Goal: Task Accomplishment & Management: Manage account settings

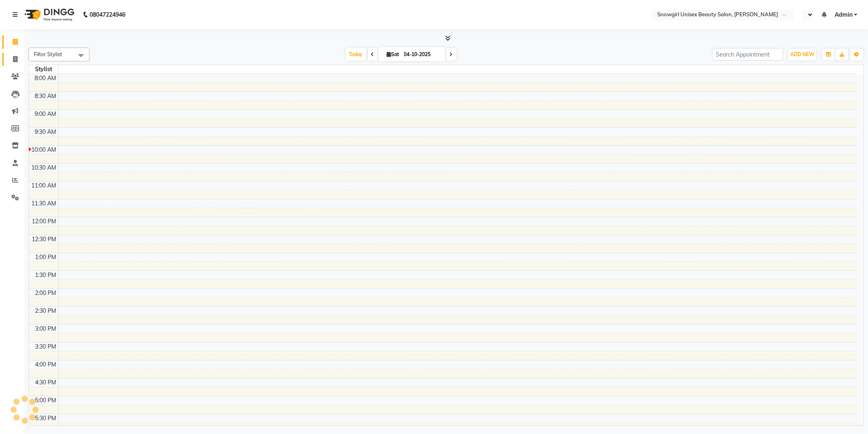
select select "en"
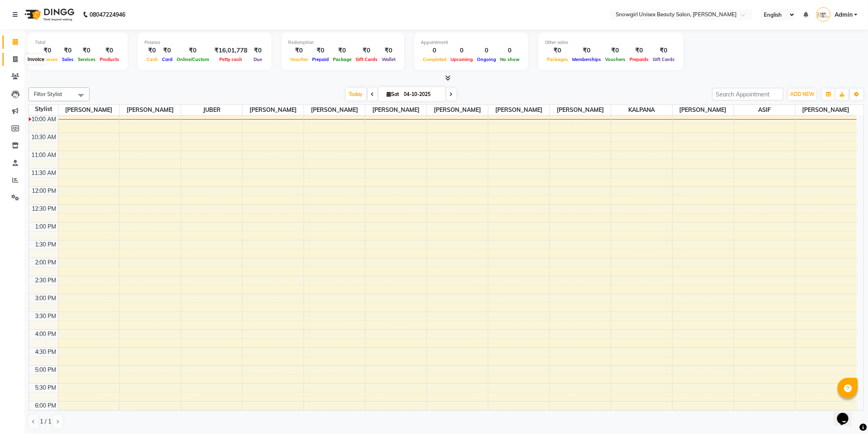
click at [13, 62] on icon at bounding box center [15, 59] width 4 height 6
select select "service"
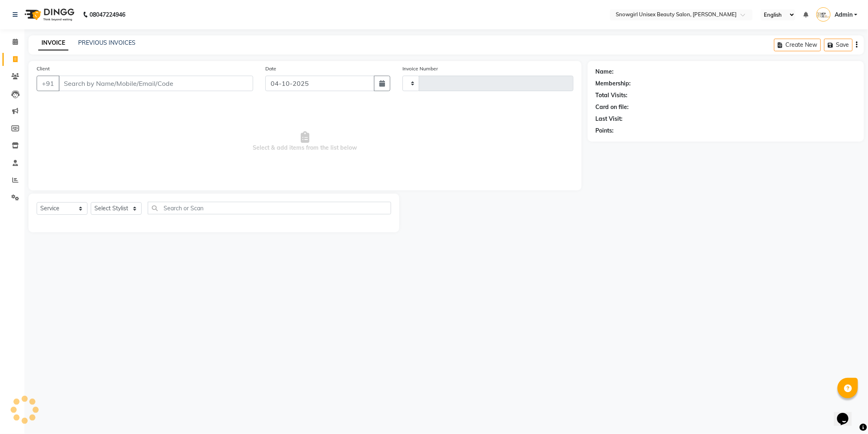
type input "2401"
select select "5593"
click at [103, 42] on link "PREVIOUS INVOICES" at bounding box center [106, 42] width 57 height 7
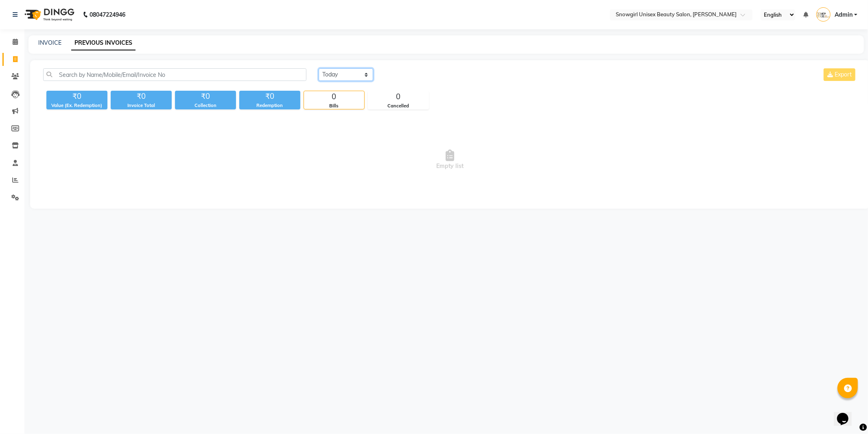
click at [346, 75] on select "[DATE] [DATE] Custom Range" at bounding box center [346, 74] width 55 height 13
click at [319, 68] on select "[DATE] [DATE] Custom Range" at bounding box center [346, 74] width 55 height 13
click at [368, 81] on div "[DATE] [DATE] Custom Range [DATE] - [DATE] Export" at bounding box center [587, 77] width 550 height 19
click at [368, 70] on select "[DATE] [DATE] Custom Range" at bounding box center [349, 75] width 61 height 13
select select "[DATE]"
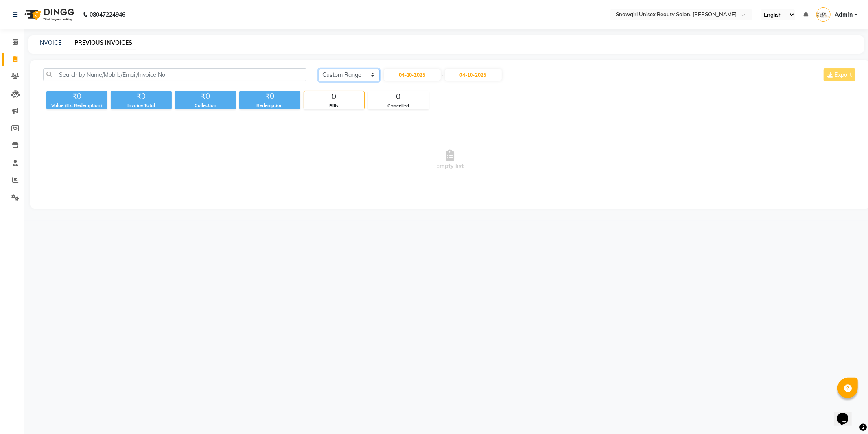
click at [319, 69] on select "[DATE] [DATE] Custom Range" at bounding box center [349, 75] width 61 height 13
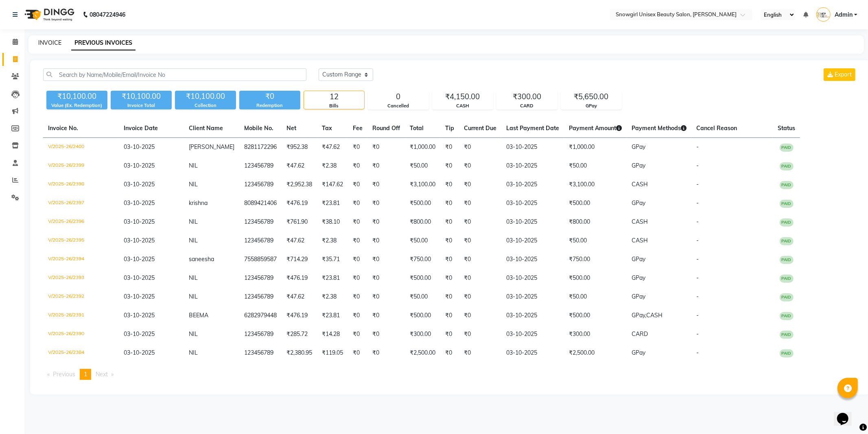
click at [42, 43] on link "INVOICE" at bounding box center [49, 42] width 23 height 7
select select "service"
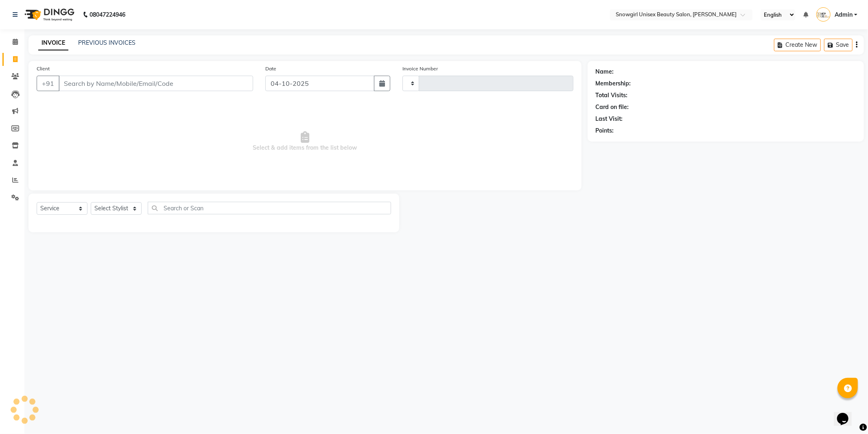
type input "2401"
select select "5593"
click at [385, 80] on button "button" at bounding box center [382, 83] width 16 height 15
select select "10"
select select "2025"
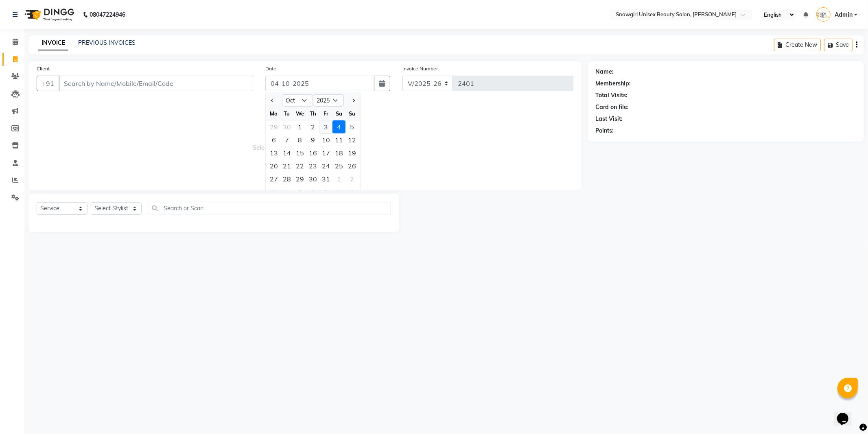
click at [327, 125] on div "3" at bounding box center [325, 126] width 13 height 13
type input "03-10-2025"
click at [186, 80] on input "Client" at bounding box center [156, 83] width 194 height 15
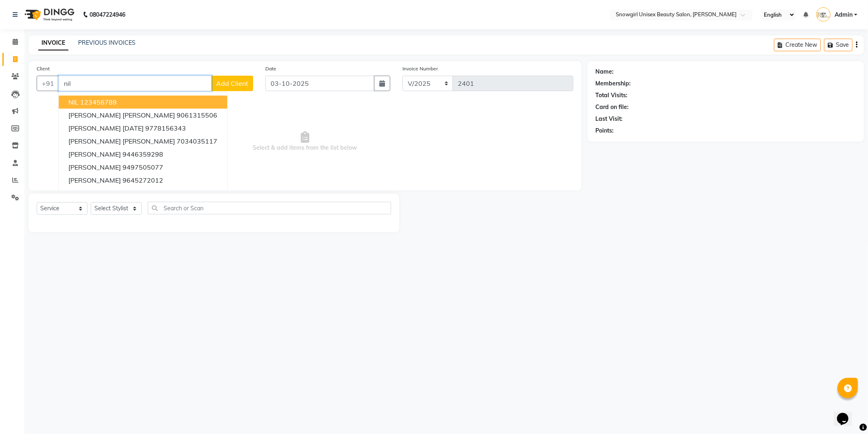
click at [125, 100] on button "NIL 123456789" at bounding box center [143, 102] width 168 height 13
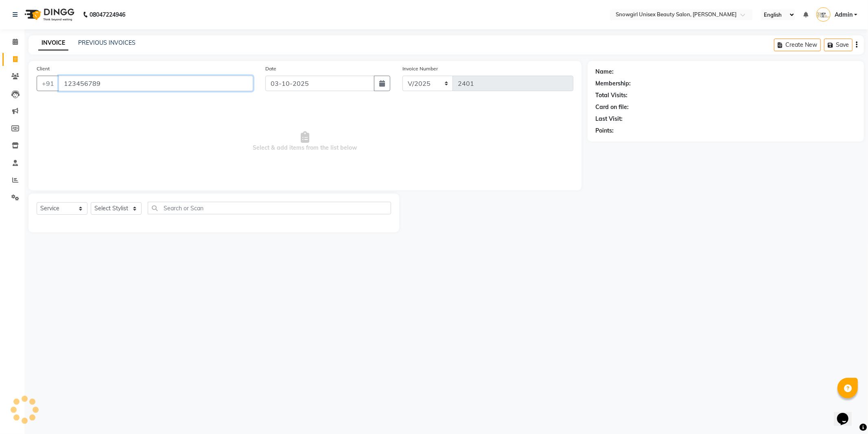
type input "123456789"
click at [135, 203] on select "Select Stylist [PERSON_NAME] [PERSON_NAME] [PERSON_NAME] [PERSON_NAME] [PERSON_…" at bounding box center [116, 208] width 51 height 13
click at [135, 209] on select "Select Stylist [PERSON_NAME] [PERSON_NAME] [PERSON_NAME] [PERSON_NAME] [PERSON_…" at bounding box center [116, 208] width 51 height 13
click at [104, 44] on link "PREVIOUS INVOICES" at bounding box center [106, 42] width 57 height 7
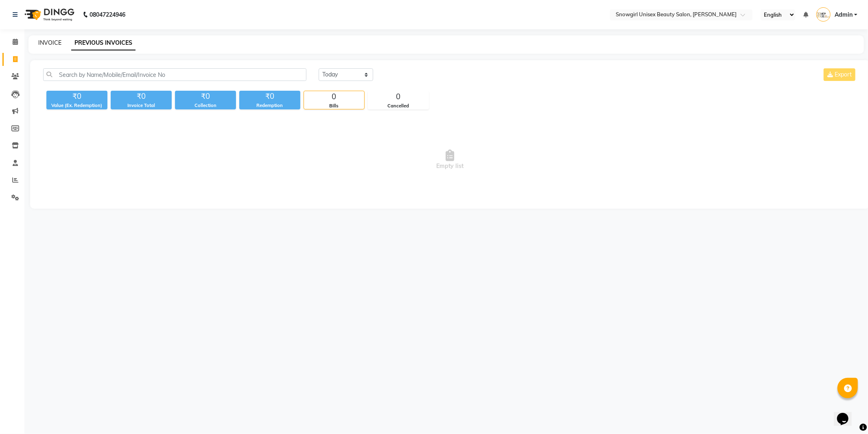
click at [46, 43] on link "INVOICE" at bounding box center [49, 42] width 23 height 7
select select "service"
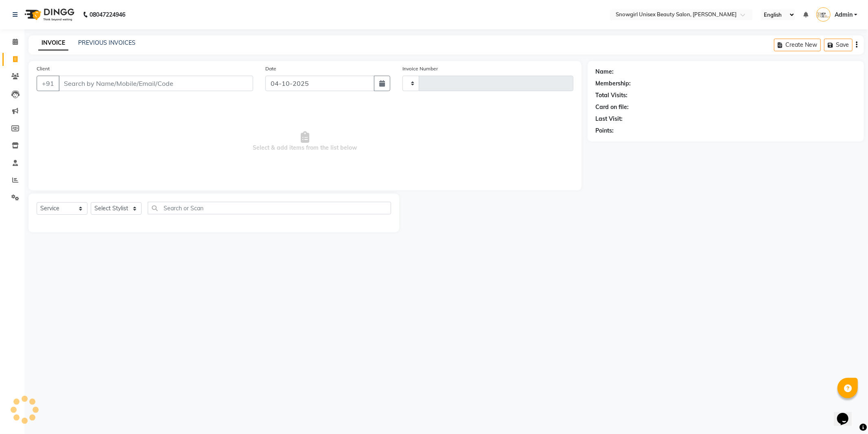
type input "2401"
select select "5593"
click at [384, 86] on icon "button" at bounding box center [382, 83] width 6 height 7
select select "10"
select select "2025"
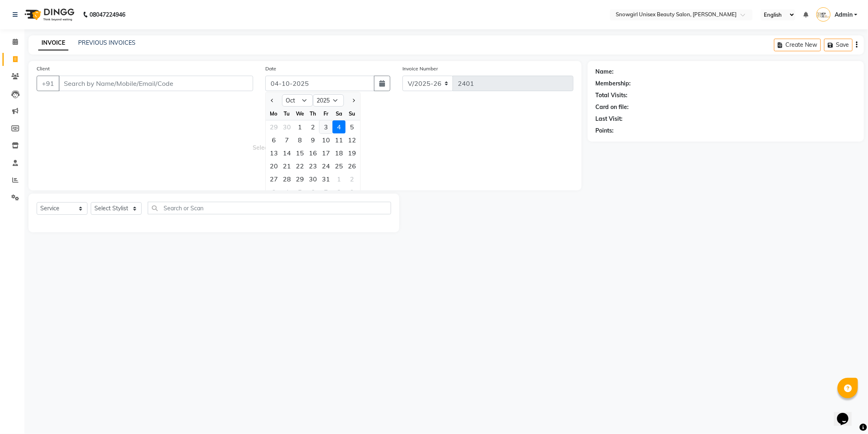
click at [323, 128] on div "3" at bounding box center [325, 126] width 13 height 13
type input "03-10-2025"
click at [162, 81] on input "Client" at bounding box center [156, 83] width 194 height 15
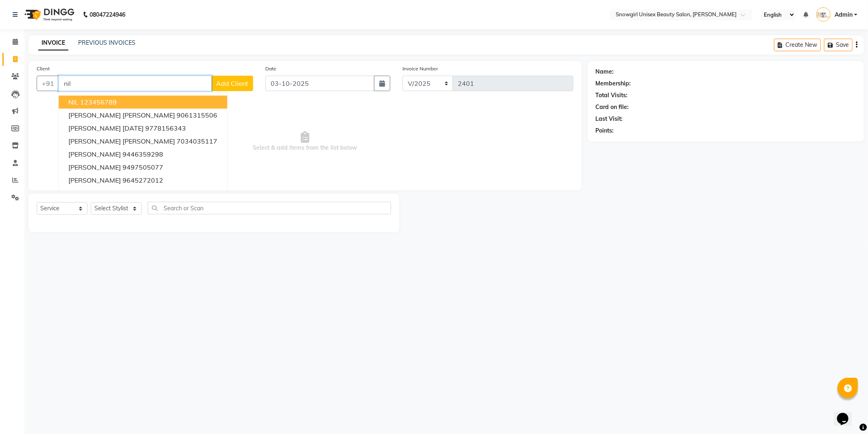
click at [111, 95] on ngb-typeahead-window "NIL 123456789 [PERSON_NAME] [PERSON_NAME] 9061315506 [PERSON_NAME] [DATE] 97781…" at bounding box center [142, 160] width 169 height 137
click at [107, 100] on ngb-highlight "123456789" at bounding box center [98, 102] width 37 height 8
type input "123456789"
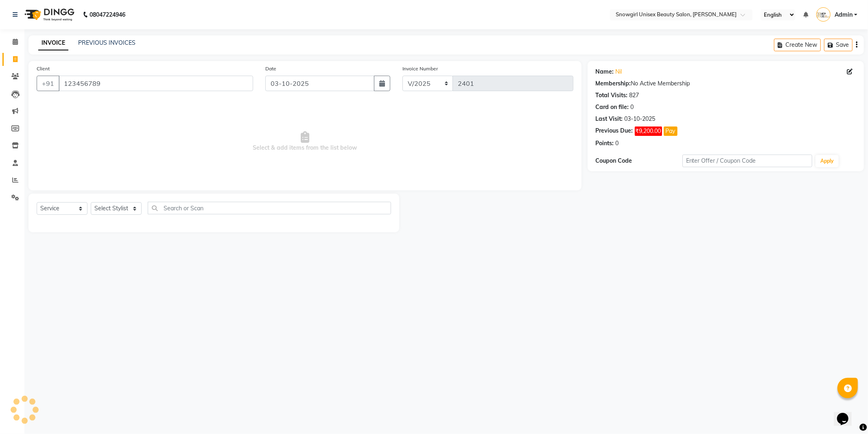
click at [132, 202] on div "Select Service Product Membership Package Voucher Prepaid Gift Card Select Styl…" at bounding box center [214, 211] width 354 height 19
click at [133, 210] on select "Select Stylist [PERSON_NAME] [PERSON_NAME] [PERSON_NAME] [PERSON_NAME] [PERSON_…" at bounding box center [116, 208] width 51 height 13
select select "44693"
click at [91, 203] on select "Select Stylist [PERSON_NAME] [PERSON_NAME] [PERSON_NAME] [PERSON_NAME] [PERSON_…" at bounding box center [116, 208] width 51 height 13
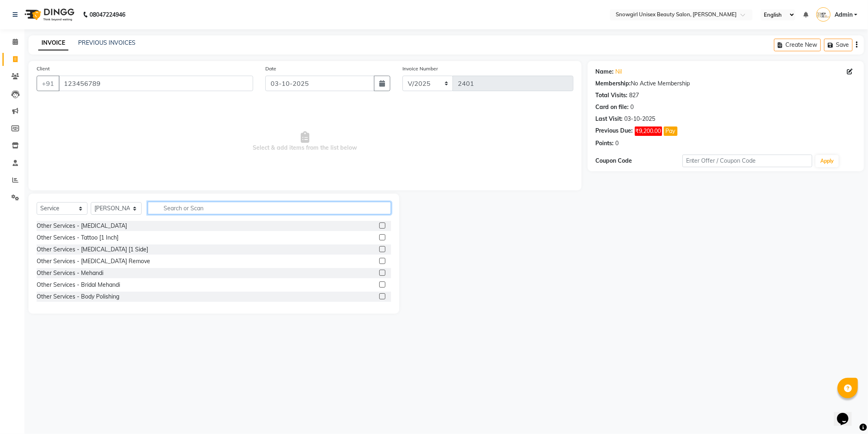
click at [184, 206] on input "text" at bounding box center [269, 208] width 243 height 13
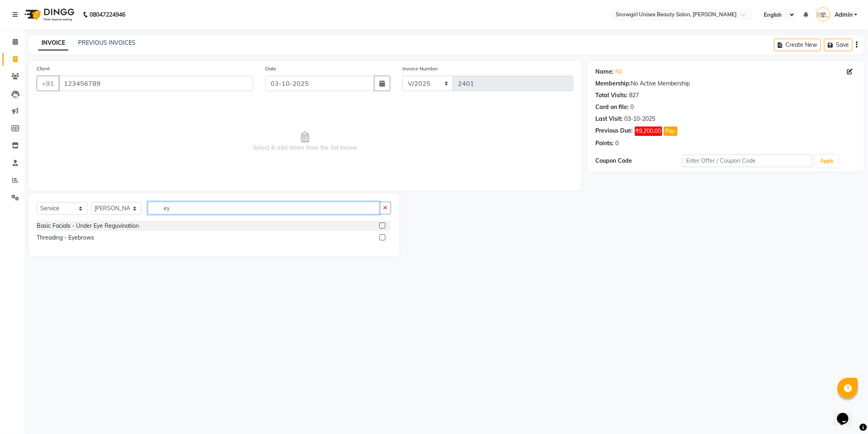
type input "ey"
click at [382, 237] on label at bounding box center [382, 237] width 6 height 6
click at [382, 237] on input "checkbox" at bounding box center [381, 237] width 5 height 5
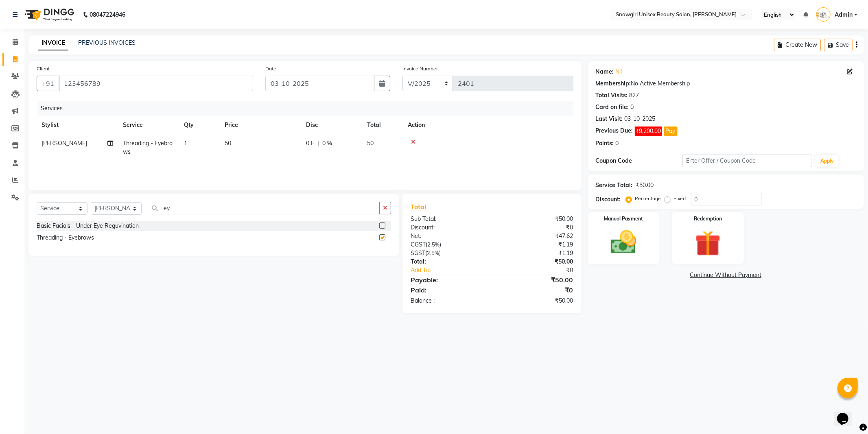
checkbox input "false"
click at [169, 209] on input "ey" at bounding box center [264, 208] width 232 height 13
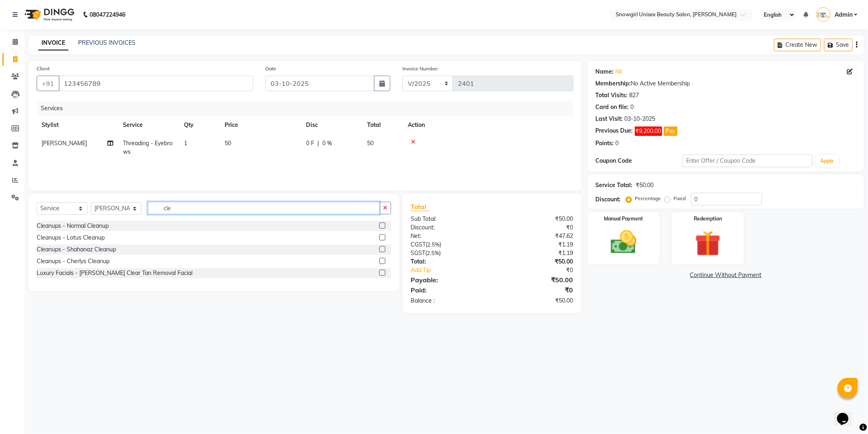
type input "cle"
click at [382, 226] on label at bounding box center [382, 226] width 6 height 6
click at [382, 226] on input "checkbox" at bounding box center [381, 225] width 5 height 5
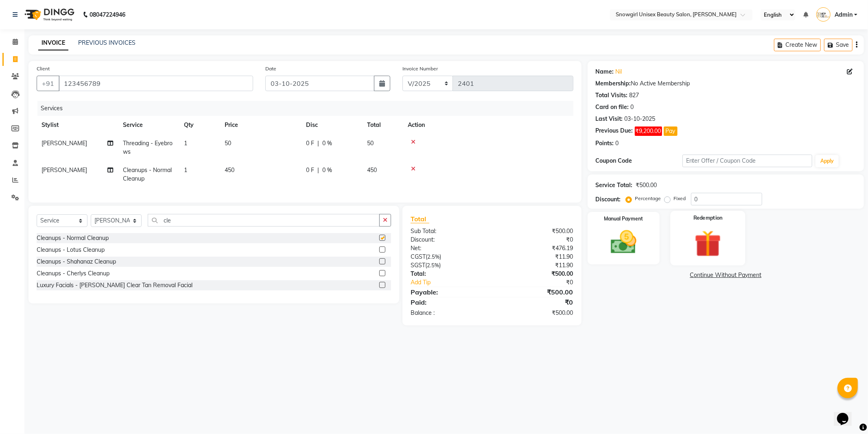
checkbox input "false"
click at [623, 242] on img at bounding box center [624, 242] width 44 height 31
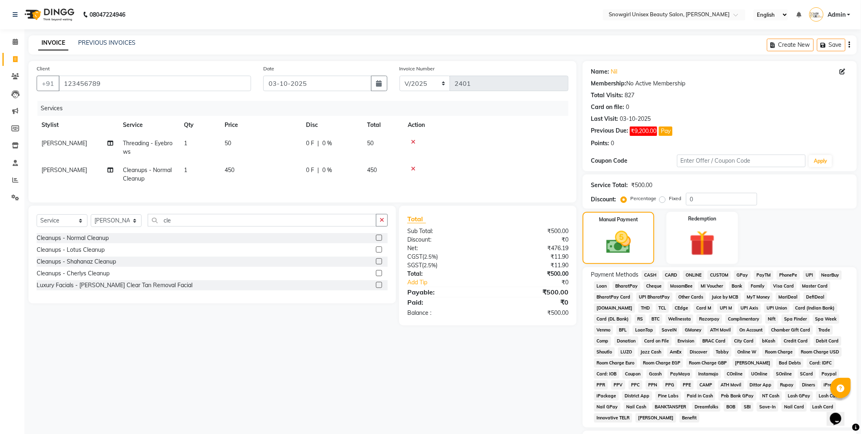
click at [737, 273] on span "GPay" at bounding box center [742, 275] width 17 height 9
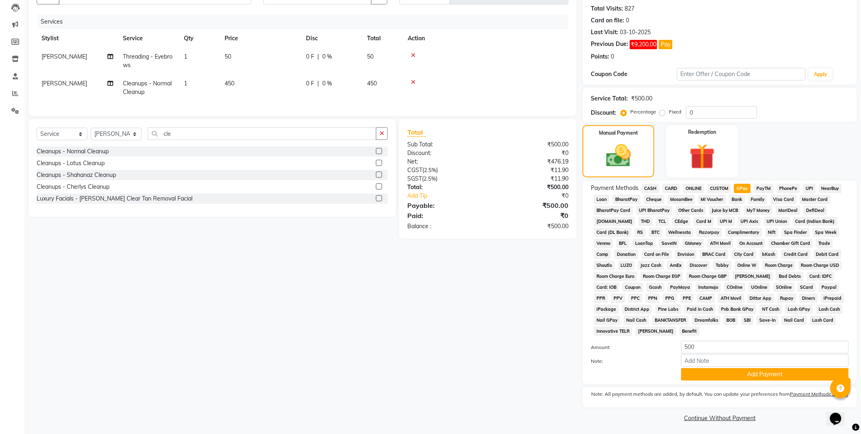
scroll to position [90, 0]
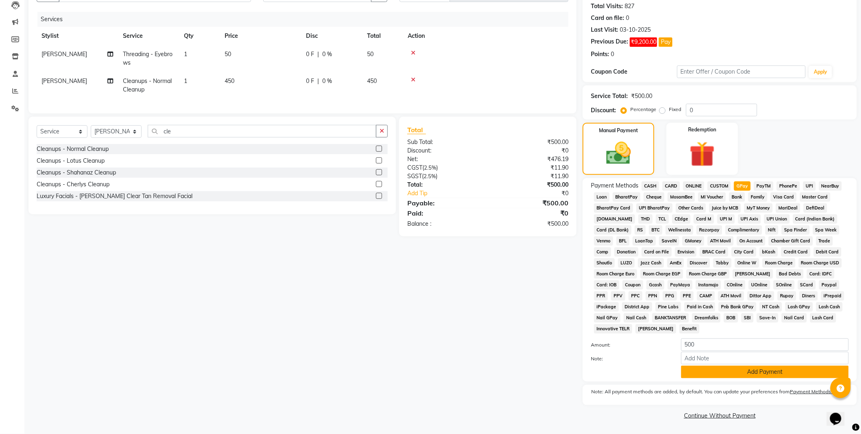
click at [761, 369] on button "Add Payment" at bounding box center [765, 372] width 168 height 13
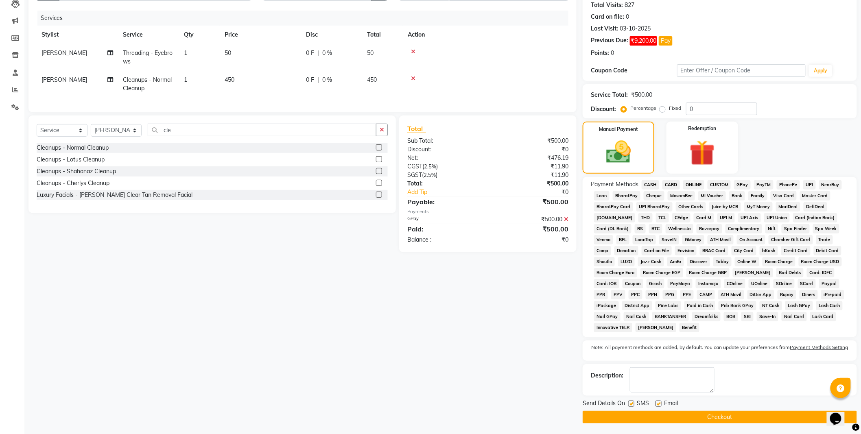
click at [735, 418] on button "Checkout" at bounding box center [720, 417] width 274 height 13
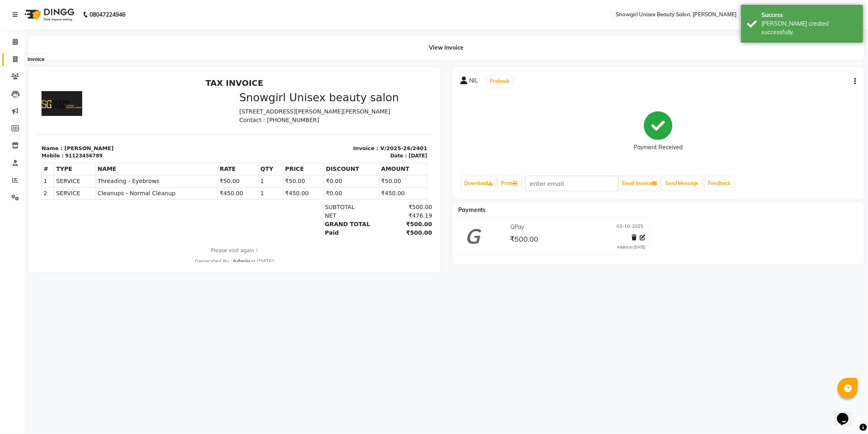
click at [9, 59] on span at bounding box center [15, 59] width 14 height 9
select select "service"
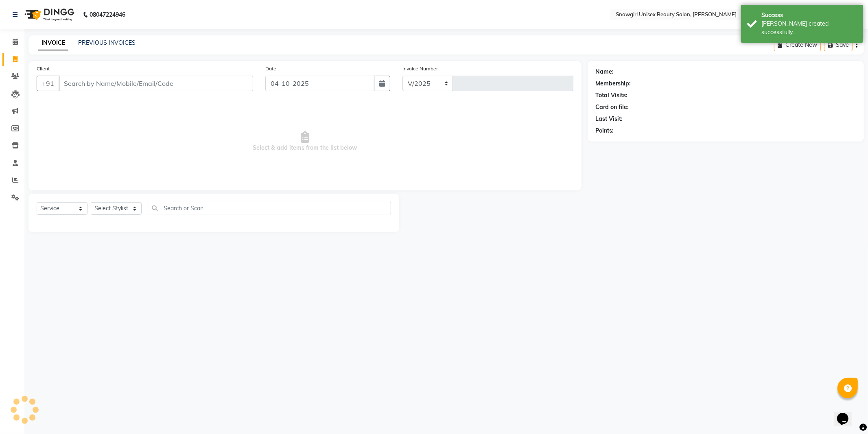
select select "5593"
type input "2402"
click at [382, 83] on icon "button" at bounding box center [382, 83] width 6 height 7
select select "10"
select select "2025"
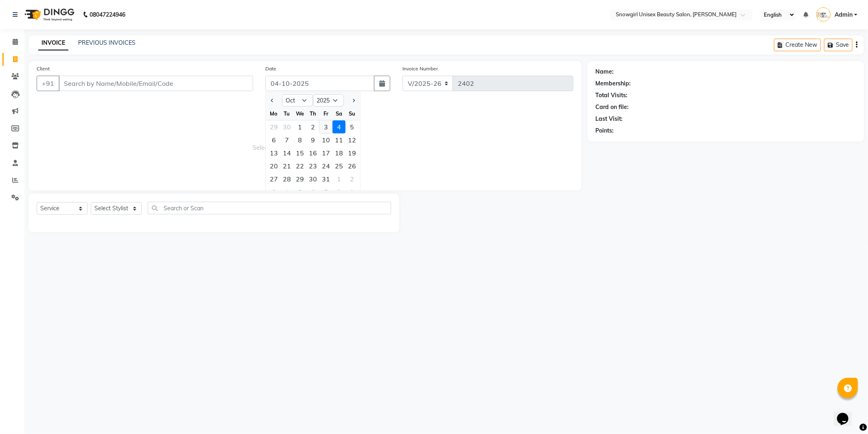
click at [327, 126] on div "3" at bounding box center [325, 126] width 13 height 13
type input "03-10-2025"
click at [198, 76] on input "Client" at bounding box center [156, 83] width 194 height 15
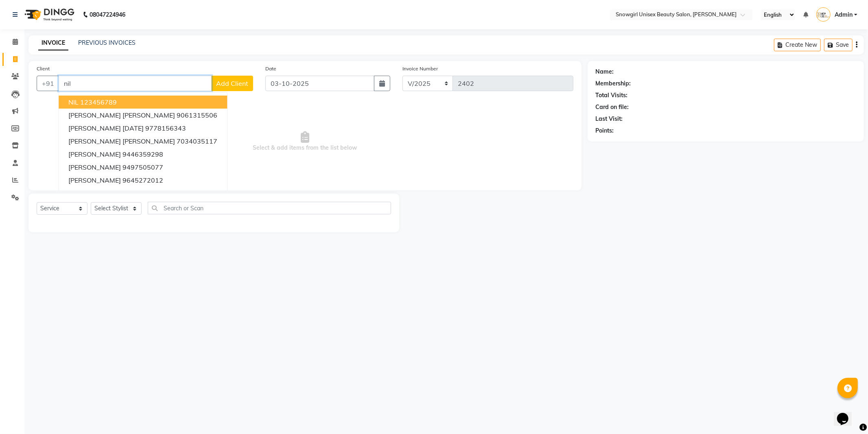
click at [84, 100] on ngb-highlight "123456789" at bounding box center [98, 102] width 37 height 8
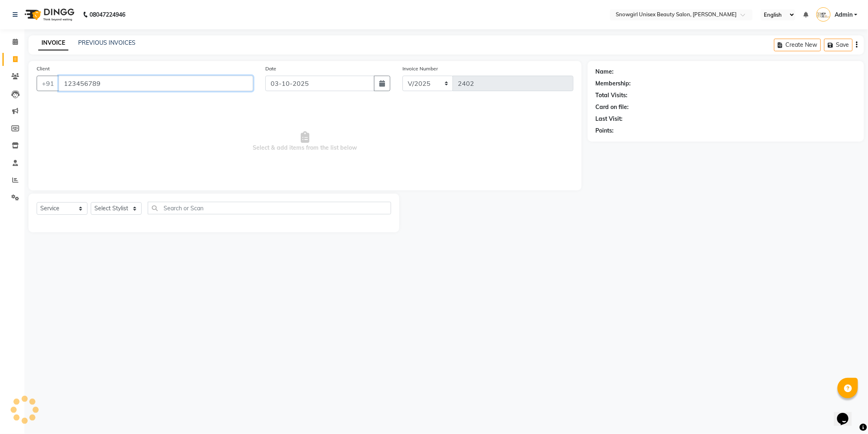
type input "123456789"
click at [130, 206] on select "Select Stylist [PERSON_NAME] [PERSON_NAME] [PERSON_NAME] [PERSON_NAME] [PERSON_…" at bounding box center [116, 208] width 51 height 13
select select "39196"
click at [91, 203] on select "Select Stylist [PERSON_NAME] [PERSON_NAME] [PERSON_NAME] [PERSON_NAME] [PERSON_…" at bounding box center [116, 208] width 51 height 13
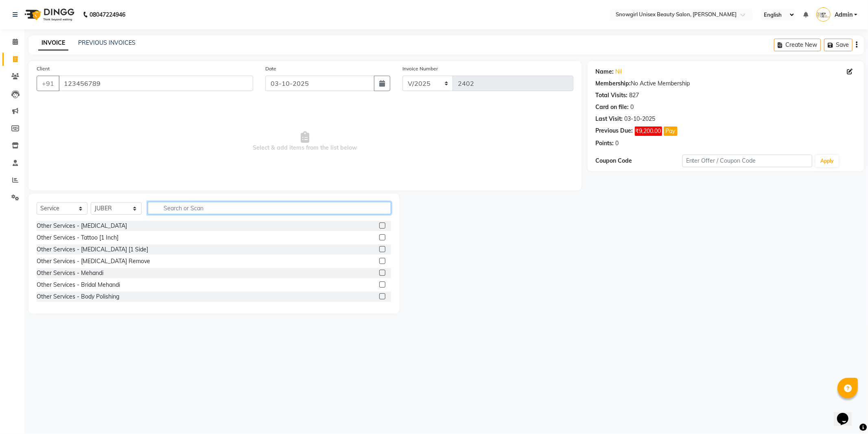
click at [168, 202] on input "text" at bounding box center [269, 208] width 243 height 13
type input "a"
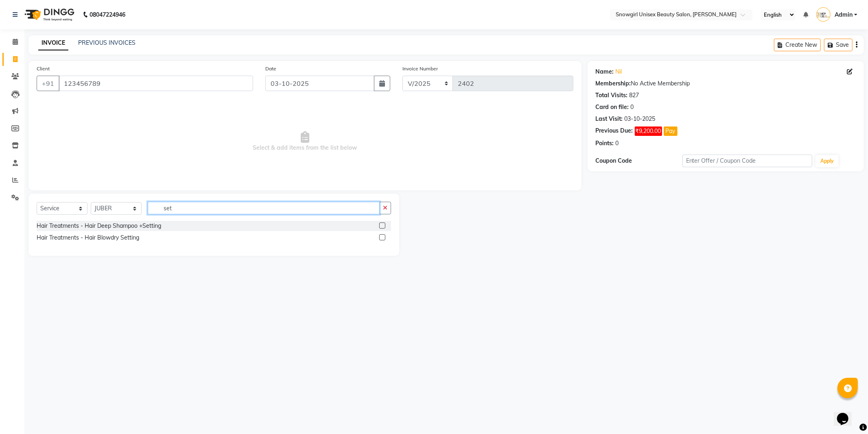
type input "set"
click at [383, 227] on label at bounding box center [382, 226] width 6 height 6
click at [383, 227] on input "checkbox" at bounding box center [381, 225] width 5 height 5
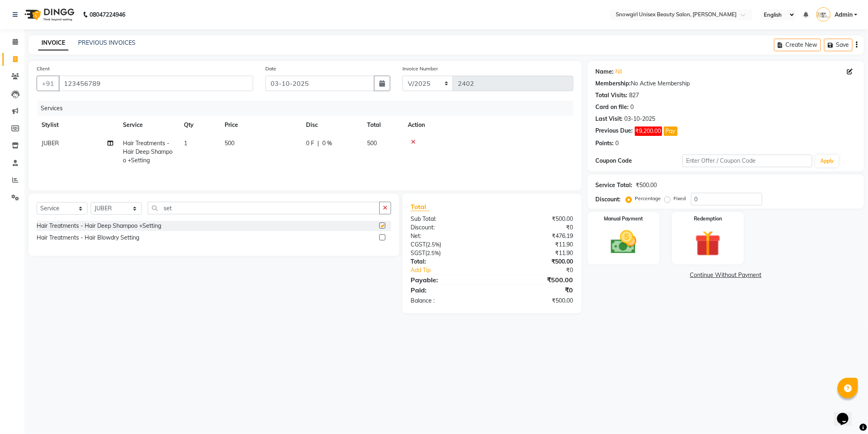
checkbox input "false"
click at [217, 142] on td "1" at bounding box center [199, 151] width 41 height 35
select select "39196"
click at [273, 142] on input "500" at bounding box center [299, 145] width 72 height 13
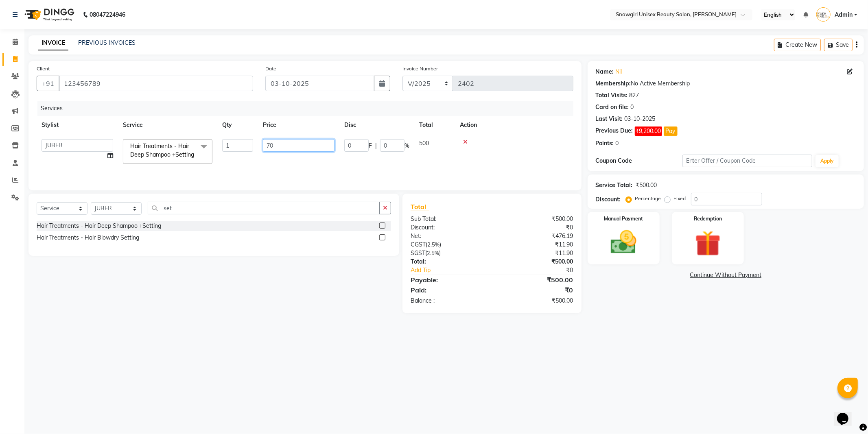
type input "700"
click at [218, 168] on td "1" at bounding box center [237, 151] width 41 height 35
select select "39196"
click at [638, 245] on img at bounding box center [624, 242] width 44 height 31
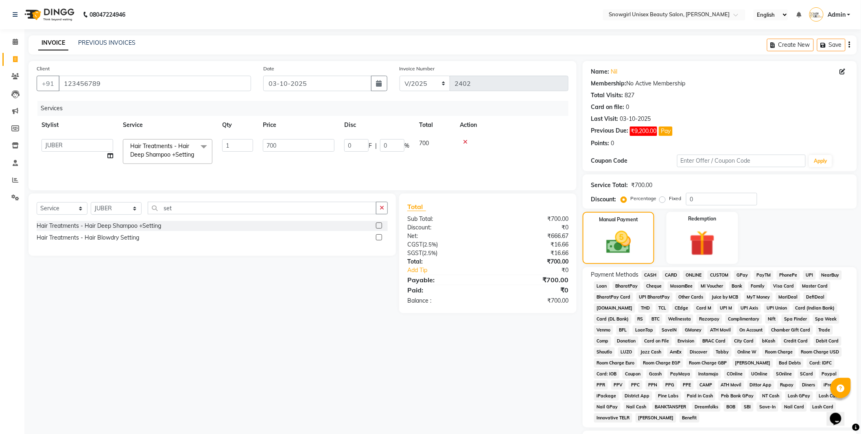
click at [676, 274] on span "CARD" at bounding box center [670, 275] width 17 height 9
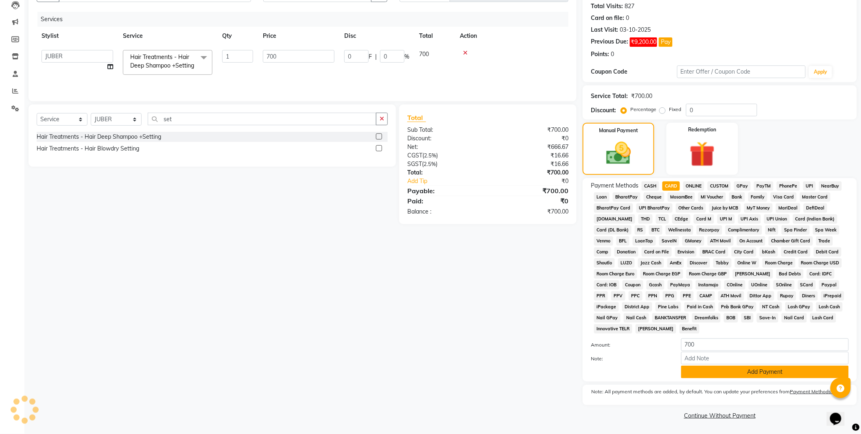
click at [725, 373] on button "Add Payment" at bounding box center [765, 372] width 168 height 13
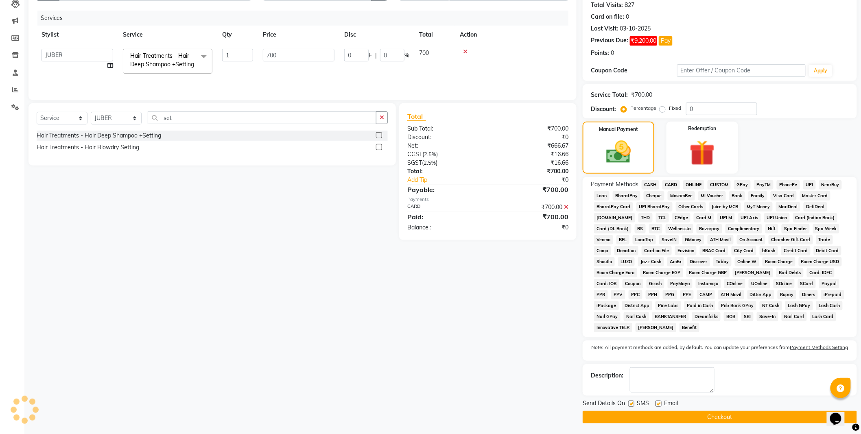
click at [718, 414] on button "Checkout" at bounding box center [720, 417] width 274 height 13
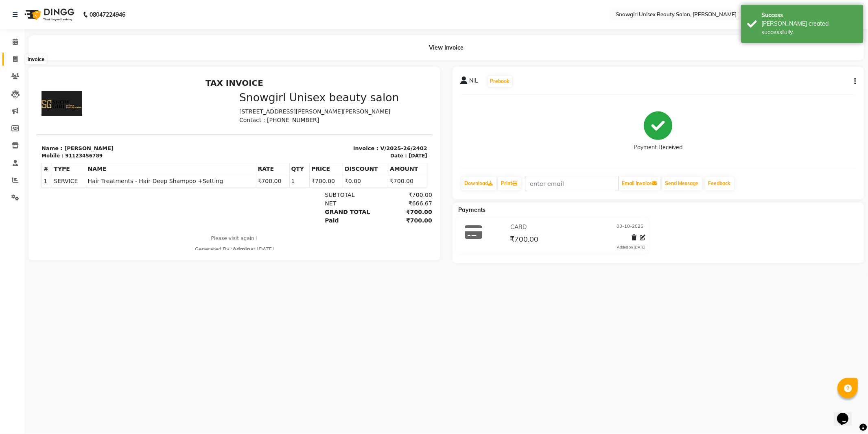
click at [13, 57] on icon at bounding box center [15, 59] width 4 height 6
select select "service"
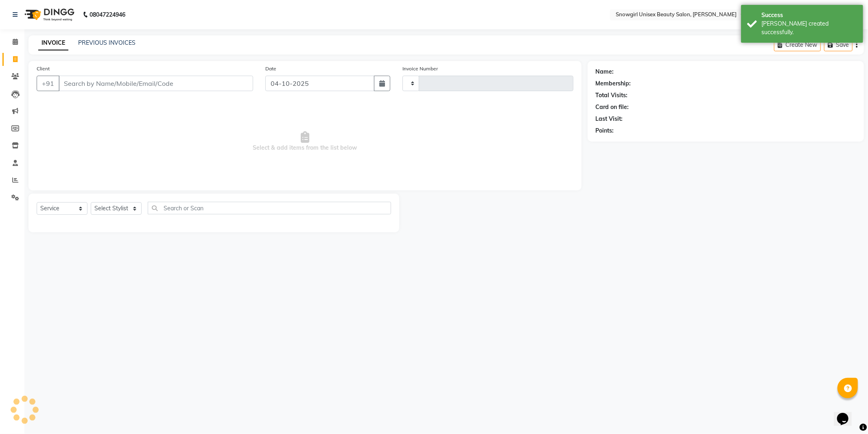
type input "2403"
select select "5593"
click at [380, 86] on icon "button" at bounding box center [382, 83] width 6 height 7
select select "10"
select select "2025"
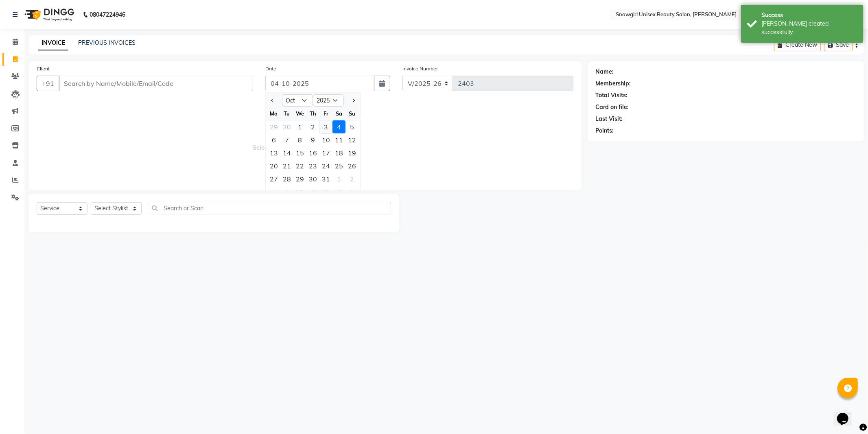
click at [328, 130] on div "3" at bounding box center [325, 126] width 13 height 13
type input "03-10-2025"
click at [189, 91] on div "+91" at bounding box center [145, 83] width 216 height 15
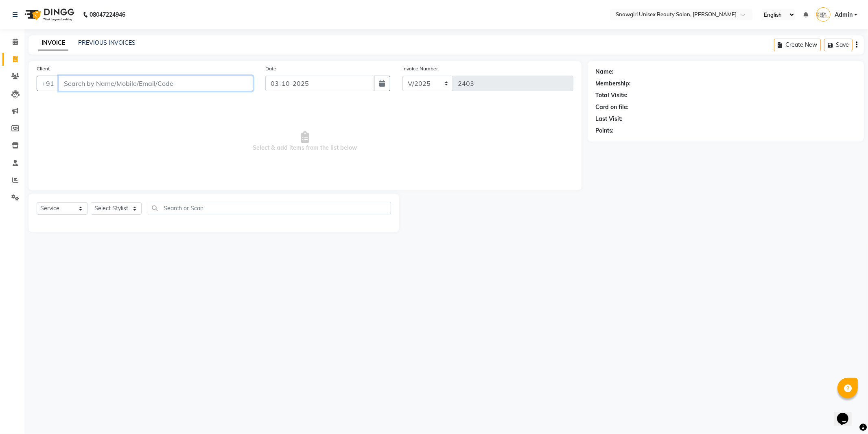
click at [190, 84] on input "Client" at bounding box center [156, 83] width 194 height 15
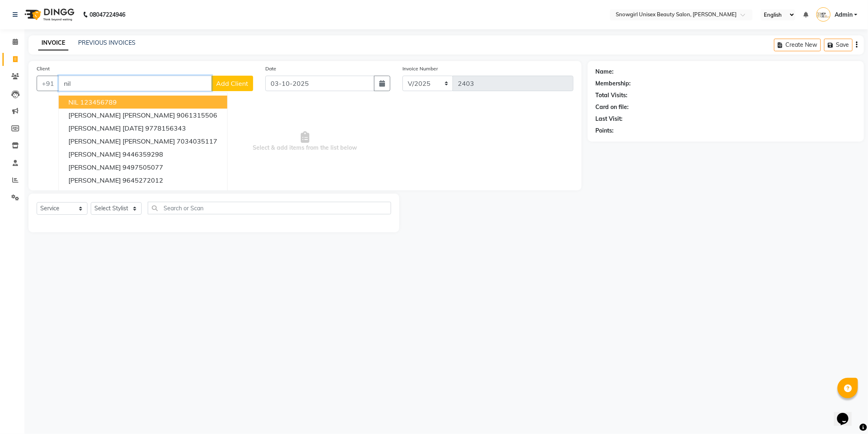
click at [97, 98] on ngb-highlight "123456789" at bounding box center [98, 102] width 37 height 8
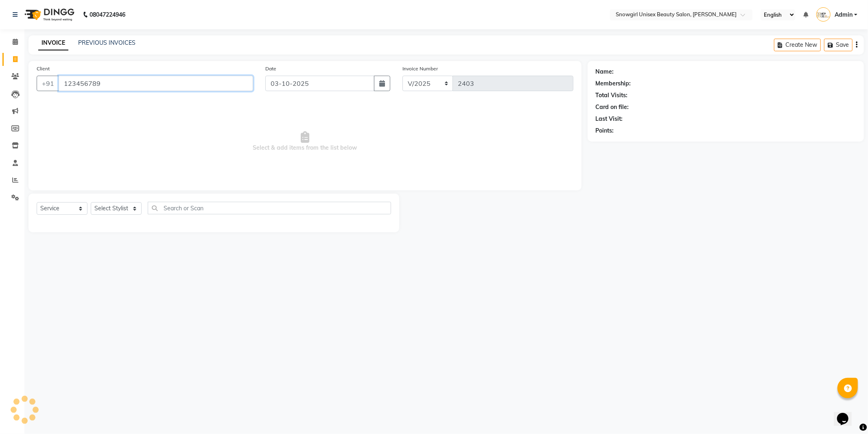
type input "123456789"
click at [121, 206] on select "Select Stylist [PERSON_NAME] [PERSON_NAME] [PERSON_NAME] [PERSON_NAME] [PERSON_…" at bounding box center [116, 208] width 51 height 13
select select "44693"
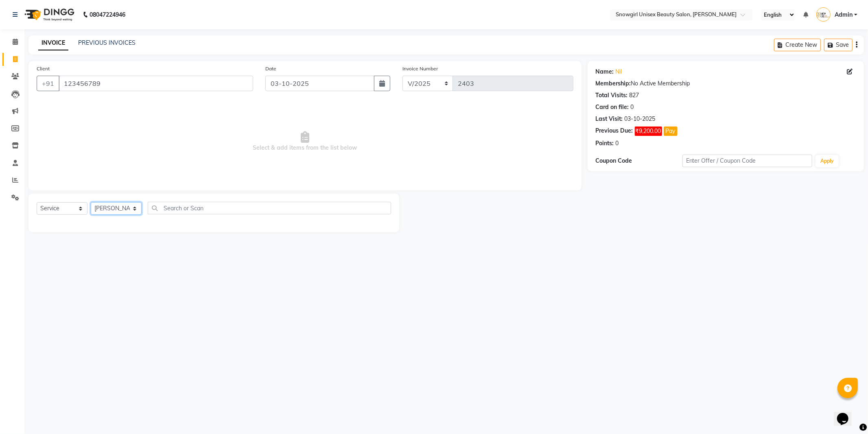
click at [91, 203] on select "Select Stylist [PERSON_NAME] [PERSON_NAME] [PERSON_NAME] [PERSON_NAME] [PERSON_…" at bounding box center [116, 208] width 51 height 13
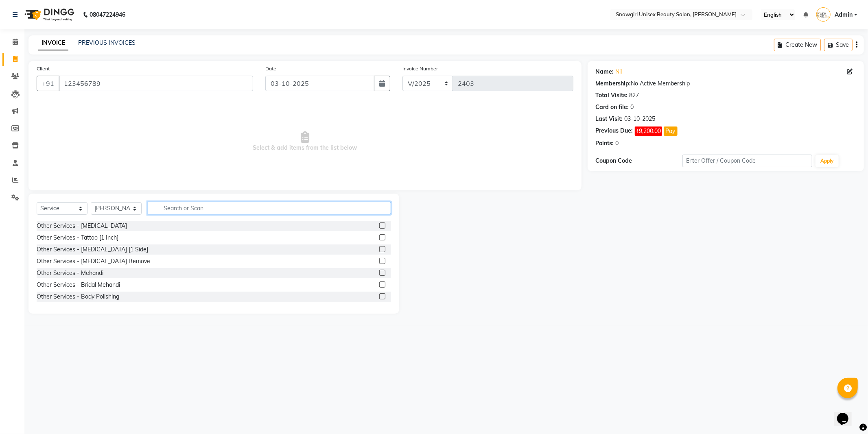
click at [164, 205] on input "text" at bounding box center [269, 208] width 243 height 13
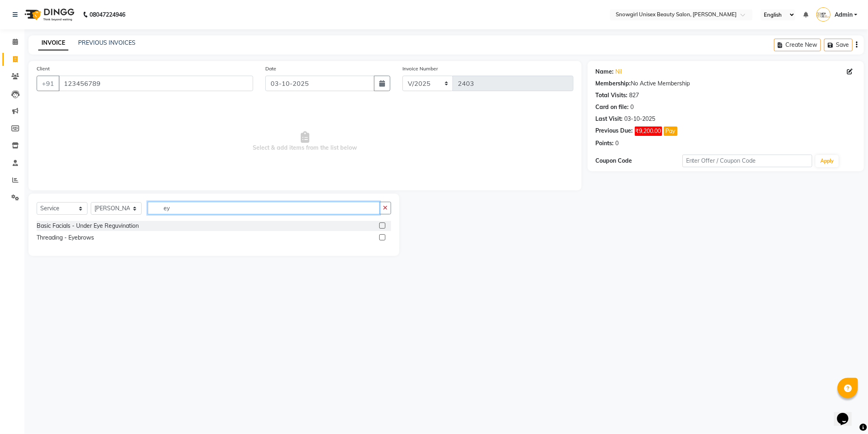
type input "ey"
click at [381, 239] on label at bounding box center [382, 237] width 6 height 6
click at [381, 239] on input "checkbox" at bounding box center [381, 237] width 5 height 5
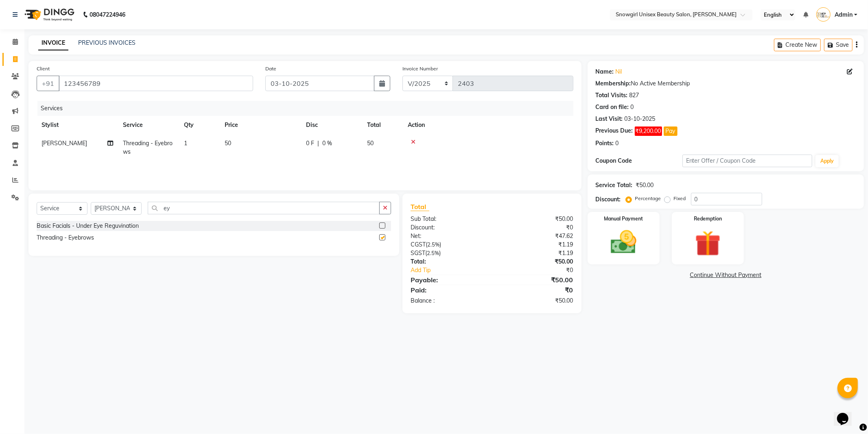
checkbox input "false"
click at [639, 258] on div "Manual Payment" at bounding box center [623, 238] width 75 height 55
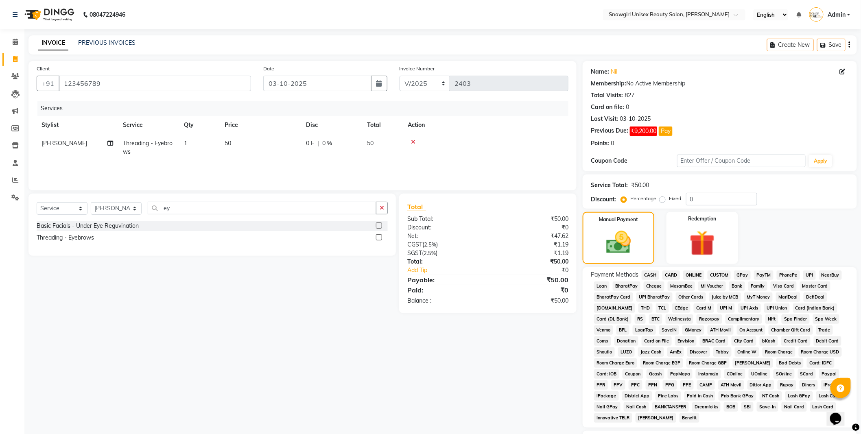
click at [737, 273] on span "GPay" at bounding box center [742, 275] width 17 height 9
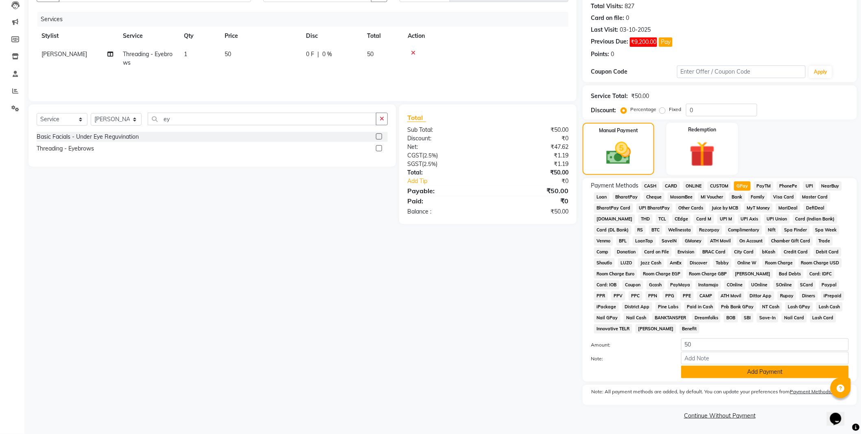
click at [729, 371] on button "Add Payment" at bounding box center [765, 372] width 168 height 13
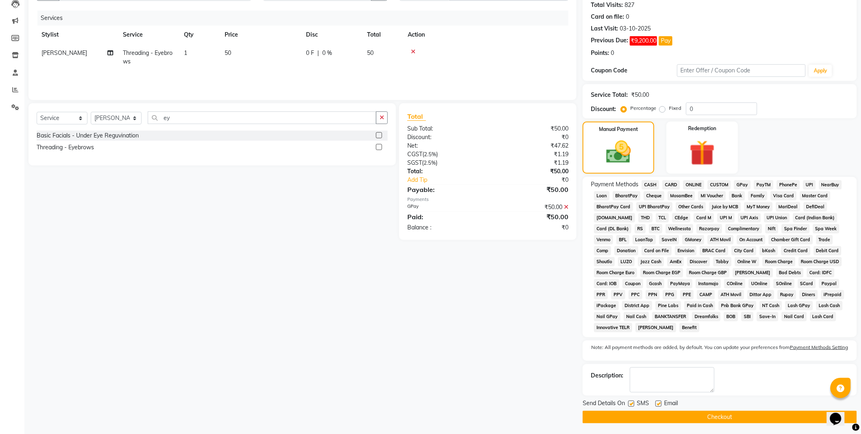
click at [712, 412] on button "Checkout" at bounding box center [720, 417] width 274 height 13
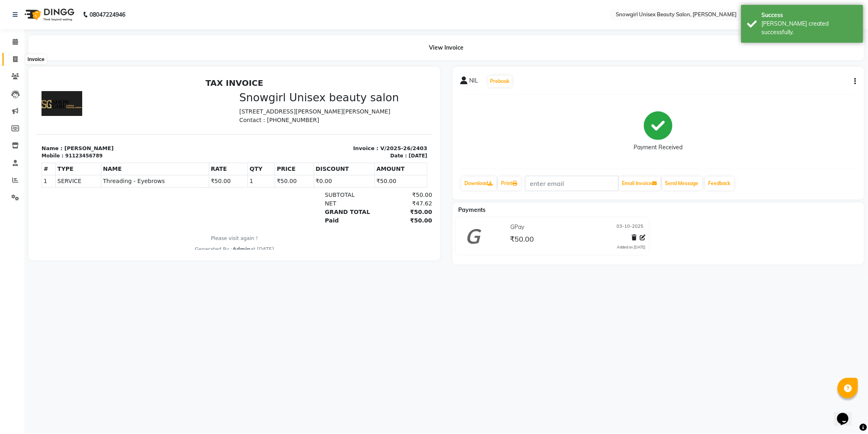
click at [8, 59] on span at bounding box center [15, 59] width 14 height 9
select select "service"
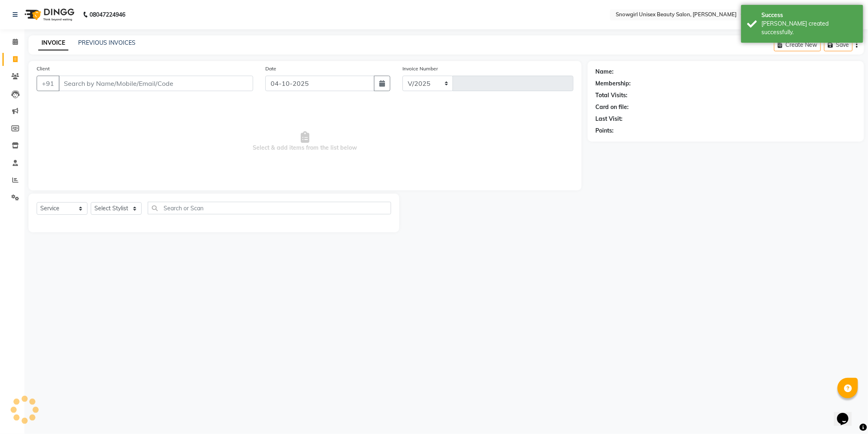
select select "5593"
type input "2404"
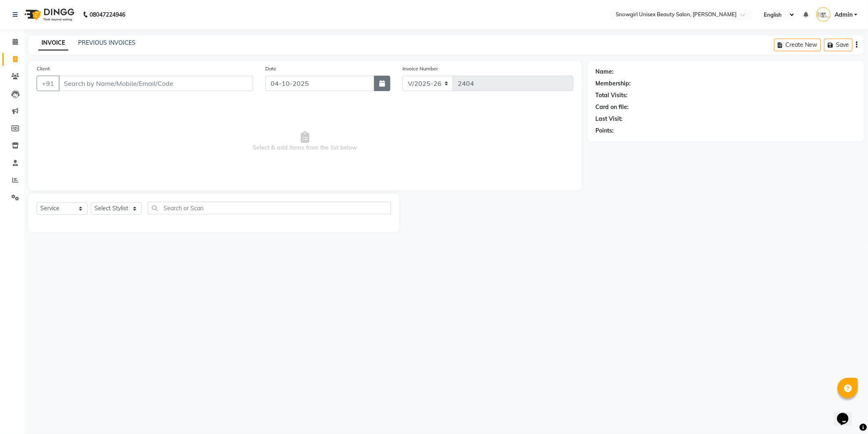
click at [382, 85] on icon "button" at bounding box center [382, 83] width 6 height 7
select select "10"
select select "2025"
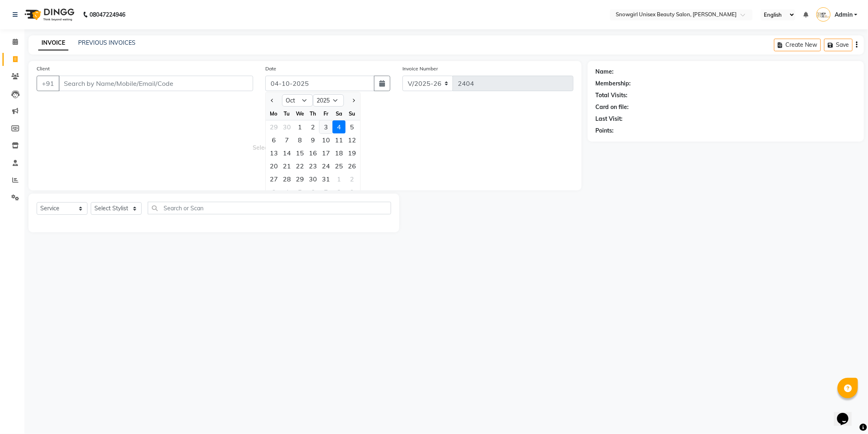
click at [324, 121] on div "3" at bounding box center [325, 126] width 13 height 13
type input "03-10-2025"
click at [213, 83] on input "Client" at bounding box center [156, 83] width 194 height 15
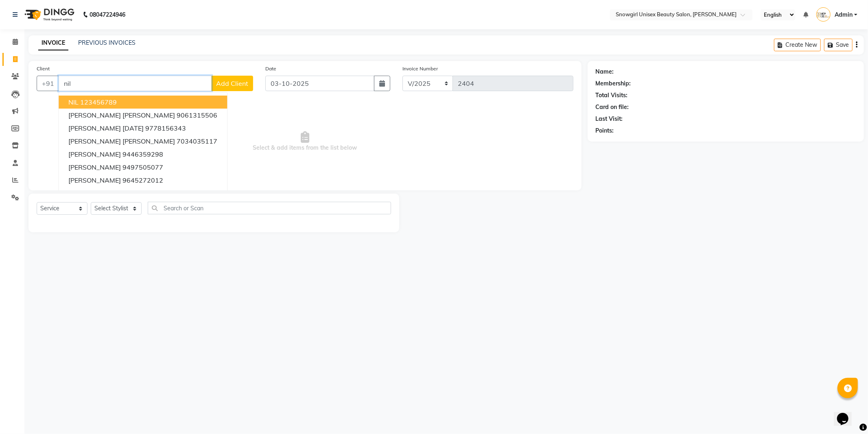
click at [103, 99] on ngb-highlight "123456789" at bounding box center [98, 102] width 37 height 8
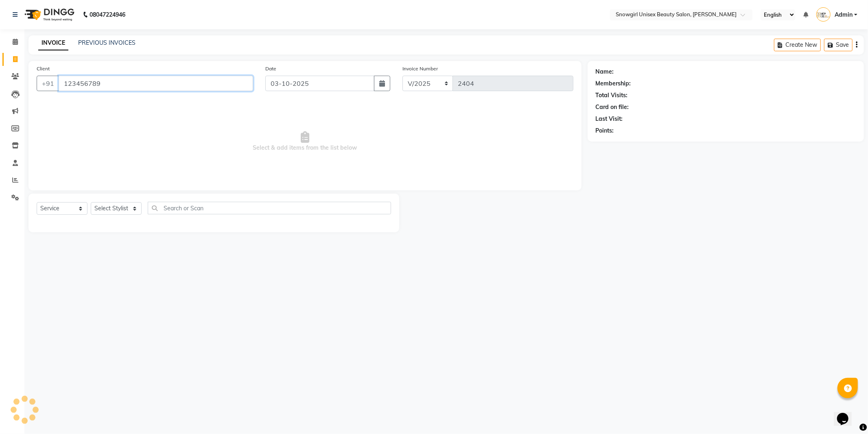
type input "123456789"
click at [118, 39] on link "PREVIOUS INVOICES" at bounding box center [106, 42] width 57 height 7
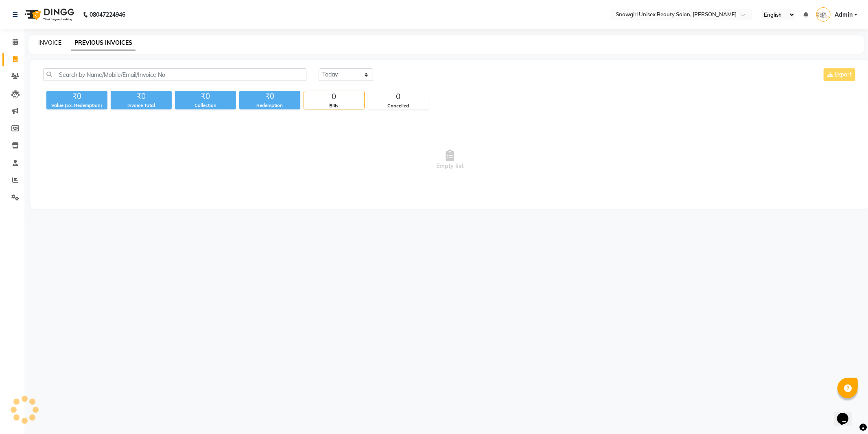
click at [55, 41] on link "INVOICE" at bounding box center [49, 42] width 23 height 7
select select "service"
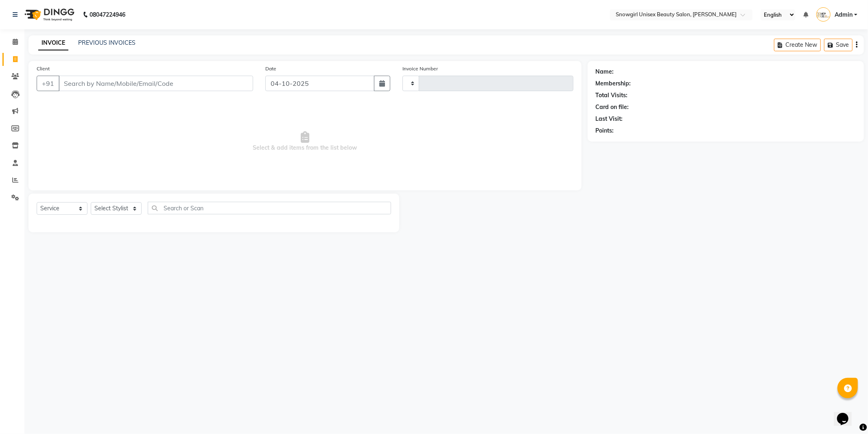
type input "2404"
select select "5593"
click at [383, 85] on icon "button" at bounding box center [382, 83] width 6 height 7
select select "10"
select select "2025"
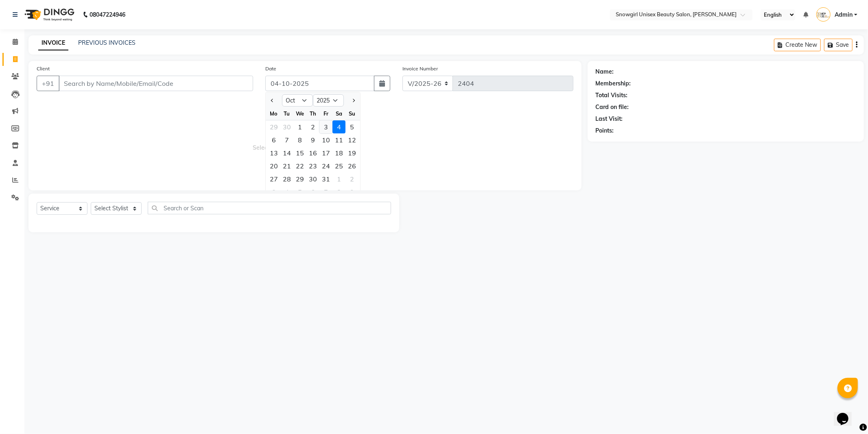
click at [324, 128] on div "3" at bounding box center [325, 126] width 13 height 13
type input "03-10-2025"
click at [216, 90] on input "Client" at bounding box center [156, 83] width 194 height 15
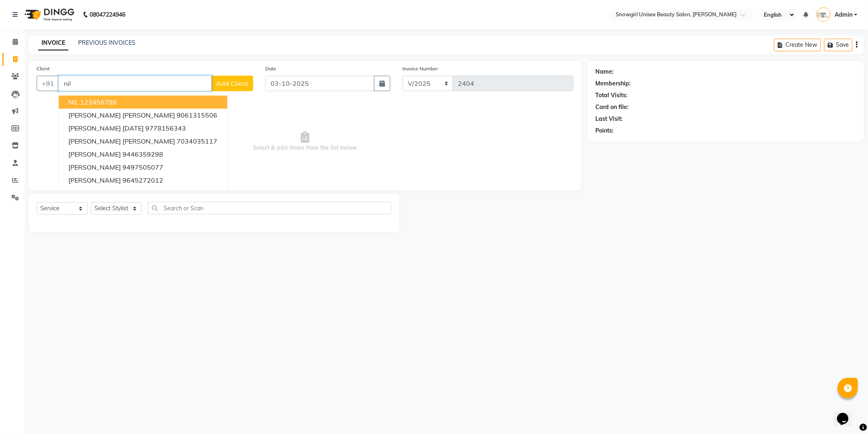
click at [109, 98] on ngb-highlight "123456789" at bounding box center [98, 102] width 37 height 8
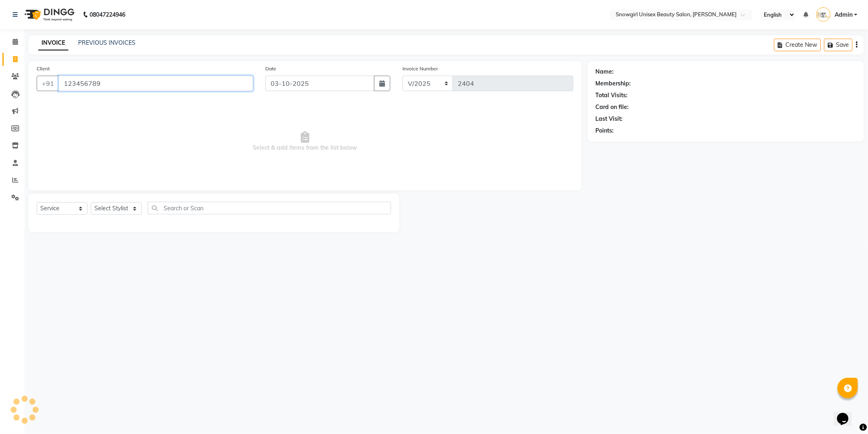
type input "123456789"
click at [129, 211] on select "Select Stylist [PERSON_NAME] [PERSON_NAME] [PERSON_NAME] [PERSON_NAME] [PERSON_…" at bounding box center [116, 208] width 51 height 13
select select "39200"
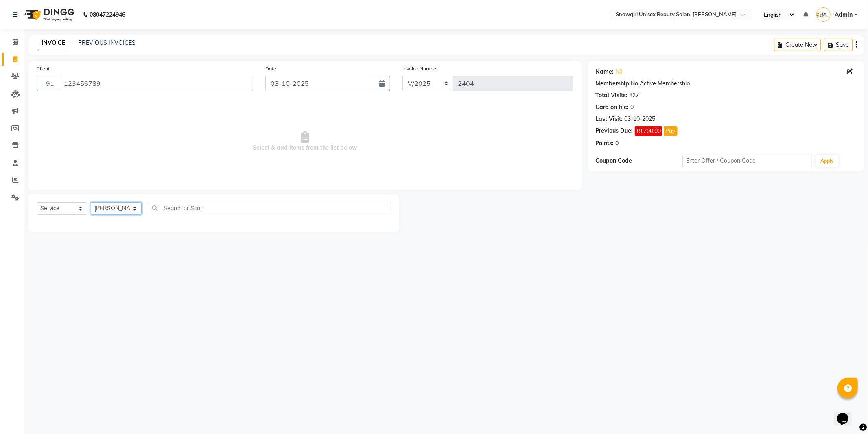
click at [91, 203] on select "Select Stylist [PERSON_NAME] [PERSON_NAME] [PERSON_NAME] [PERSON_NAME] [PERSON_…" at bounding box center [116, 208] width 51 height 13
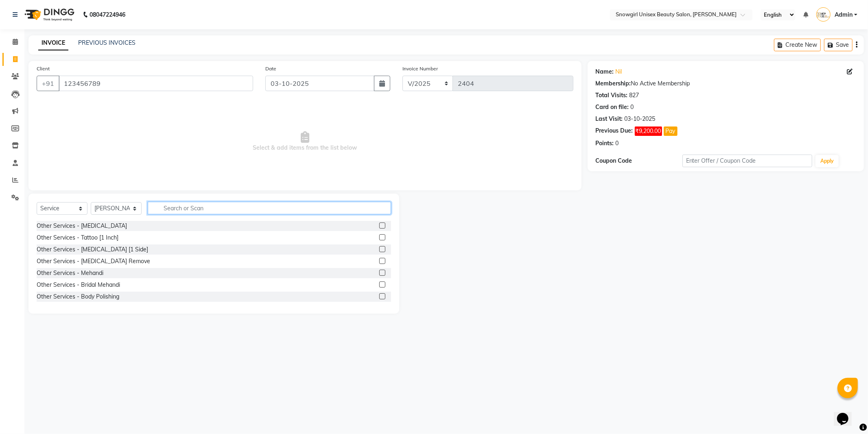
click at [200, 212] on input "text" at bounding box center [269, 208] width 243 height 13
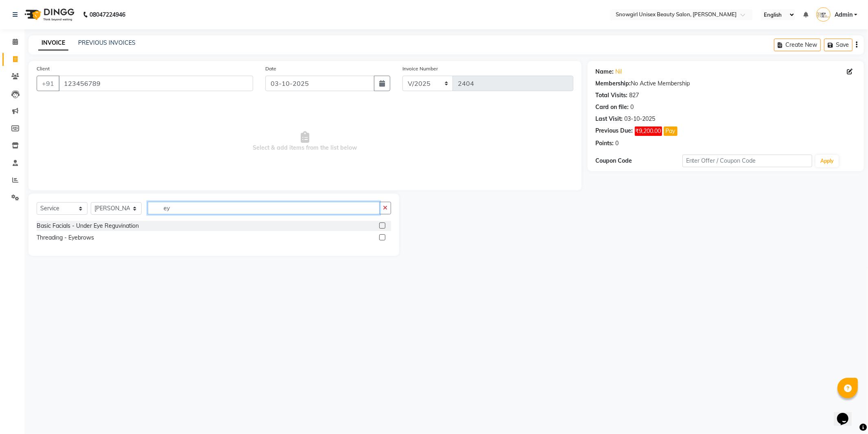
type input "ey"
click at [381, 236] on label at bounding box center [382, 237] width 6 height 6
click at [381, 236] on input "checkbox" at bounding box center [381, 237] width 5 height 5
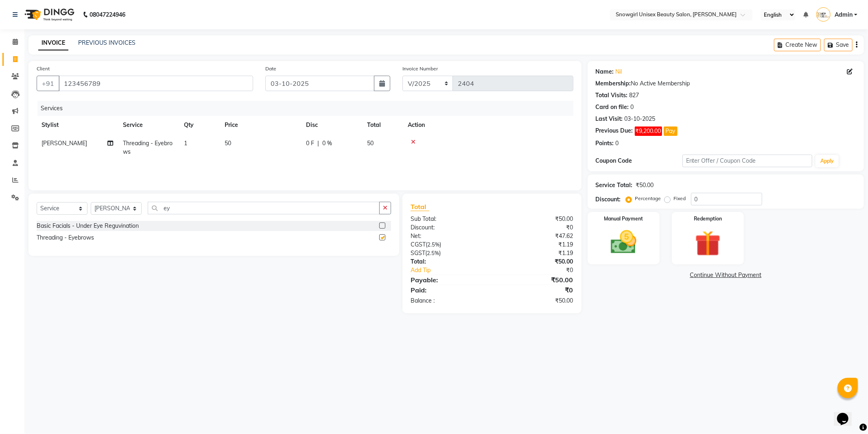
checkbox input "false"
click at [234, 144] on td "50" at bounding box center [260, 147] width 81 height 27
select select "39200"
click at [268, 145] on input "50" at bounding box center [299, 145] width 72 height 13
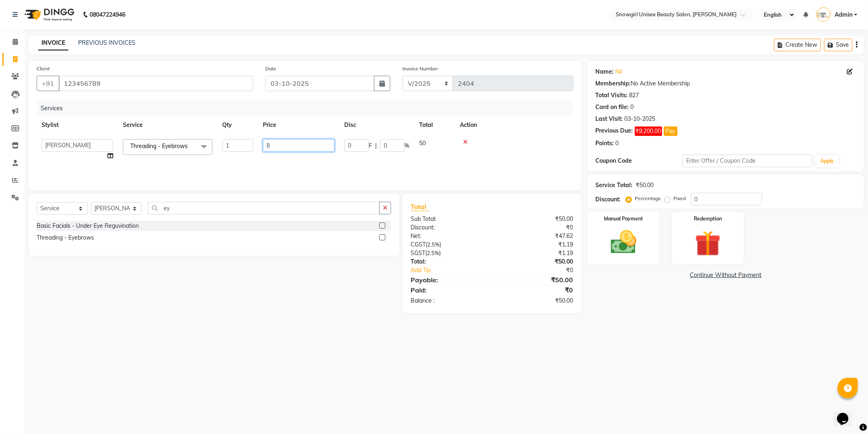
type input "80"
click at [269, 161] on div "Services Stylist Service Qty Price Disc Total Action [PERSON_NAME] [PERSON_NAME…" at bounding box center [305, 141] width 537 height 81
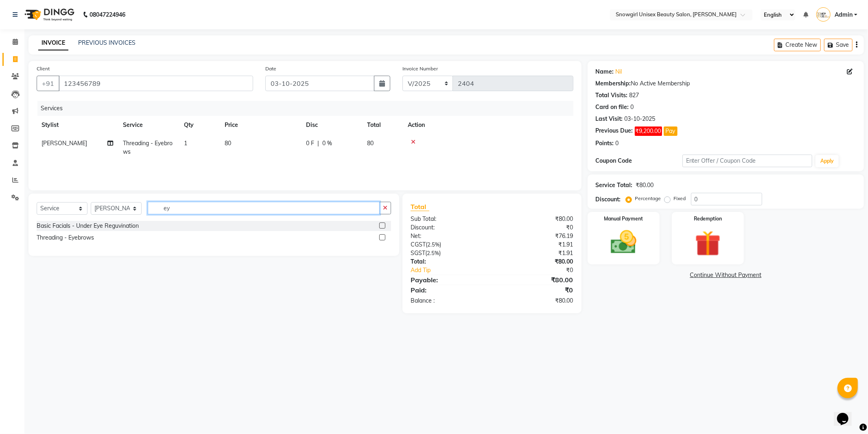
click at [167, 209] on input "ey" at bounding box center [264, 208] width 232 height 13
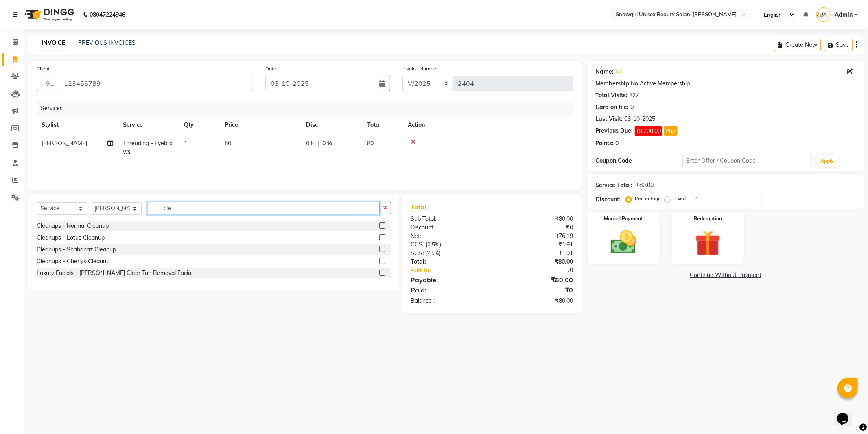
type input "cle"
click at [382, 224] on label at bounding box center [382, 226] width 6 height 6
click at [382, 224] on input "checkbox" at bounding box center [381, 225] width 5 height 5
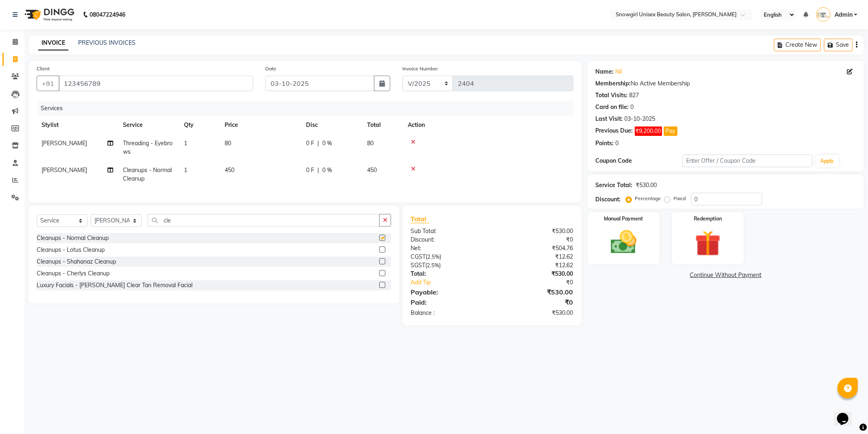
checkbox input "false"
click at [221, 174] on td "450" at bounding box center [260, 174] width 81 height 27
select select "39200"
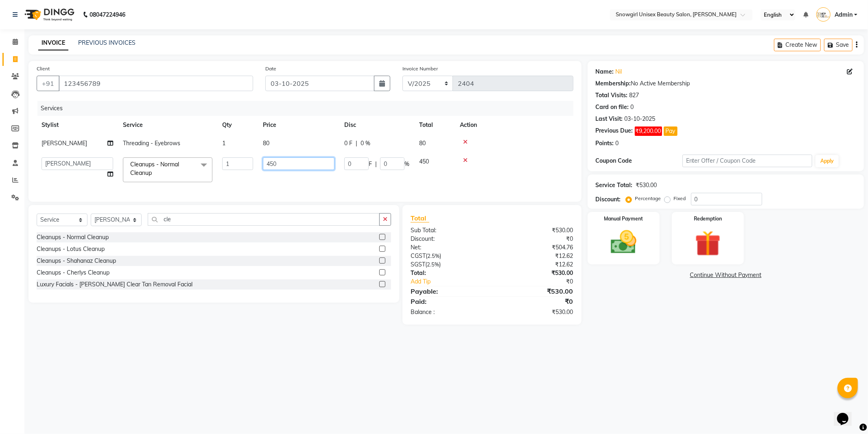
click at [272, 163] on input "450" at bounding box center [299, 163] width 72 height 13
type input "650"
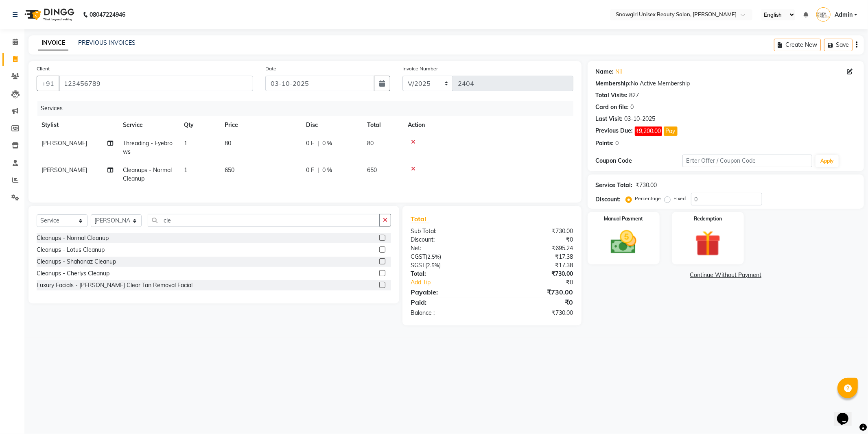
click at [308, 186] on tr "[PERSON_NAME] Cleanups - Normal Cleanup 1 650 0 F | 0 % 650" at bounding box center [305, 174] width 537 height 27
click at [625, 246] on img at bounding box center [624, 242] width 44 height 31
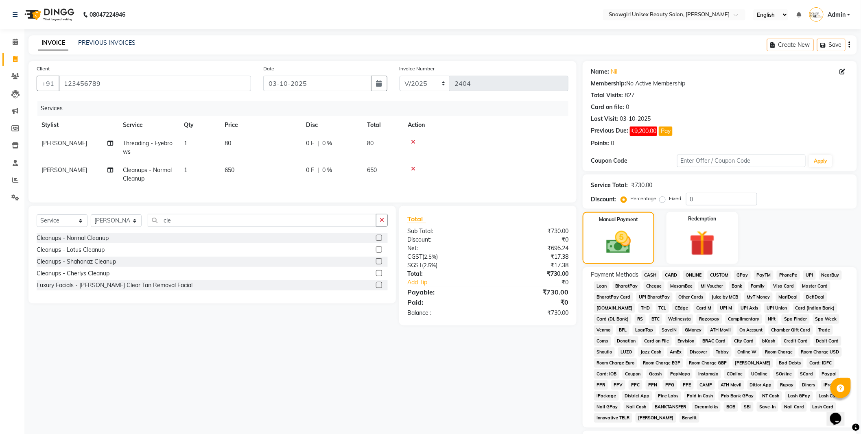
click at [740, 275] on span "GPay" at bounding box center [742, 275] width 17 height 9
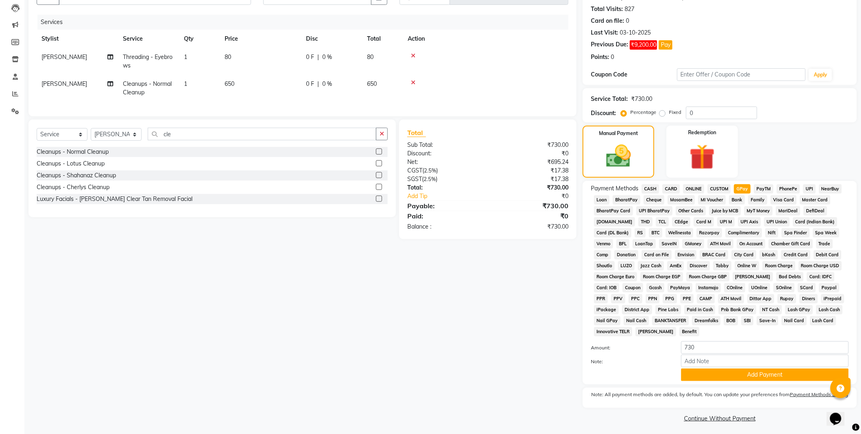
scroll to position [90, 0]
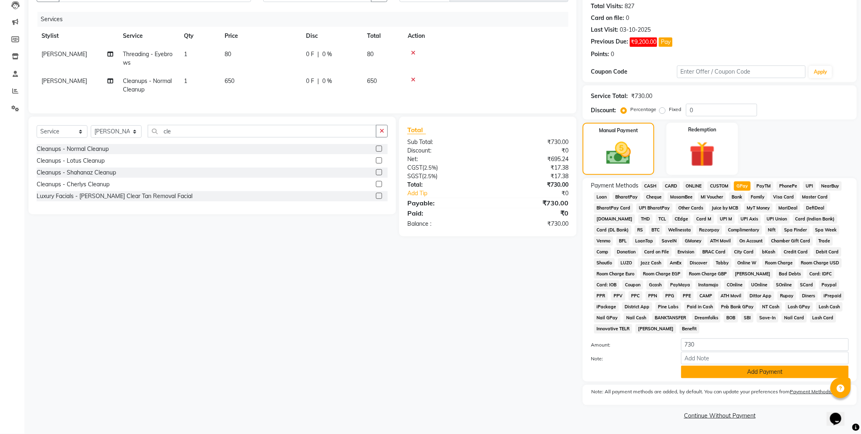
click at [769, 371] on button "Add Payment" at bounding box center [765, 372] width 168 height 13
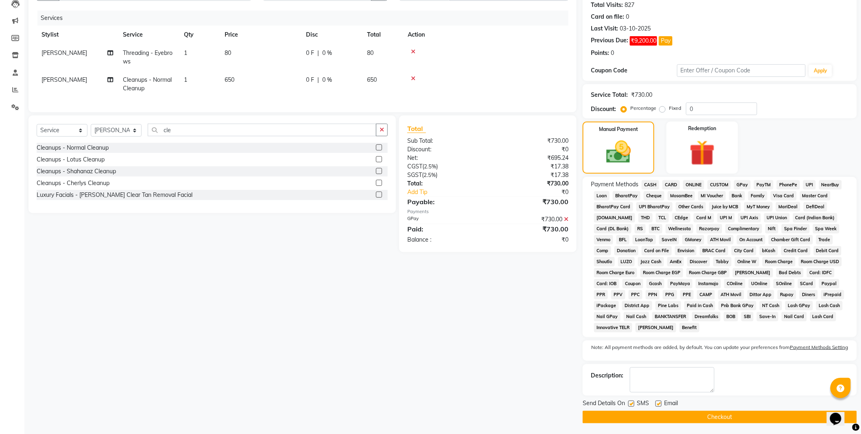
click at [750, 422] on button "Checkout" at bounding box center [720, 417] width 274 height 13
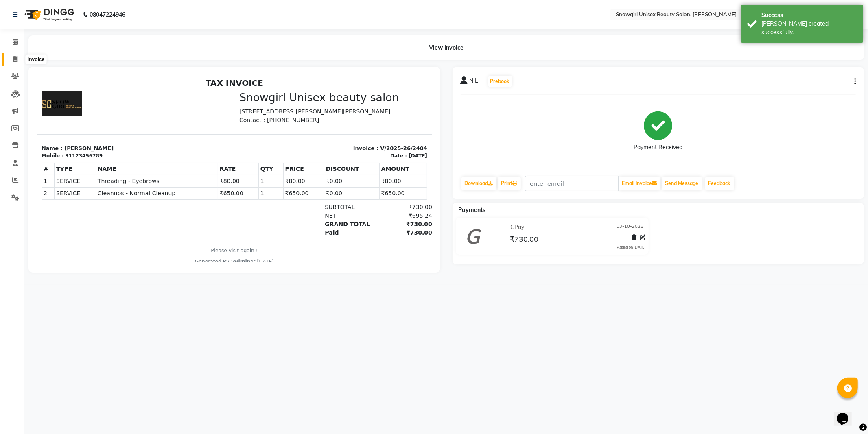
click at [15, 55] on span at bounding box center [15, 59] width 14 height 9
select select "service"
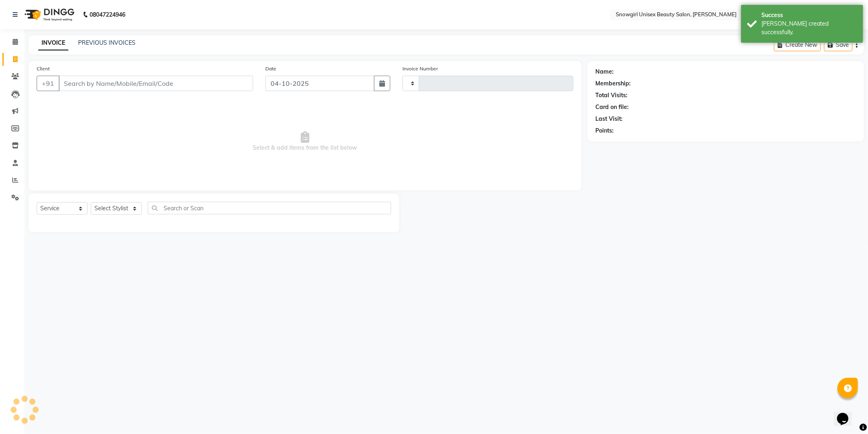
type input "2405"
select select "5593"
click at [372, 85] on input "04-10-2025" at bounding box center [319, 83] width 109 height 15
select select "10"
select select "2025"
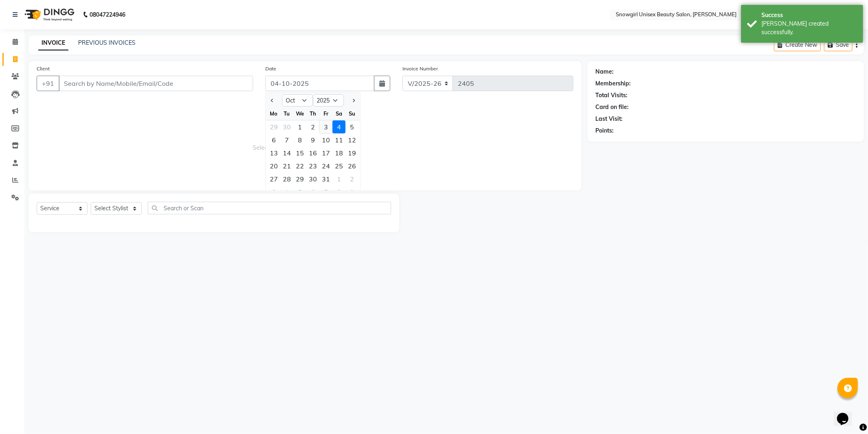
click at [321, 128] on div "3" at bounding box center [325, 126] width 13 height 13
type input "03-10-2025"
drag, startPoint x: 205, startPoint y: 83, endPoint x: 208, endPoint y: 87, distance: 5.2
click at [206, 84] on input "Client" at bounding box center [156, 83] width 194 height 15
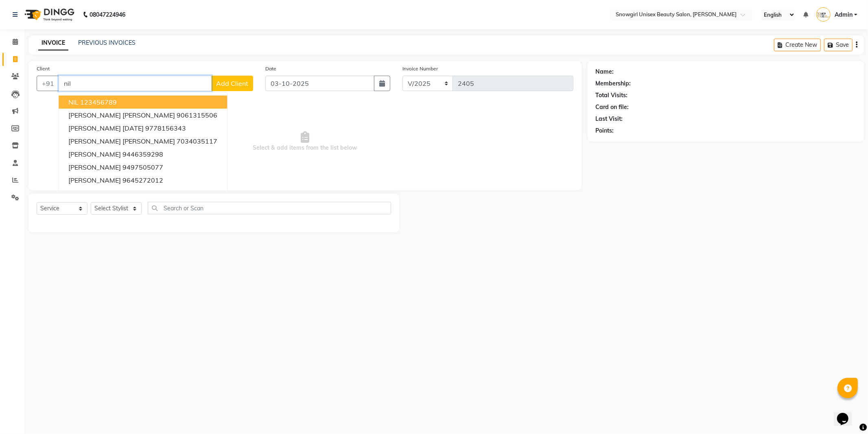
click at [79, 104] on button "NIL 123456789" at bounding box center [143, 102] width 168 height 13
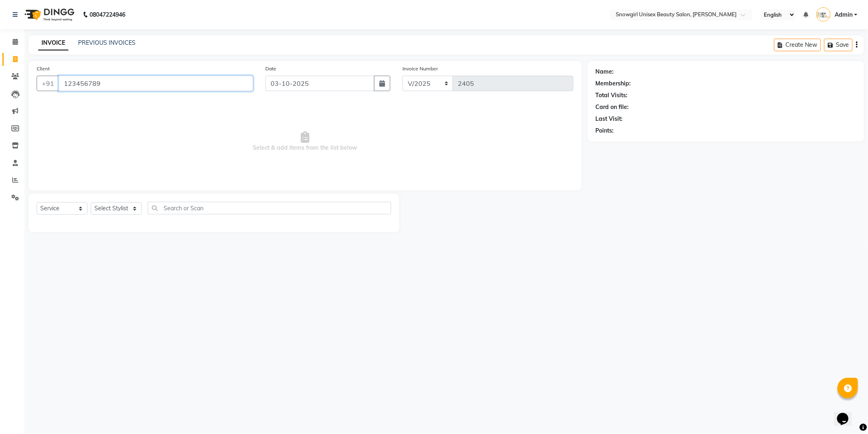
type input "123456789"
click at [138, 214] on select "Select Stylist [PERSON_NAME] [PERSON_NAME] [PERSON_NAME] [PERSON_NAME] [PERSON_…" at bounding box center [116, 208] width 51 height 13
select select "39187"
click at [91, 203] on select "Select Stylist [PERSON_NAME] [PERSON_NAME] [PERSON_NAME] [PERSON_NAME] [PERSON_…" at bounding box center [116, 208] width 51 height 13
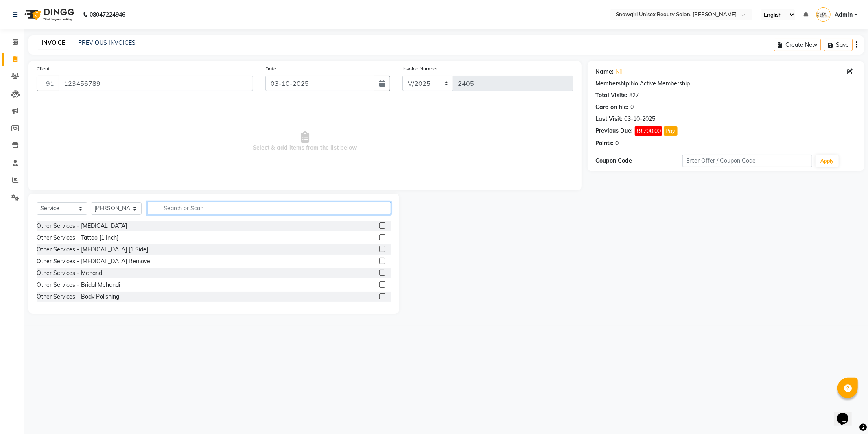
click at [202, 205] on input "text" at bounding box center [269, 208] width 243 height 13
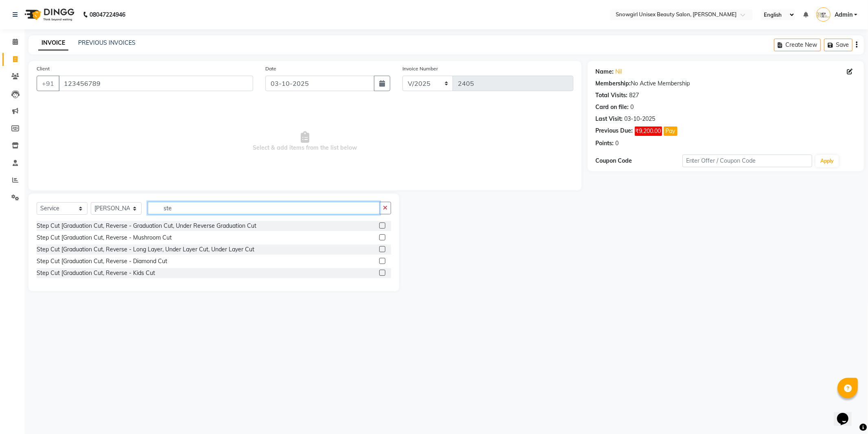
type input "ste"
click at [382, 225] on label at bounding box center [382, 226] width 6 height 6
click at [382, 225] on input "checkbox" at bounding box center [381, 225] width 5 height 5
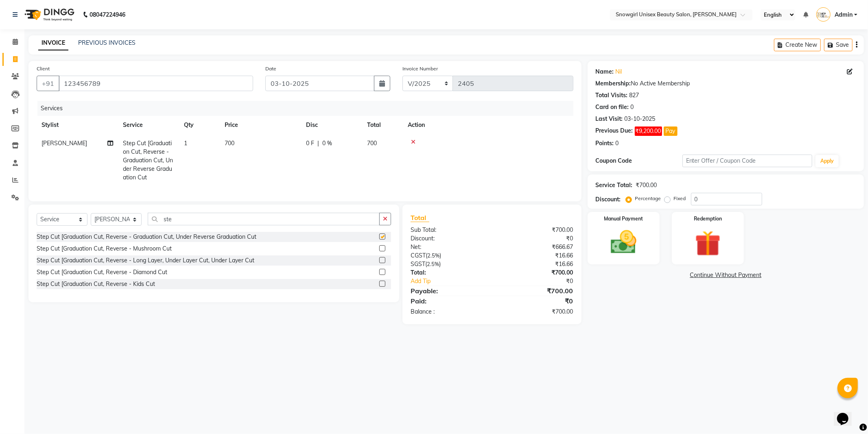
checkbox input "false"
click at [238, 144] on td "700" at bounding box center [260, 160] width 81 height 52
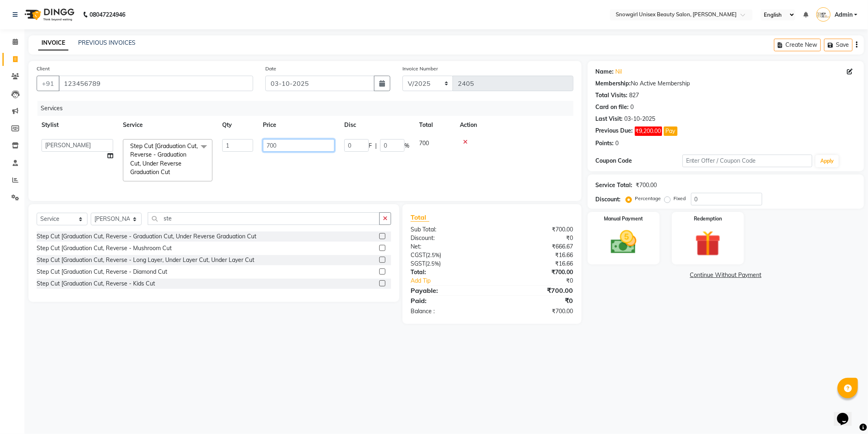
click at [273, 143] on input "700" at bounding box center [299, 145] width 72 height 13
type input "800"
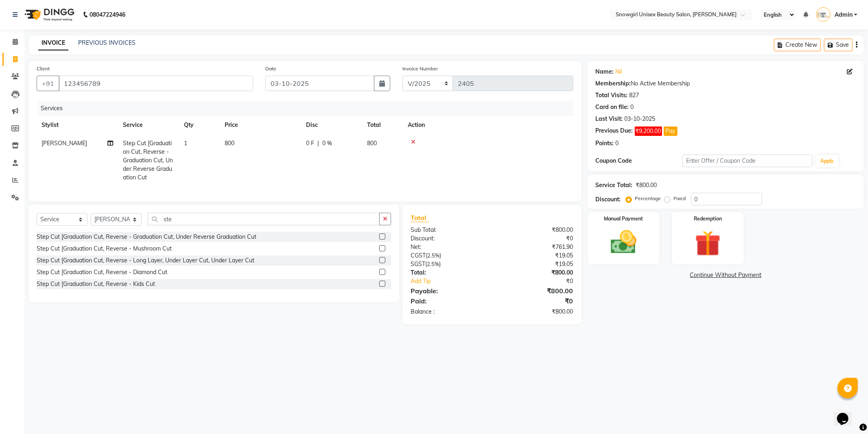
click at [314, 156] on tr "[PERSON_NAME] Step Cut [Graduation Cut, Reverse - Graduation Cut, Under Reverse…" at bounding box center [305, 160] width 537 height 52
click at [636, 241] on img at bounding box center [624, 242] width 44 height 31
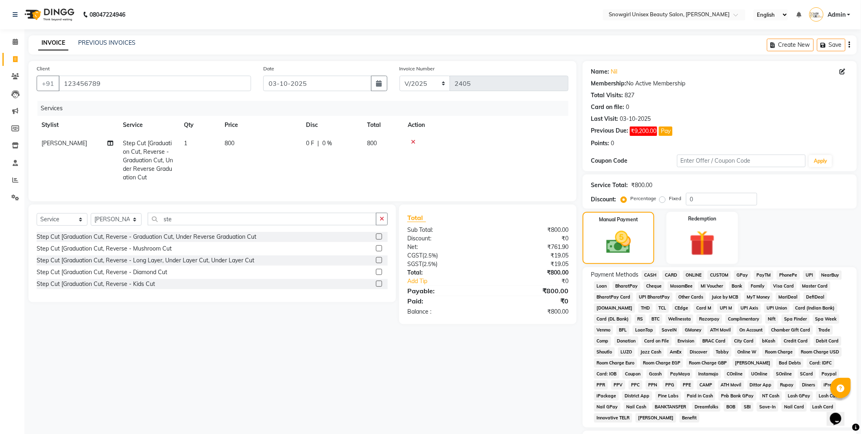
click at [749, 273] on span "GPay" at bounding box center [742, 275] width 17 height 9
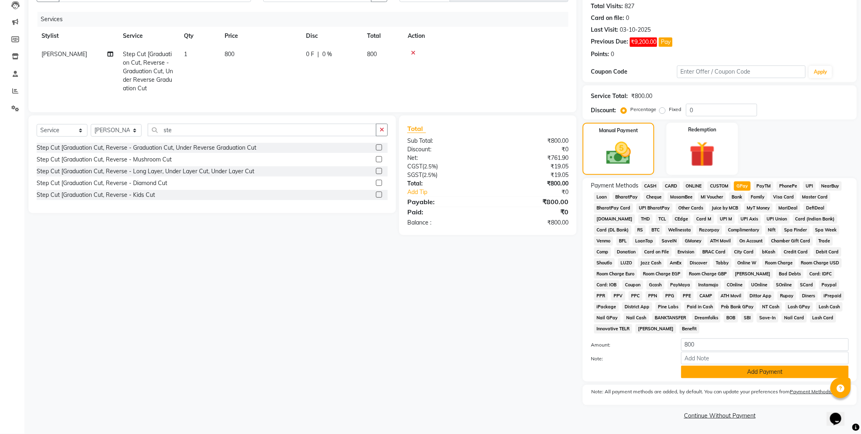
click at [806, 373] on button "Add Payment" at bounding box center [765, 372] width 168 height 13
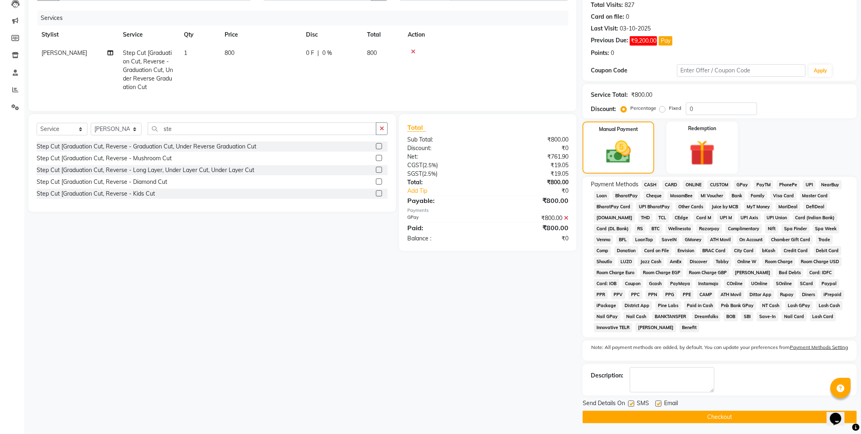
click at [735, 423] on button "Checkout" at bounding box center [720, 417] width 274 height 13
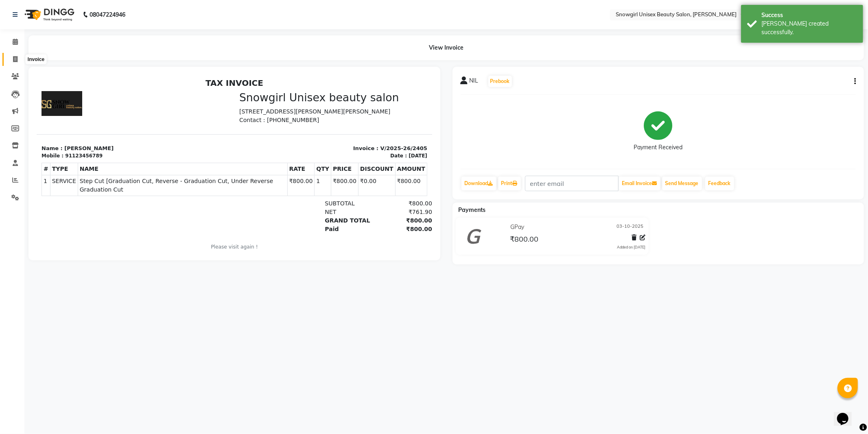
click at [13, 59] on icon at bounding box center [15, 59] width 4 height 6
select select "service"
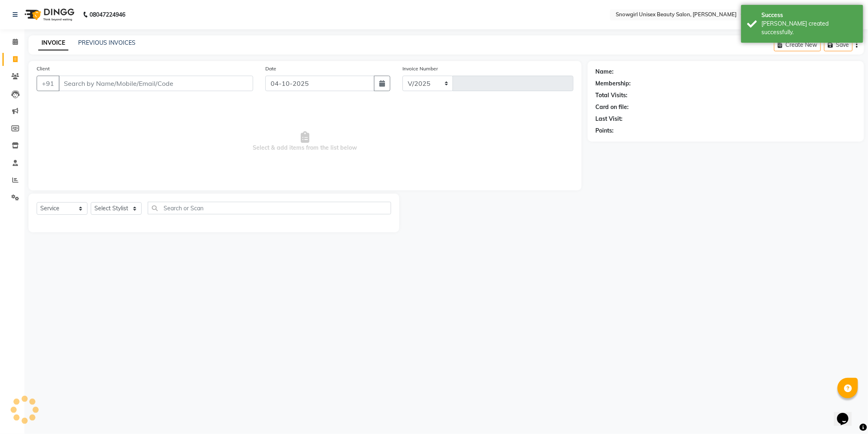
select select "5593"
type input "2406"
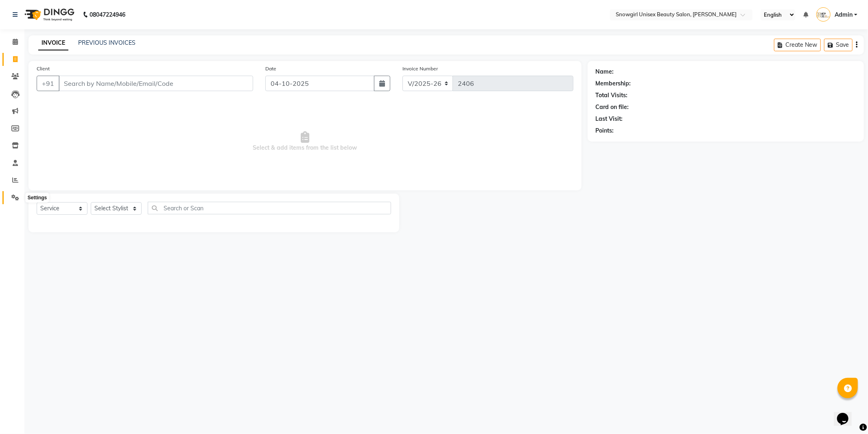
click at [12, 199] on icon at bounding box center [15, 197] width 8 height 6
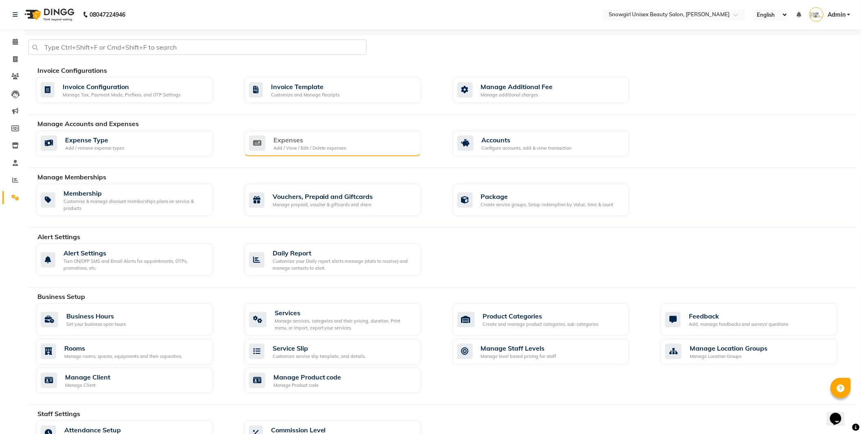
click at [373, 148] on div "Expenses Add / View / Edit / Delete expenses" at bounding box center [332, 143] width 166 height 17
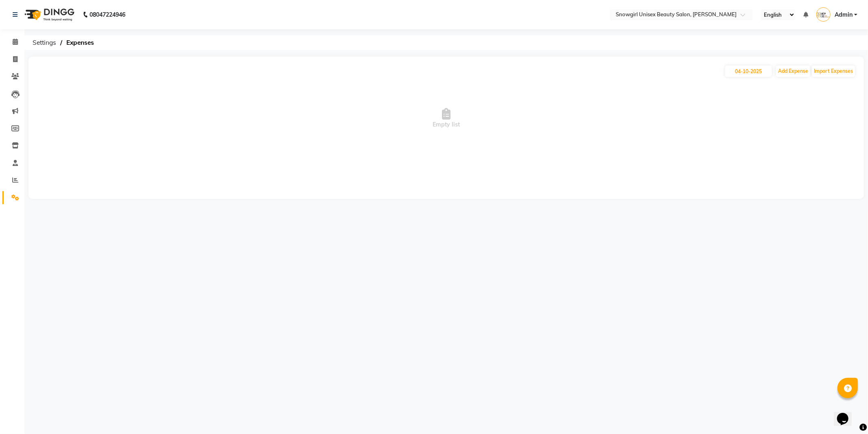
click at [783, 64] on div "[DATE] Add Expense Import Expenses Empty list" at bounding box center [445, 128] width 835 height 142
click at [784, 74] on button "Add Expense" at bounding box center [793, 70] width 34 height 11
select select "1"
select select "4529"
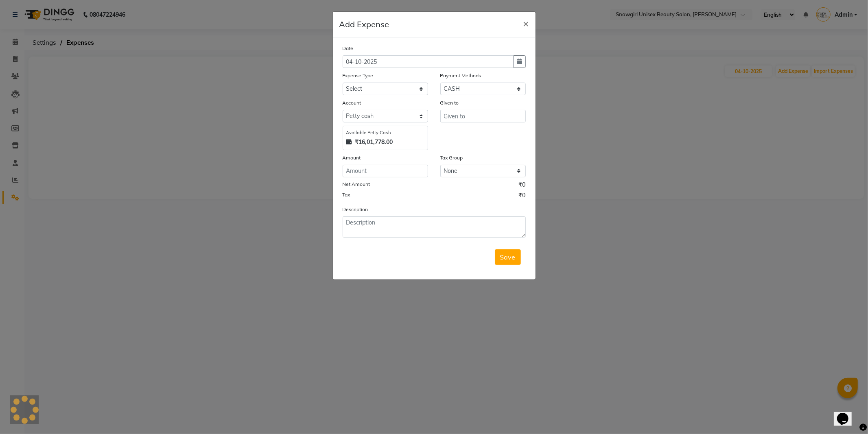
click at [559, 151] on ngb-modal-window "Add Expense × Date [DATE] Expense Type Select Advance Salary Bank charges Car m…" at bounding box center [434, 217] width 868 height 434
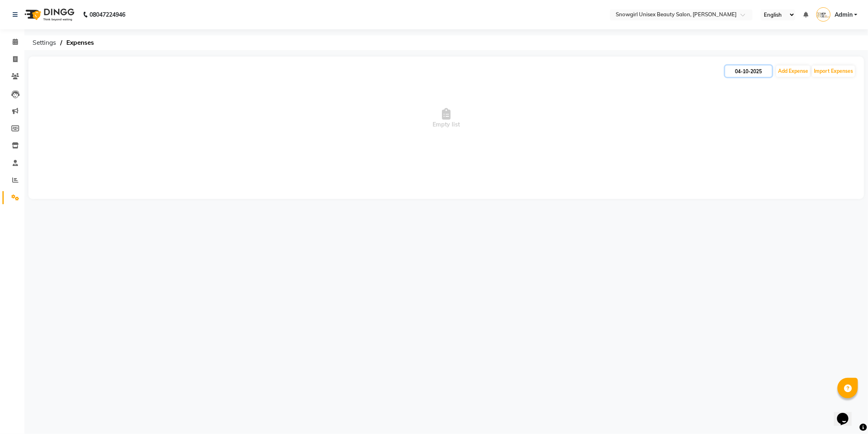
click at [749, 76] on input "04-10-2025" at bounding box center [748, 70] width 47 height 11
select select "10"
select select "2025"
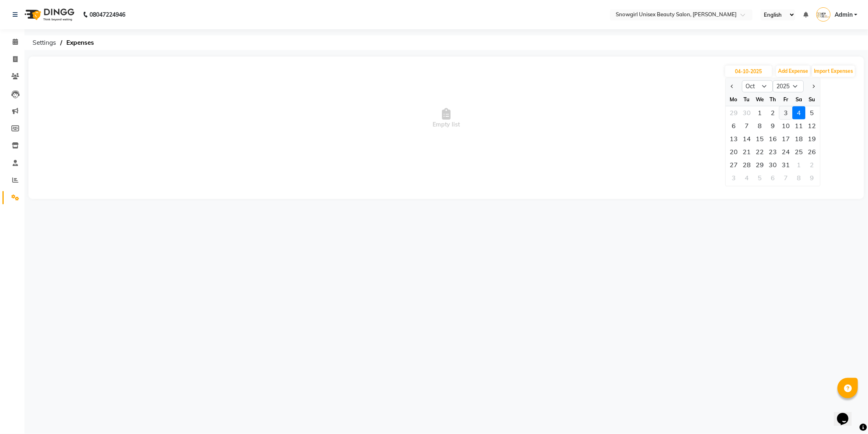
click at [784, 110] on div "3" at bounding box center [785, 112] width 13 height 13
type input "03-10-2025"
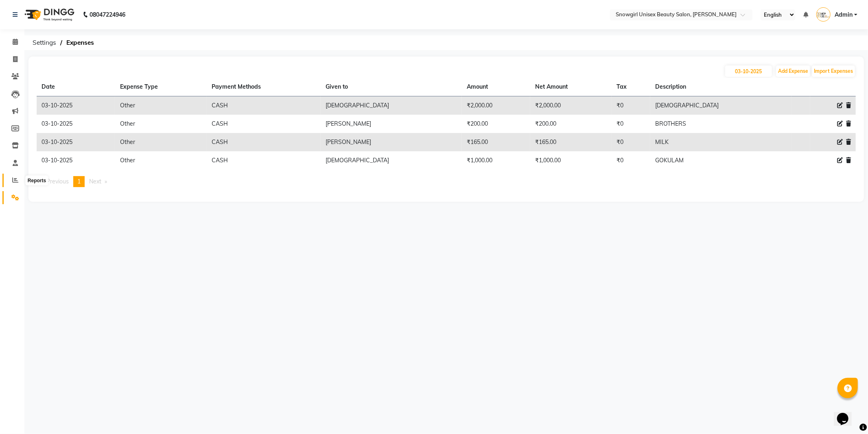
click at [13, 179] on icon at bounding box center [15, 180] width 6 height 6
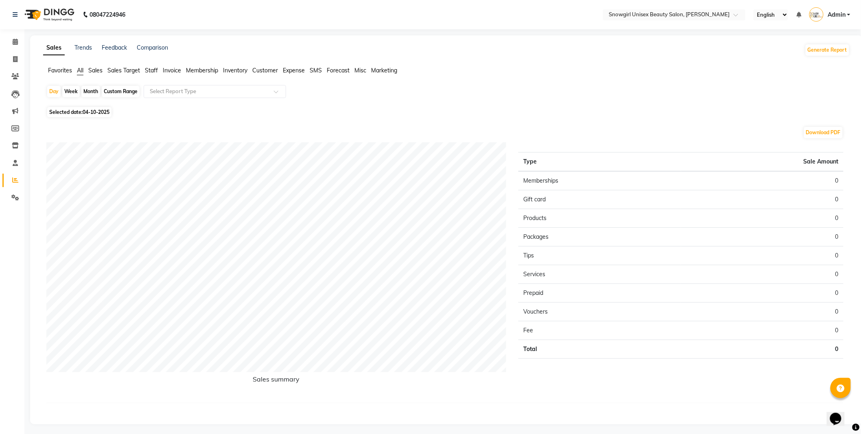
click at [95, 108] on span "Selected date: [DATE]" at bounding box center [79, 112] width 64 height 10
select select "10"
select select "2025"
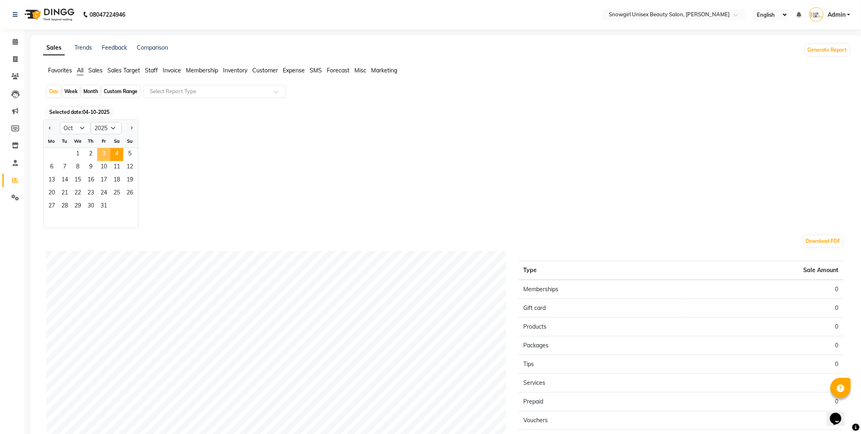
click at [100, 158] on span "3" at bounding box center [103, 154] width 13 height 13
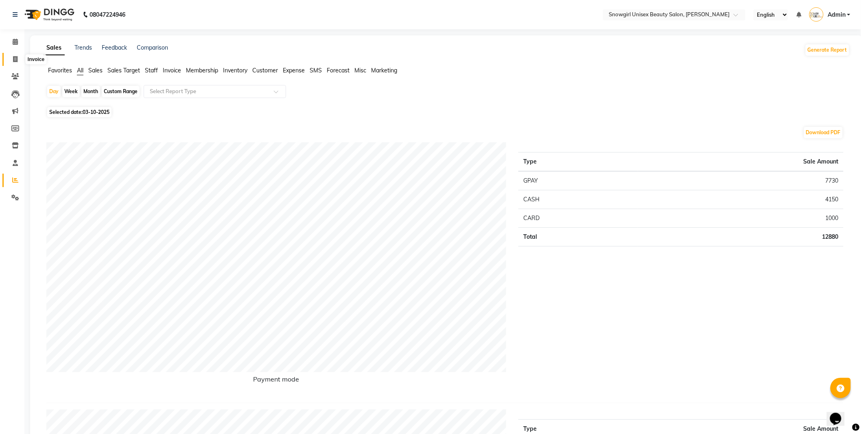
click at [15, 62] on icon at bounding box center [15, 59] width 4 height 6
select select "service"
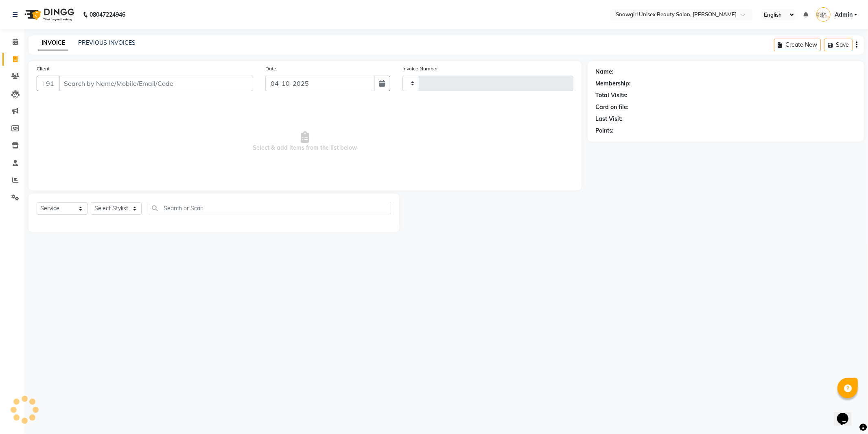
type input "2406"
select select "5593"
click at [17, 180] on icon at bounding box center [15, 180] width 6 height 6
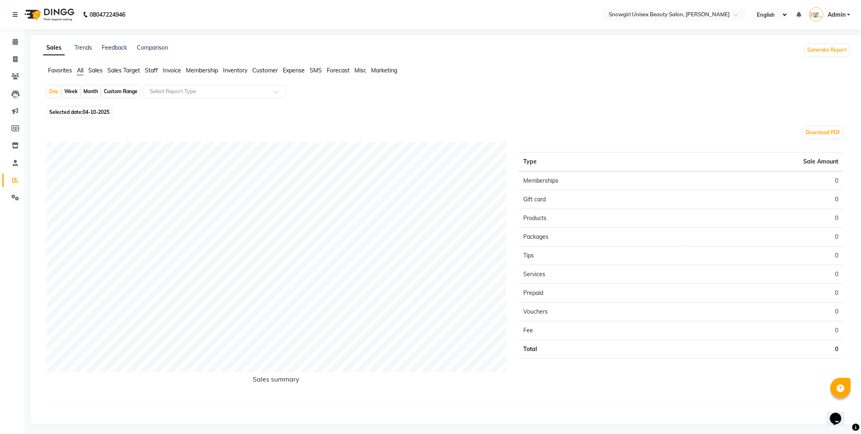
click at [86, 113] on span "04-10-2025" at bounding box center [96, 112] width 27 height 6
select select "10"
select select "2025"
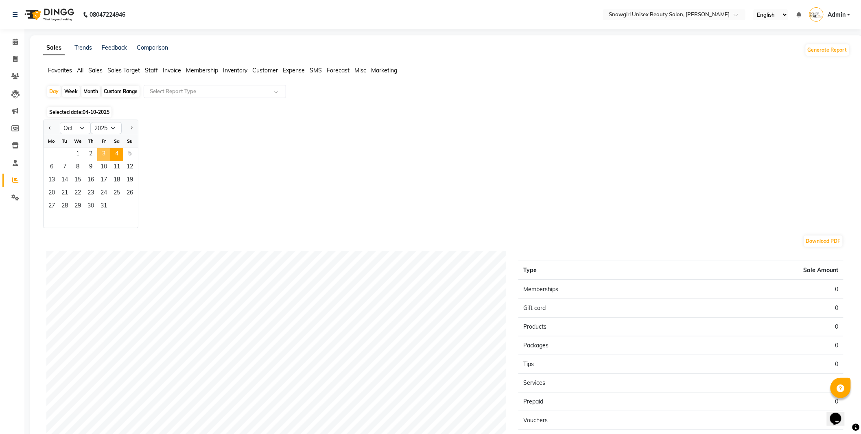
click at [99, 152] on span "3" at bounding box center [103, 154] width 13 height 13
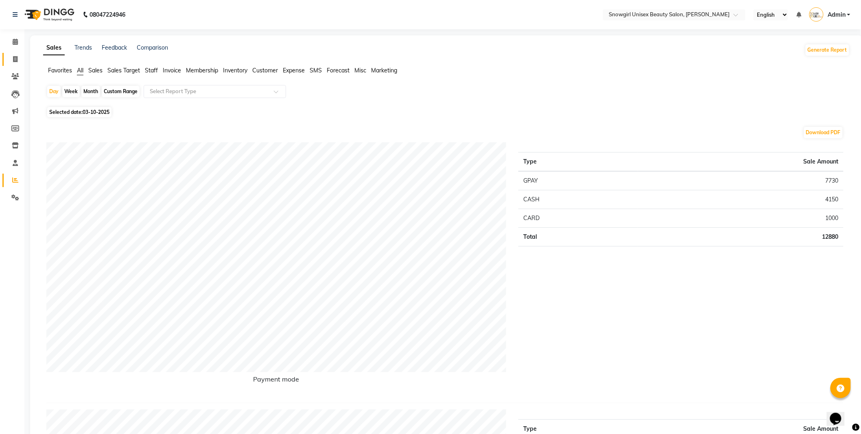
click at [17, 64] on link "Invoice" at bounding box center [12, 59] width 20 height 13
select select "service"
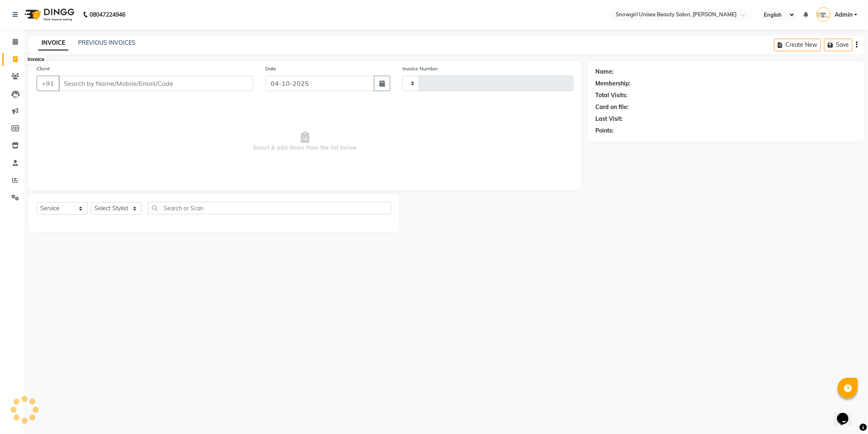
type input "2406"
select select "5593"
click at [379, 86] on button "button" at bounding box center [382, 83] width 16 height 15
select select "10"
select select "2025"
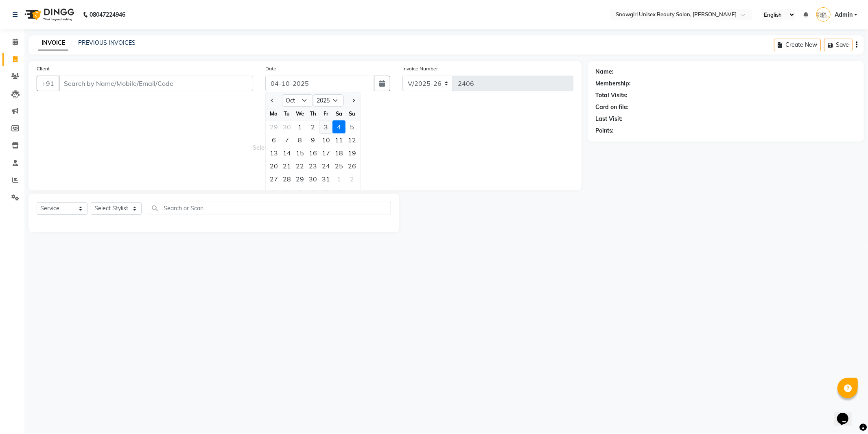
click at [330, 127] on div "3" at bounding box center [325, 126] width 13 height 13
type input "03-10-2025"
click at [211, 84] on input "Client" at bounding box center [156, 83] width 194 height 15
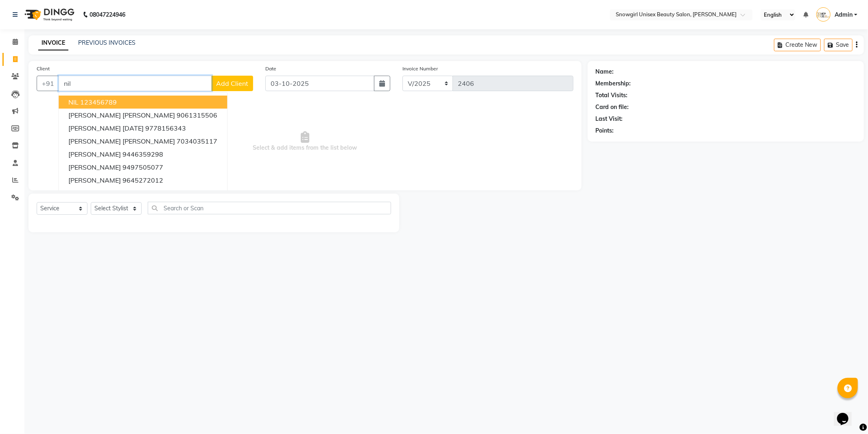
click at [92, 98] on ngb-highlight "123456789" at bounding box center [98, 102] width 37 height 8
type input "123456789"
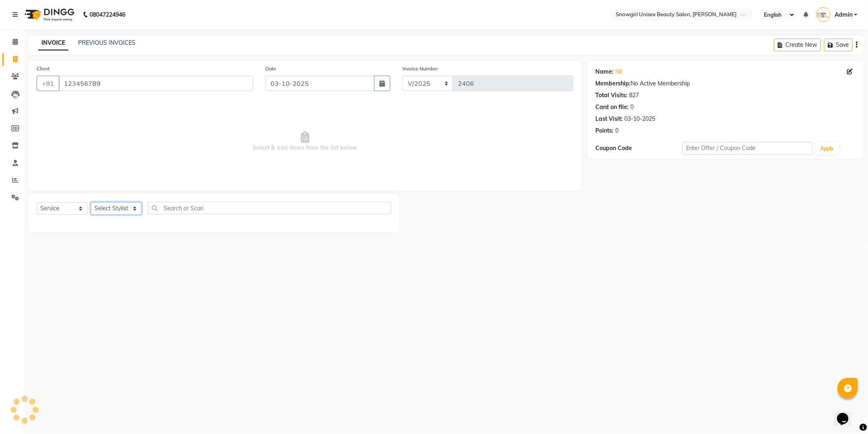
click at [128, 206] on select "Select Stylist [PERSON_NAME] [PERSON_NAME] [PERSON_NAME] [PERSON_NAME] [PERSON_…" at bounding box center [116, 208] width 51 height 13
select select "39196"
click at [91, 203] on select "Select Stylist [PERSON_NAME] [PERSON_NAME] [PERSON_NAME] [PERSON_NAME] [PERSON_…" at bounding box center [116, 208] width 51 height 13
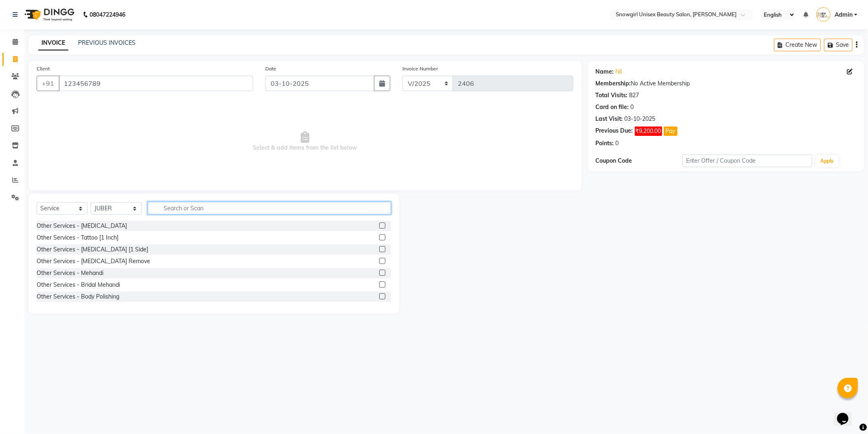
click at [201, 205] on input "text" at bounding box center [269, 208] width 243 height 13
type input "cle"
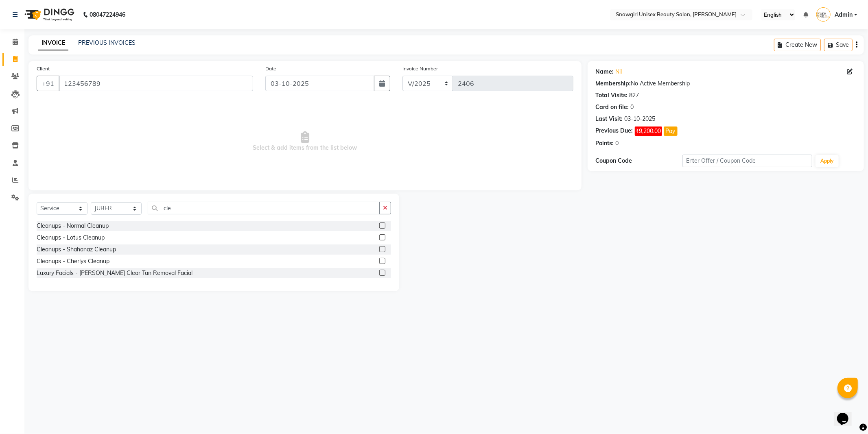
click at [384, 226] on label at bounding box center [382, 226] width 6 height 6
click at [384, 226] on input "checkbox" at bounding box center [381, 225] width 5 height 5
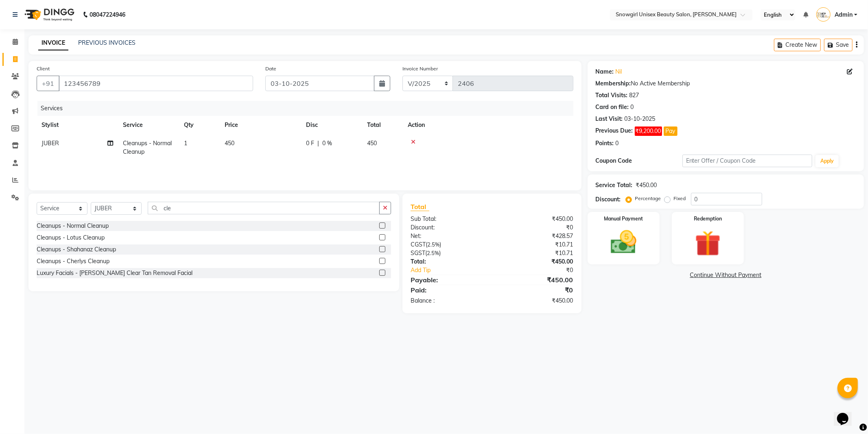
click at [381, 226] on label at bounding box center [382, 226] width 6 height 6
click at [381, 226] on input "checkbox" at bounding box center [381, 225] width 5 height 5
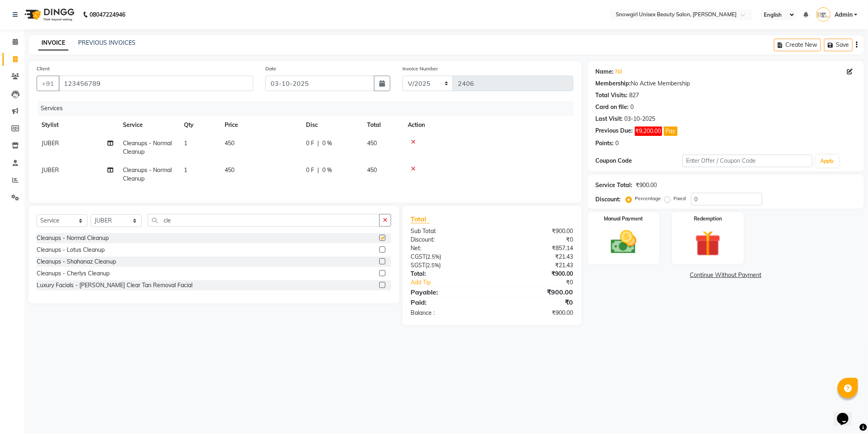
checkbox input "false"
click at [226, 142] on span "450" at bounding box center [230, 143] width 10 height 7
select select "39196"
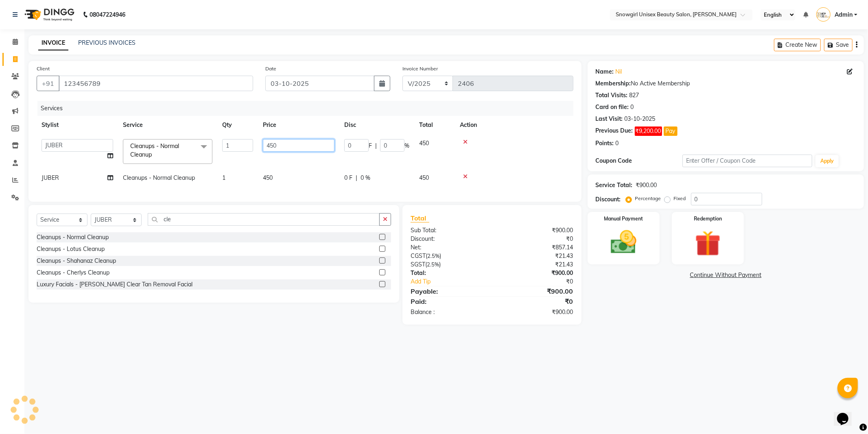
click at [270, 143] on input "450" at bounding box center [299, 145] width 72 height 13
type input "650"
click at [270, 169] on td "450" at bounding box center [298, 178] width 81 height 18
select select "39196"
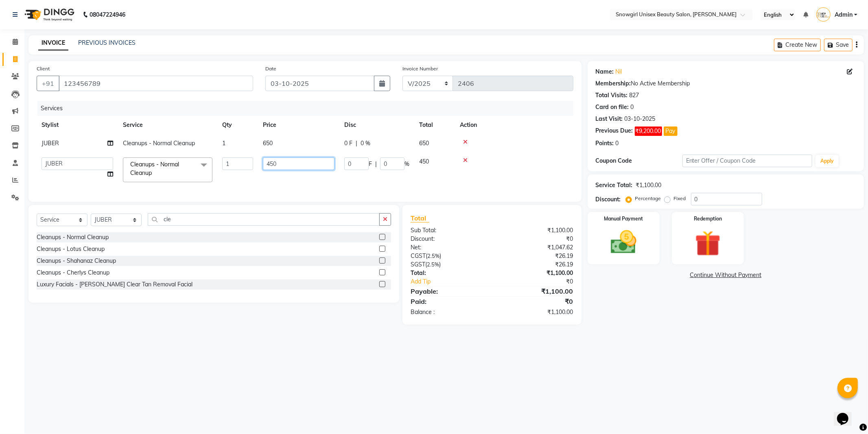
click at [269, 164] on input "450" at bounding box center [299, 163] width 72 height 13
type input "650"
click at [62, 151] on td "JUBER" at bounding box center [77, 143] width 81 height 18
select select "39196"
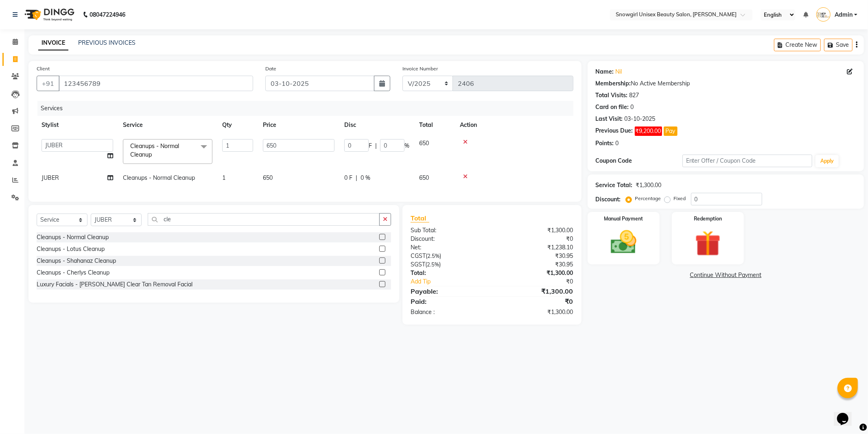
click at [53, 179] on span "JUBER" at bounding box center [49, 177] width 17 height 7
select select "39196"
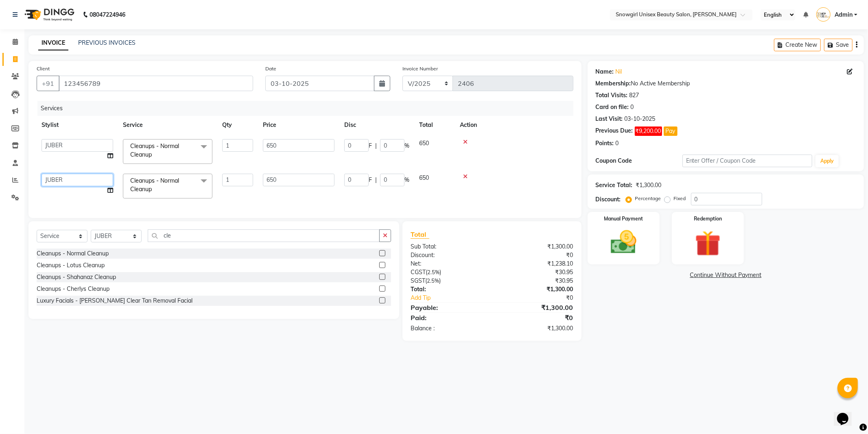
click at [52, 174] on select "[PERSON_NAME] [PERSON_NAME] [PERSON_NAME] [PERSON_NAME] [PERSON_NAME] [PERSON_N…" at bounding box center [77, 180] width 72 height 13
click at [170, 242] on input "cle" at bounding box center [264, 235] width 232 height 13
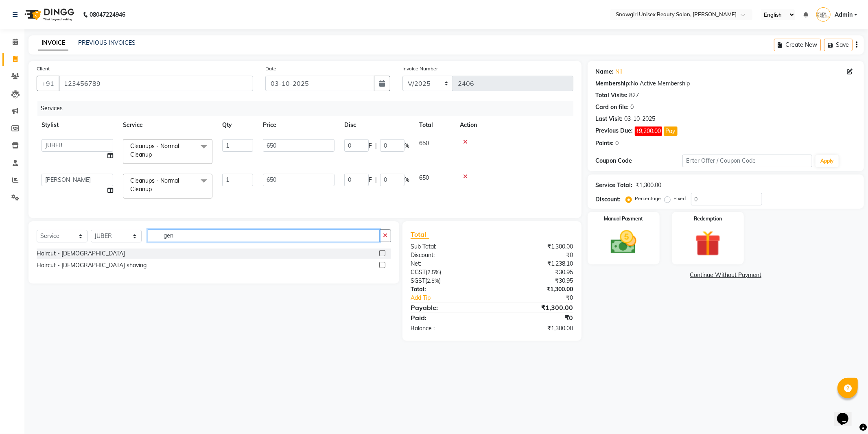
type input "gen"
click at [379, 256] on label at bounding box center [382, 253] width 6 height 6
click at [379, 256] on input "checkbox" at bounding box center [381, 253] width 5 height 5
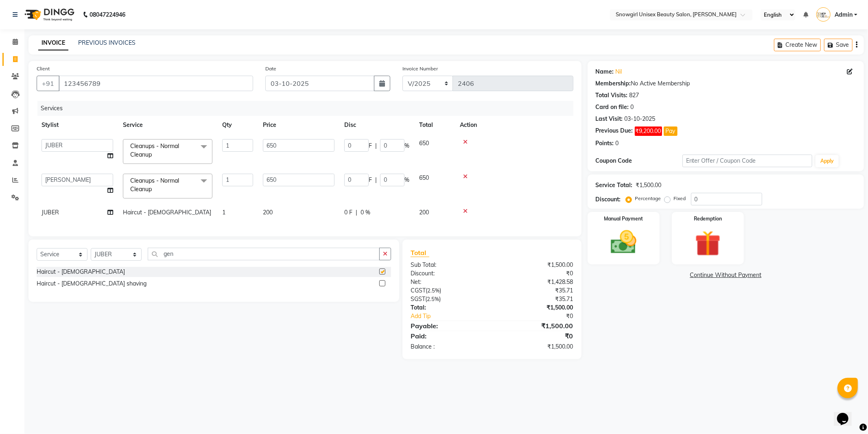
checkbox input "false"
click at [382, 286] on label at bounding box center [382, 283] width 6 height 6
click at [382, 286] on input "checkbox" at bounding box center [381, 283] width 5 height 5
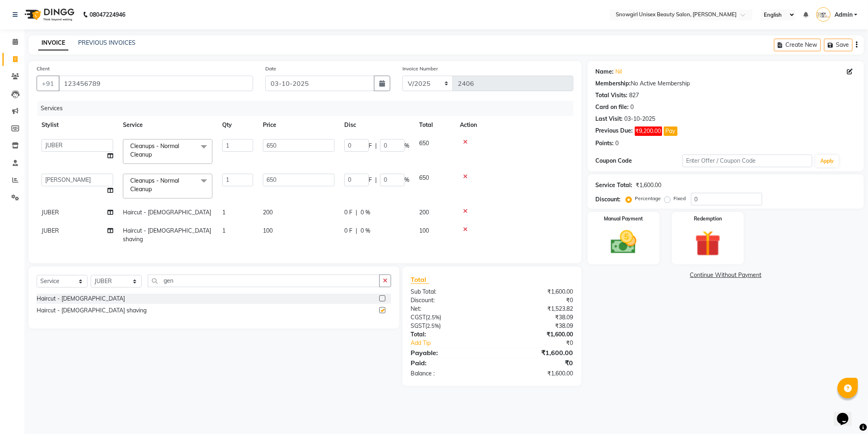
checkbox input "false"
click at [502, 204] on td at bounding box center [514, 212] width 118 height 18
click at [142, 282] on select "Select Stylist [PERSON_NAME] [PERSON_NAME] [PERSON_NAME] [PERSON_NAME] [PERSON_…" at bounding box center [116, 281] width 51 height 13
select select "44693"
click at [91, 275] on select "Select Stylist [PERSON_NAME] [PERSON_NAME] [PERSON_NAME] [PERSON_NAME] [PERSON_…" at bounding box center [116, 281] width 51 height 13
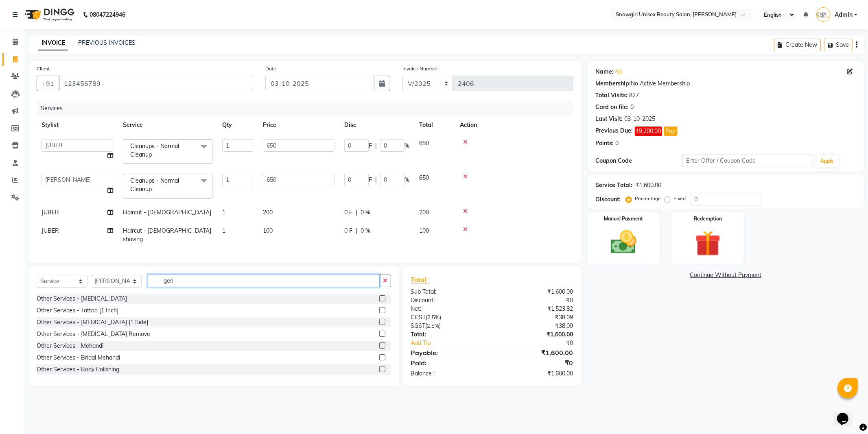
click at [172, 275] on input "gen" at bounding box center [264, 281] width 232 height 13
type input "white"
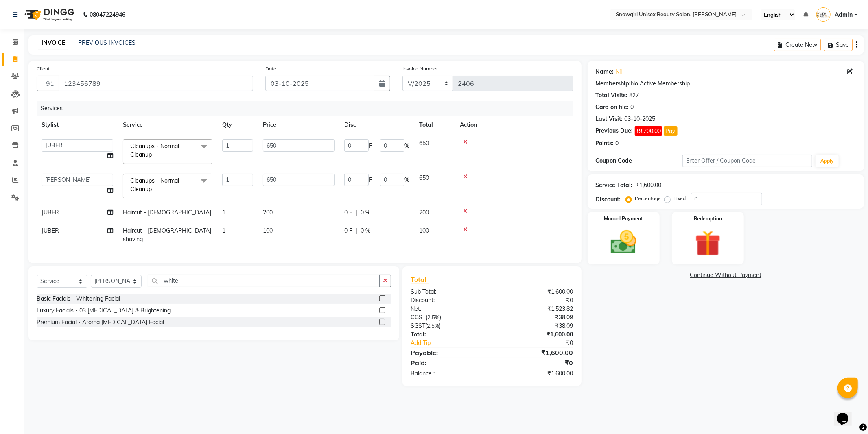
click at [381, 296] on label at bounding box center [382, 298] width 6 height 6
click at [381, 296] on input "checkbox" at bounding box center [381, 298] width 5 height 5
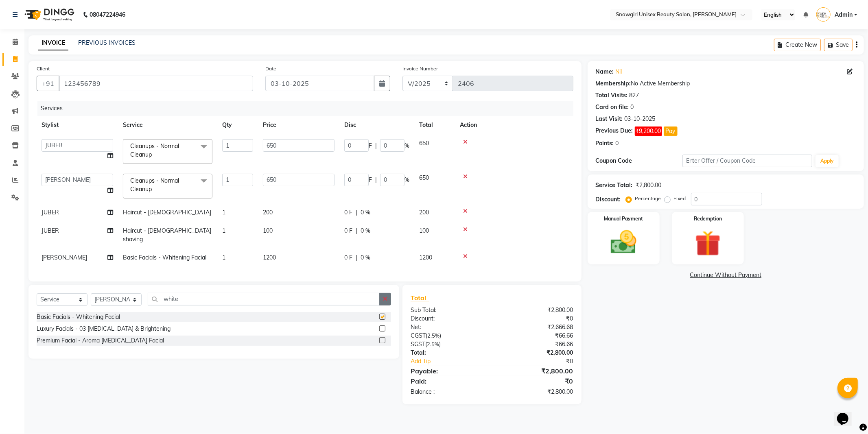
checkbox input "false"
click at [261, 249] on td "1200" at bounding box center [298, 258] width 81 height 18
select select "44693"
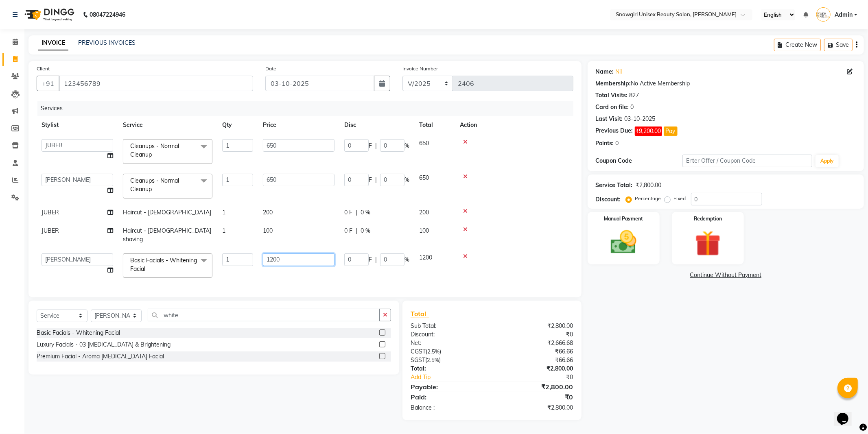
click at [267, 253] on input "1200" at bounding box center [299, 259] width 72 height 13
drag, startPoint x: 267, startPoint y: 253, endPoint x: 271, endPoint y: 264, distance: 11.6
click at [269, 256] on input "1200" at bounding box center [299, 259] width 72 height 13
type input "1400"
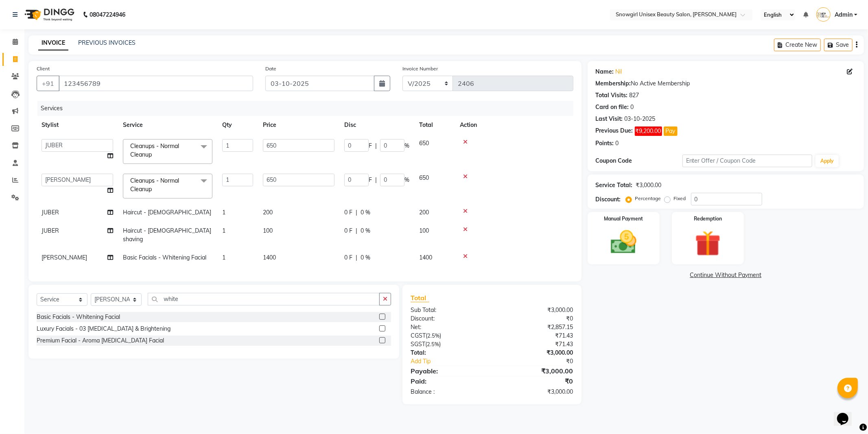
click at [504, 232] on div at bounding box center [514, 230] width 109 height 6
click at [629, 237] on img at bounding box center [624, 242] width 44 height 31
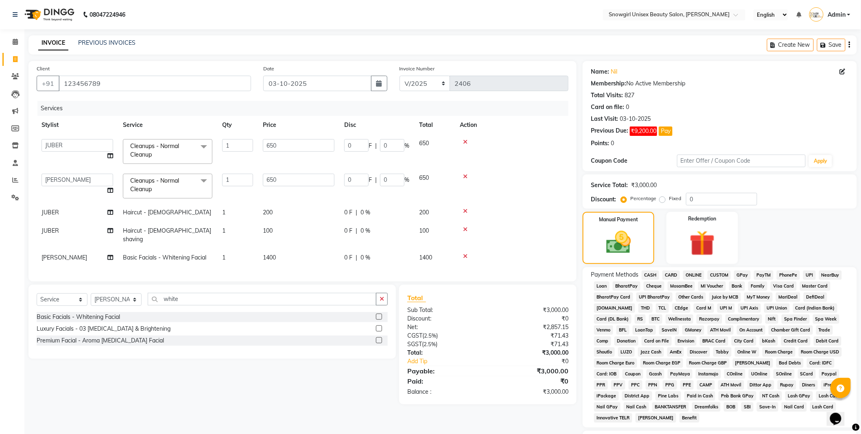
click at [670, 273] on span "CARD" at bounding box center [670, 275] width 17 height 9
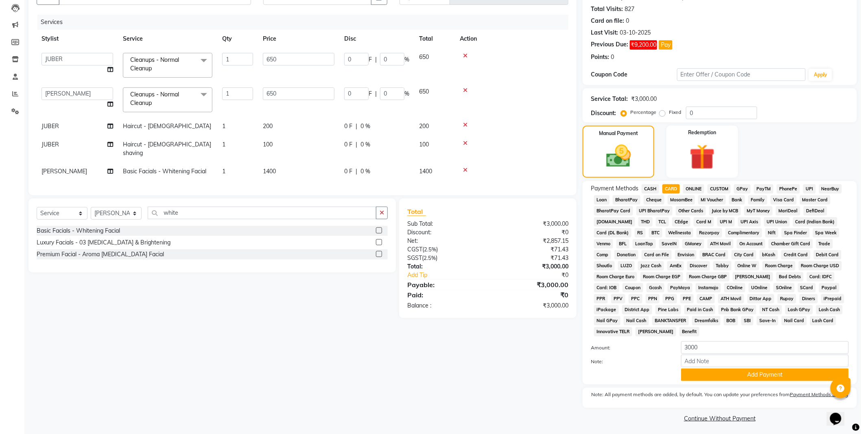
scroll to position [90, 0]
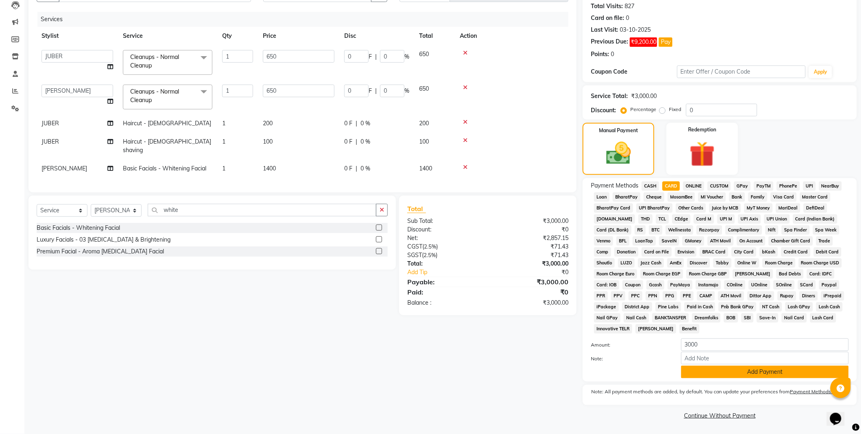
click at [746, 369] on button "Add Payment" at bounding box center [765, 372] width 168 height 13
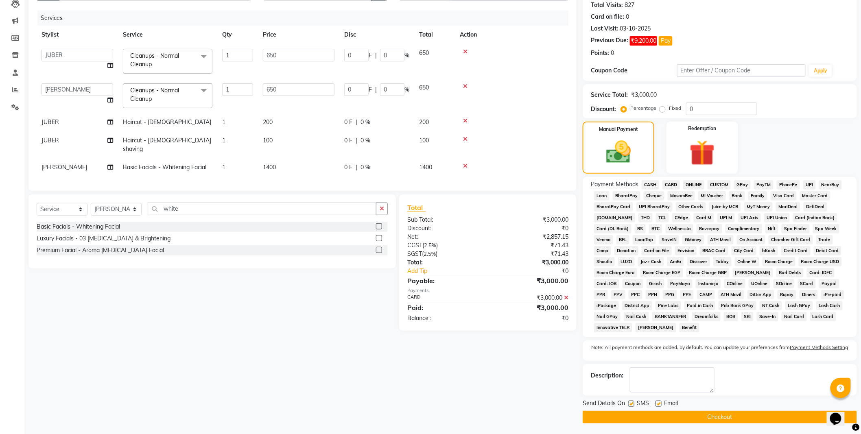
click at [718, 417] on button "Checkout" at bounding box center [720, 417] width 274 height 13
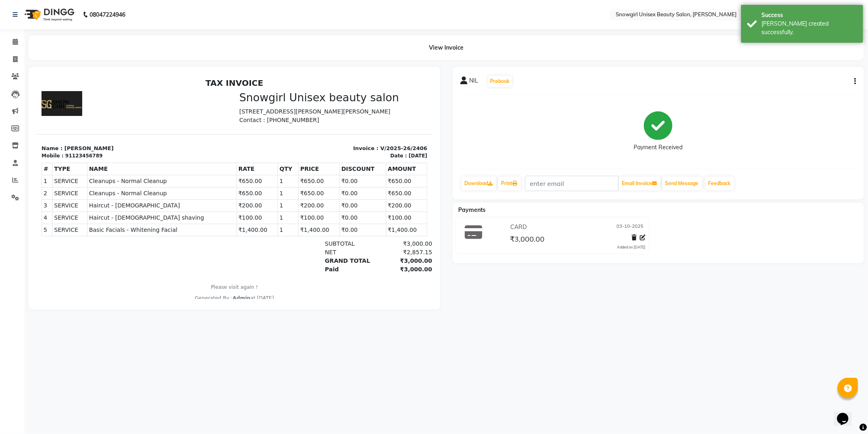
click at [15, 190] on li "Settings" at bounding box center [12, 197] width 24 height 17
click at [13, 174] on link "Reports" at bounding box center [12, 180] width 20 height 13
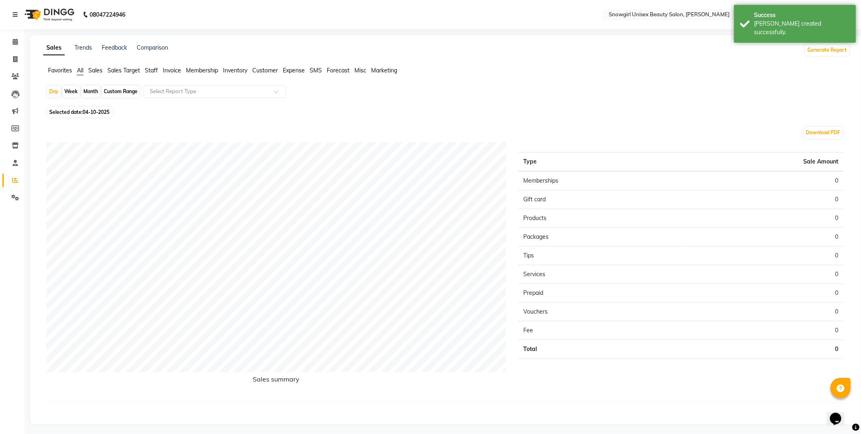
click at [107, 110] on span "04-10-2025" at bounding box center [96, 112] width 27 height 6
select select "10"
select select "2025"
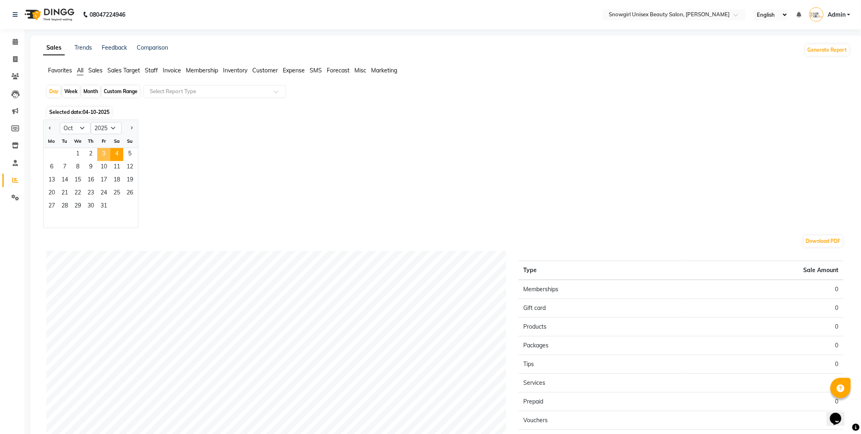
click at [103, 153] on span "3" at bounding box center [103, 154] width 13 height 13
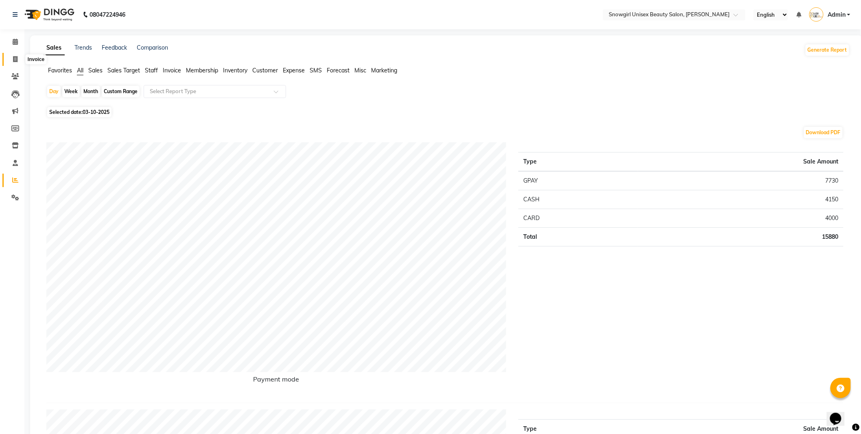
click at [11, 59] on span at bounding box center [15, 59] width 14 height 9
select select "service"
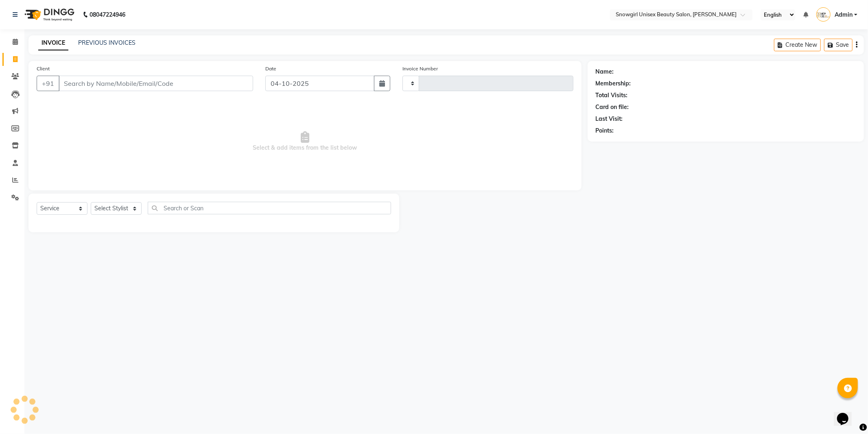
type input "2407"
select select "5593"
click at [94, 87] on input "Client" at bounding box center [156, 83] width 194 height 15
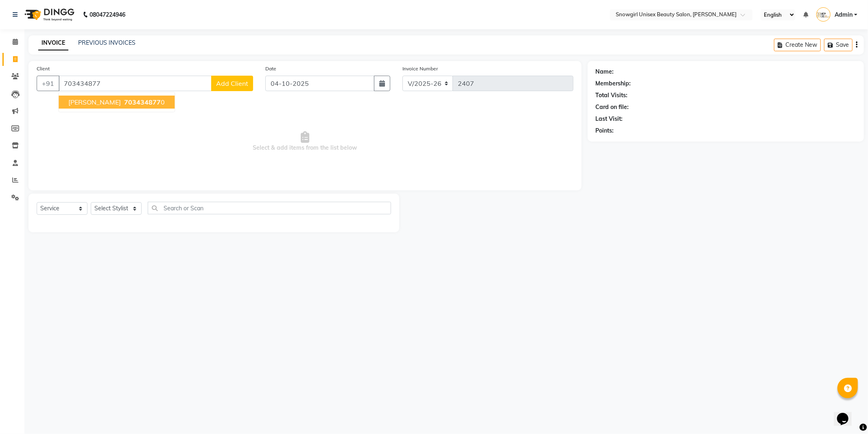
click at [124, 103] on span "703434877" at bounding box center [142, 102] width 37 height 8
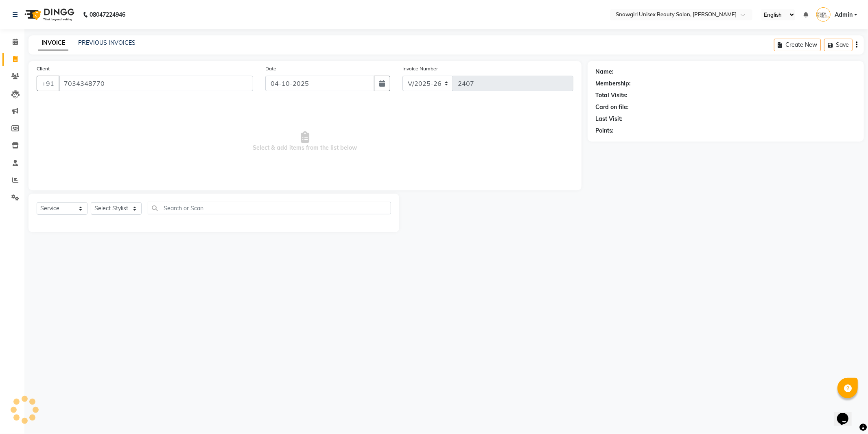
type input "7034348770"
click at [123, 212] on select "Select Stylist [PERSON_NAME] [PERSON_NAME] [PERSON_NAME] [PERSON_NAME] [PERSON_…" at bounding box center [116, 208] width 51 height 13
select select "39204"
click at [91, 203] on select "Select Stylist [PERSON_NAME] [PERSON_NAME] [PERSON_NAME] [PERSON_NAME] [PERSON_…" at bounding box center [116, 208] width 51 height 13
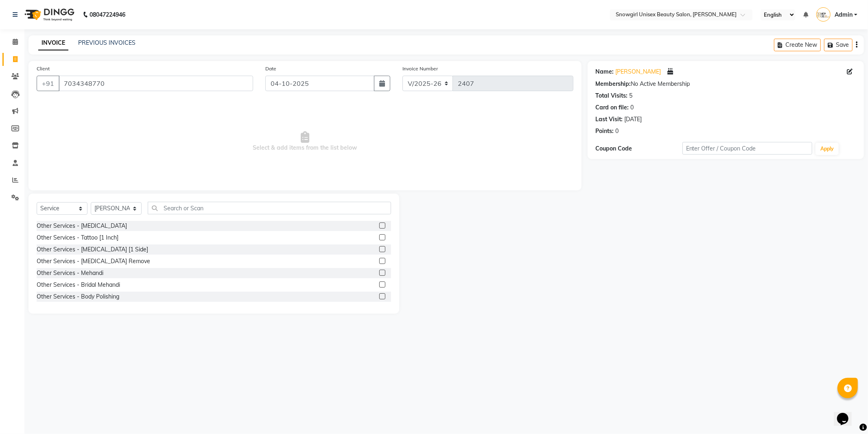
click at [168, 199] on div "Select Service Product Membership Package Voucher Prepaid Gift Card Select Styl…" at bounding box center [213, 254] width 371 height 120
click at [165, 189] on div "Client [PHONE_NUMBER] Date [DATE] Invoice Number V/2025 V/[PHONE_NUMBER] Select…" at bounding box center [304, 125] width 553 height 129
click at [167, 201] on div "Select Service Product Membership Package Voucher Prepaid Gift Card Select Styl…" at bounding box center [213, 254] width 371 height 120
click at [168, 208] on input "text" at bounding box center [269, 208] width 243 height 13
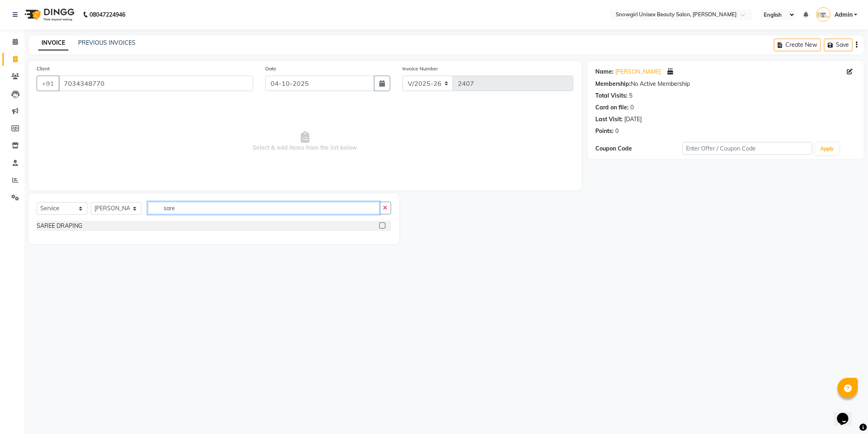
type input "sare"
click at [386, 231] on div "SAREE DRAPING" at bounding box center [214, 227] width 354 height 12
click at [382, 225] on label at bounding box center [382, 226] width 6 height 6
click at [382, 225] on input "checkbox" at bounding box center [381, 225] width 5 height 5
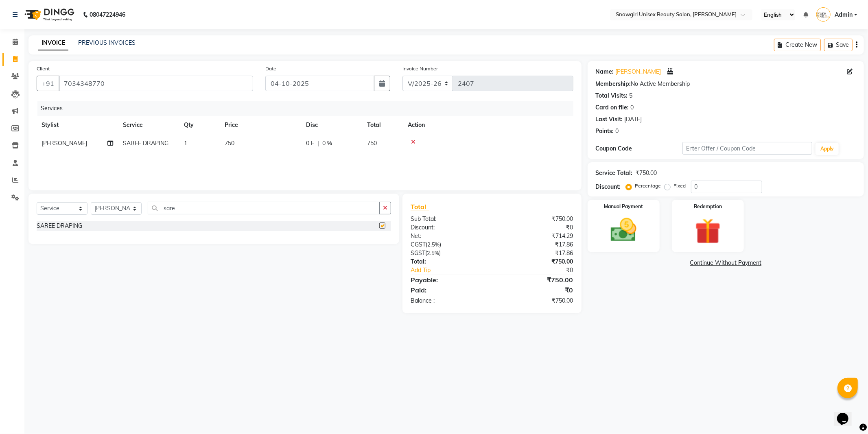
checkbox input "false"
click at [240, 146] on td "750" at bounding box center [260, 143] width 81 height 18
select select "39204"
click at [274, 148] on input "750" at bounding box center [299, 145] width 72 height 13
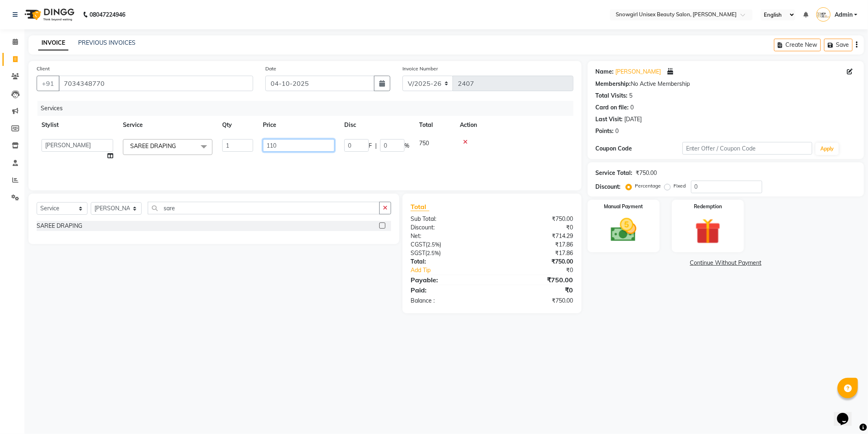
type input "1100"
click at [282, 157] on div "Services Stylist Service Qty Price Disc Total Action [PERSON_NAME] [PERSON_NAME…" at bounding box center [305, 141] width 537 height 81
click at [130, 212] on select "Select Stylist [PERSON_NAME] [PERSON_NAME] [PERSON_NAME] [PERSON_NAME] [PERSON_…" at bounding box center [116, 208] width 51 height 13
select select "39187"
click at [91, 203] on select "Select Stylist [PERSON_NAME] [PERSON_NAME] [PERSON_NAME] [PERSON_NAME] [PERSON_…" at bounding box center [116, 208] width 51 height 13
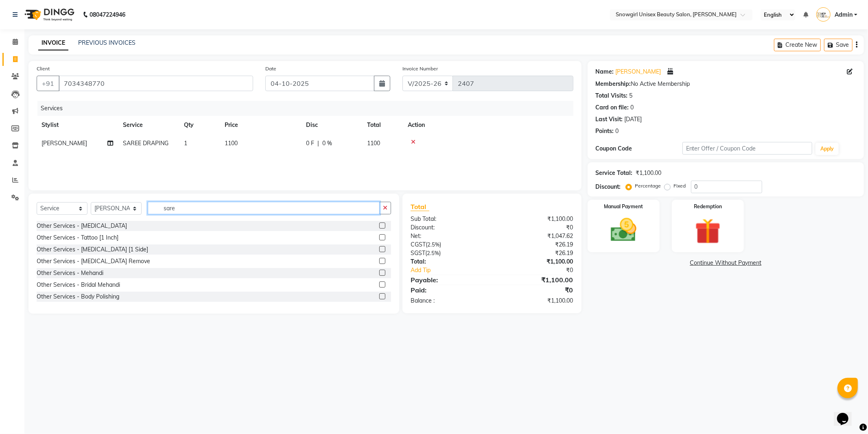
click at [171, 205] on input "sare" at bounding box center [264, 208] width 232 height 13
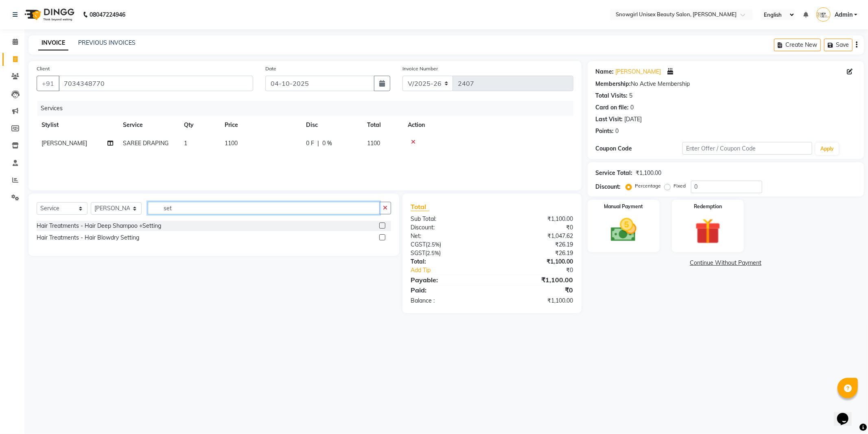
type input "set"
click at [380, 225] on label at bounding box center [382, 226] width 6 height 6
click at [380, 225] on input "checkbox" at bounding box center [381, 225] width 5 height 5
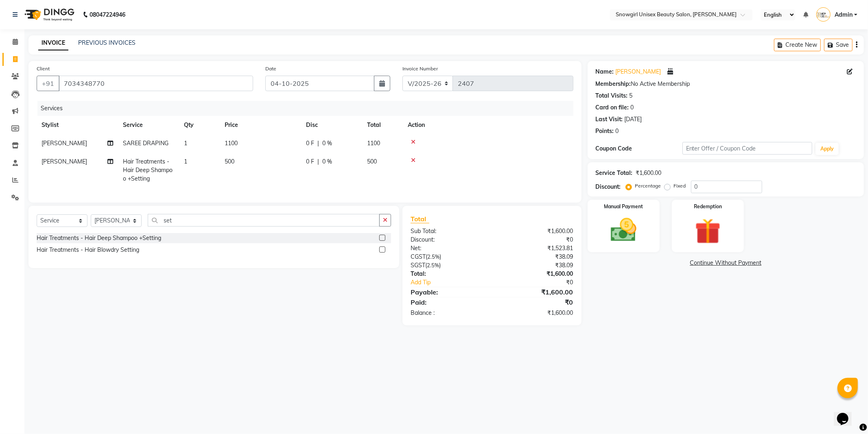
click at [381, 241] on label at bounding box center [382, 238] width 6 height 6
click at [381, 241] on input "checkbox" at bounding box center [381, 238] width 5 height 5
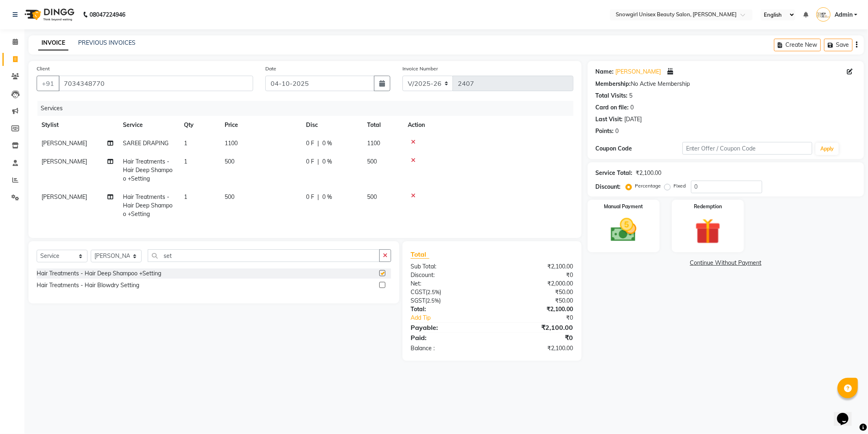
checkbox input "false"
click at [223, 152] on td "1100" at bounding box center [260, 143] width 81 height 18
select select "39204"
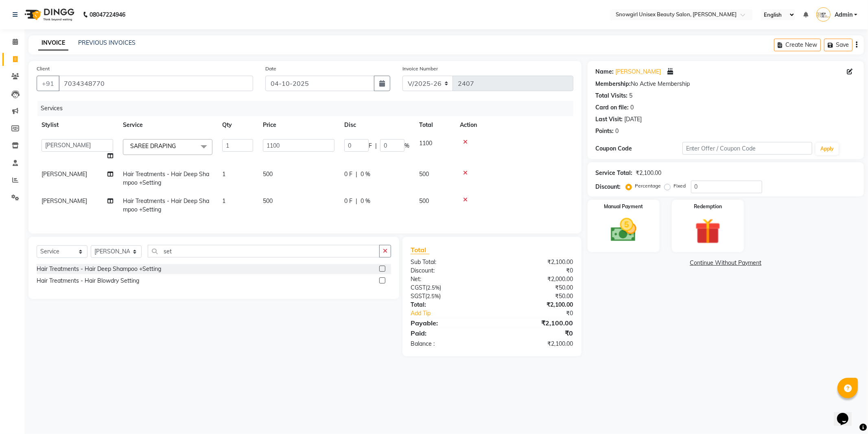
click at [256, 182] on td "1" at bounding box center [237, 178] width 41 height 27
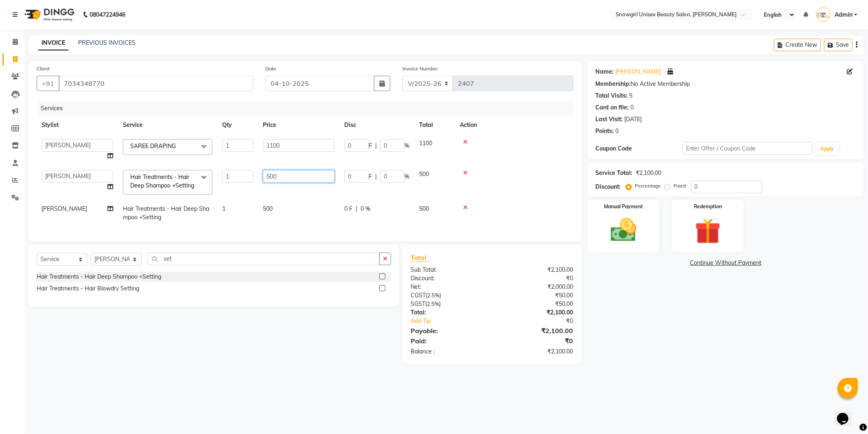
click at [271, 176] on input "500" at bounding box center [299, 176] width 72 height 13
type input "600"
click at [275, 217] on td "500" at bounding box center [298, 213] width 81 height 27
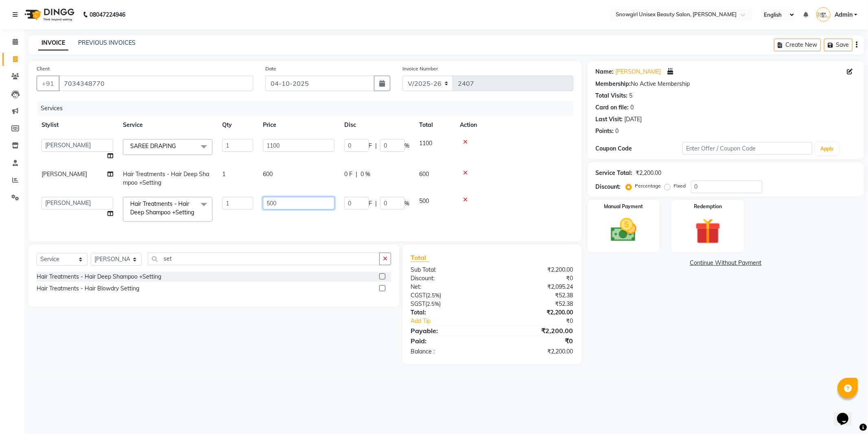
click at [271, 205] on input "500" at bounding box center [299, 203] width 72 height 13
type input "600"
click at [261, 229] on div "Services Stylist Service Qty Price Disc Total Action [PERSON_NAME] [PERSON_NAME…" at bounding box center [305, 167] width 537 height 132
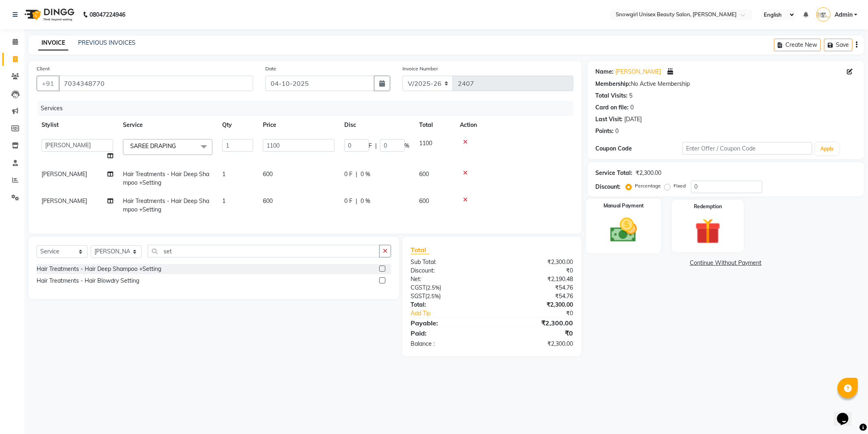
click at [623, 240] on img at bounding box center [624, 230] width 44 height 31
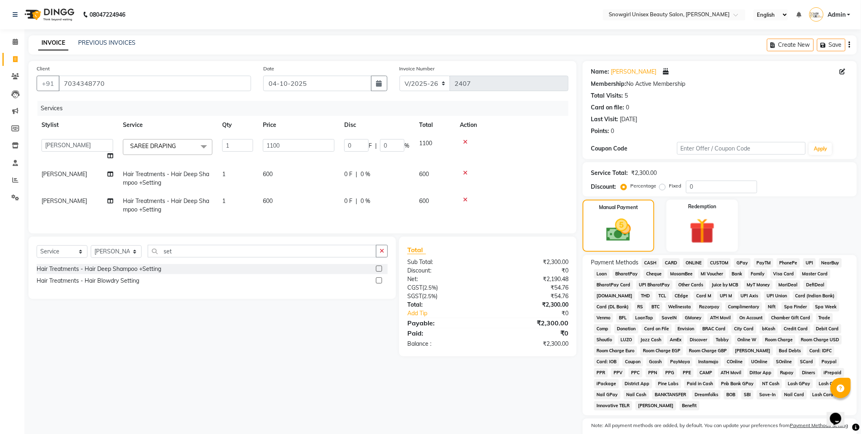
click at [737, 266] on span "GPay" at bounding box center [742, 262] width 17 height 9
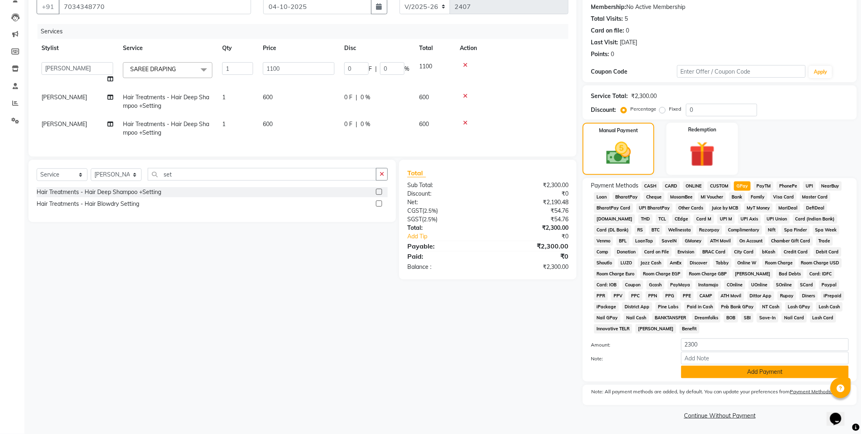
click at [749, 376] on button "Add Payment" at bounding box center [765, 372] width 168 height 13
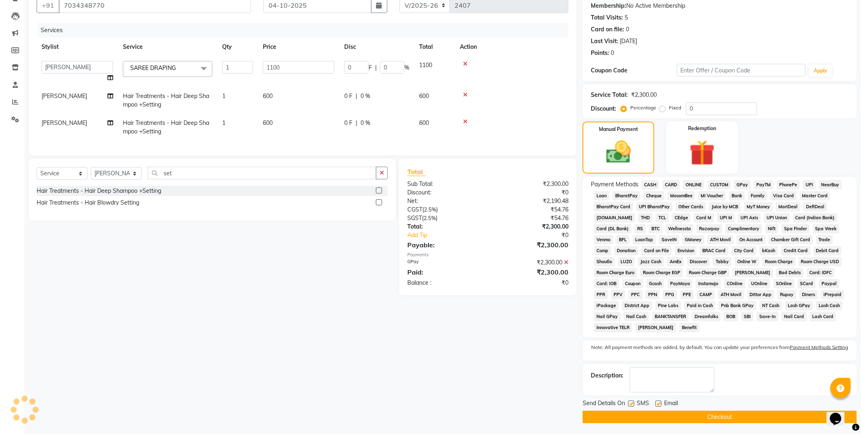
click at [726, 422] on button "Checkout" at bounding box center [720, 417] width 274 height 13
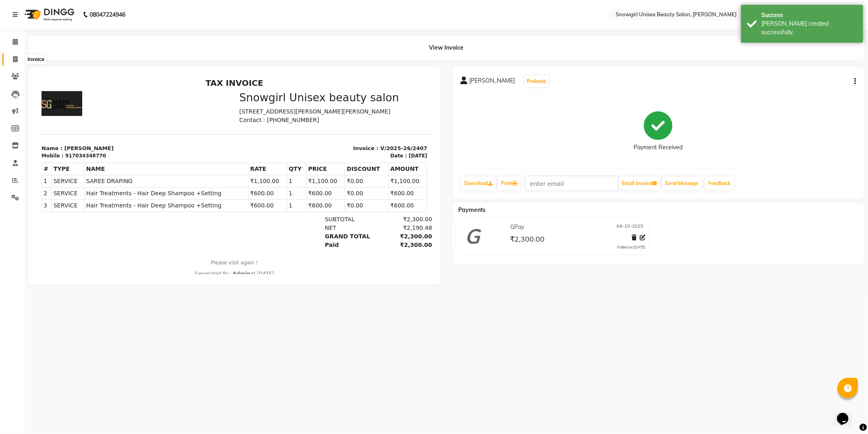
click at [17, 61] on span at bounding box center [15, 59] width 14 height 9
select select "service"
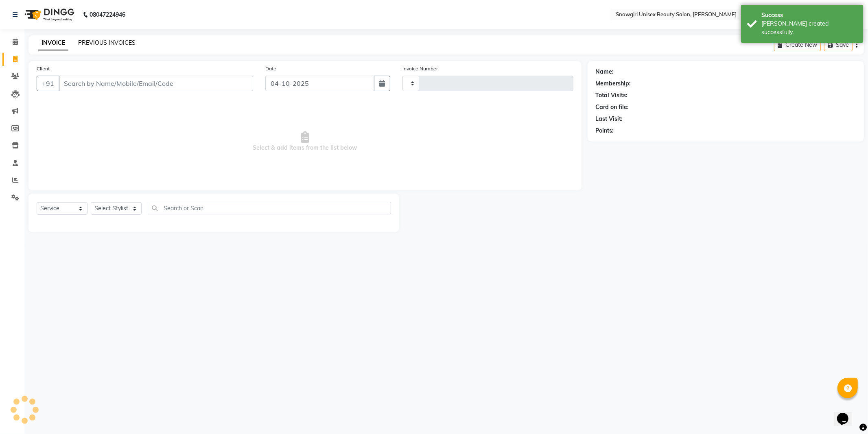
type input "2408"
select select "5593"
click at [131, 39] on link "PREVIOUS INVOICES" at bounding box center [106, 42] width 57 height 7
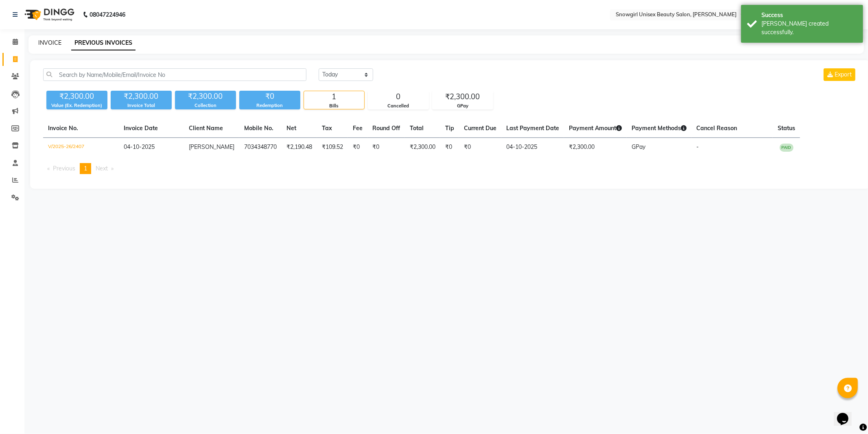
click at [58, 43] on link "INVOICE" at bounding box center [49, 42] width 23 height 7
select select "service"
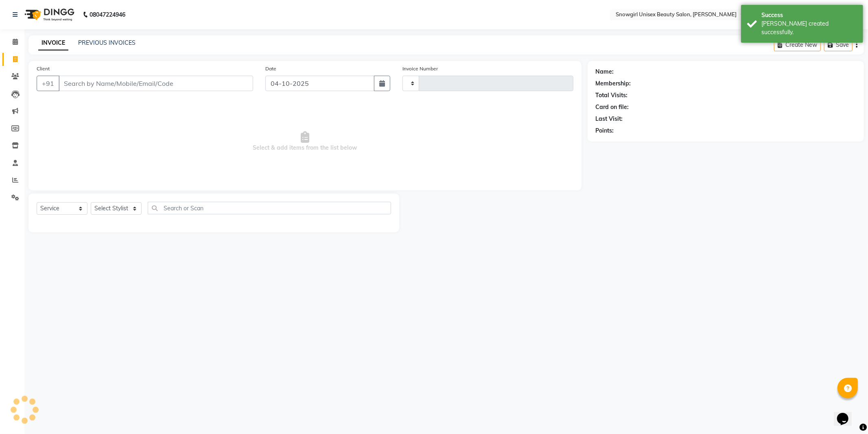
type input "2408"
select select "5593"
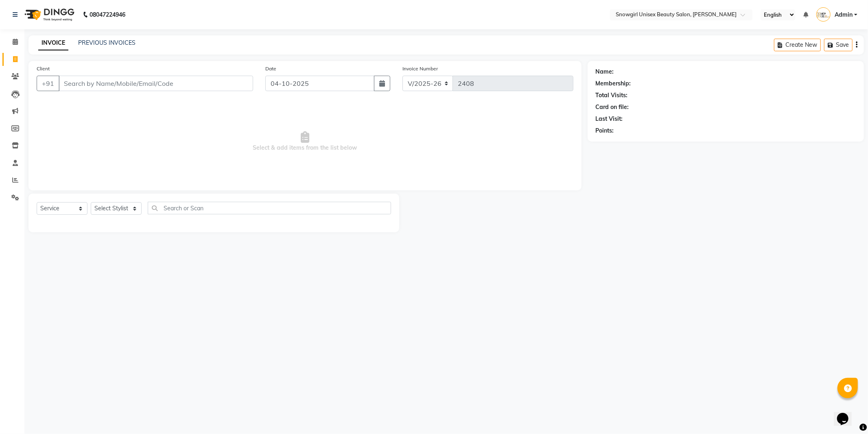
click at [132, 85] on input "Client" at bounding box center [156, 83] width 194 height 15
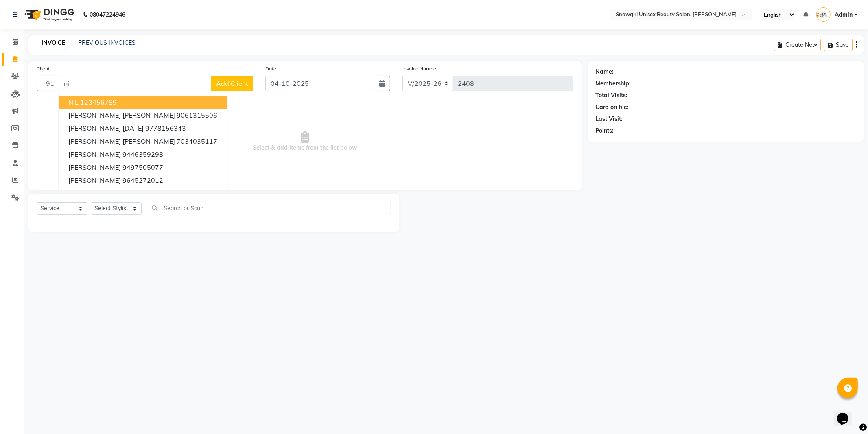
click at [98, 98] on ngb-highlight "123456789" at bounding box center [98, 102] width 37 height 8
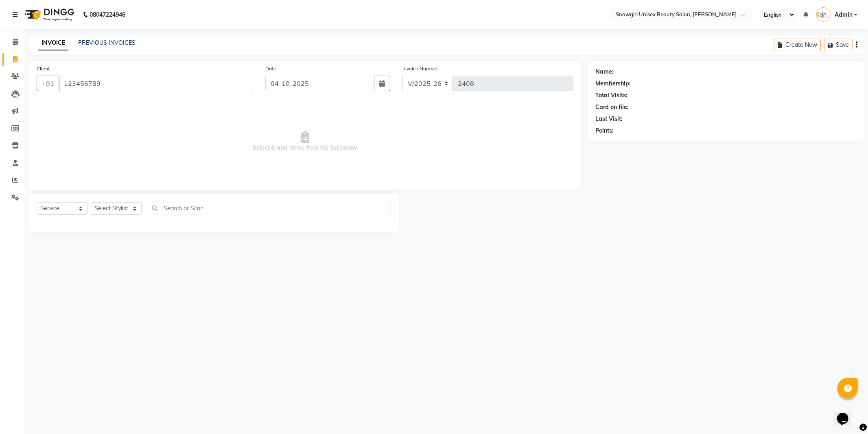
type input "123456789"
click at [115, 200] on div "Select Service Product Membership Package Voucher Prepaid Gift Card Select Styl…" at bounding box center [213, 213] width 371 height 39
click at [118, 209] on select "Select Stylist [PERSON_NAME] [PERSON_NAME] [PERSON_NAME] [PERSON_NAME] [PERSON_…" at bounding box center [116, 208] width 51 height 13
select select "39204"
click at [91, 203] on select "Select Stylist [PERSON_NAME] [PERSON_NAME] [PERSON_NAME] [PERSON_NAME] [PERSON_…" at bounding box center [116, 208] width 51 height 13
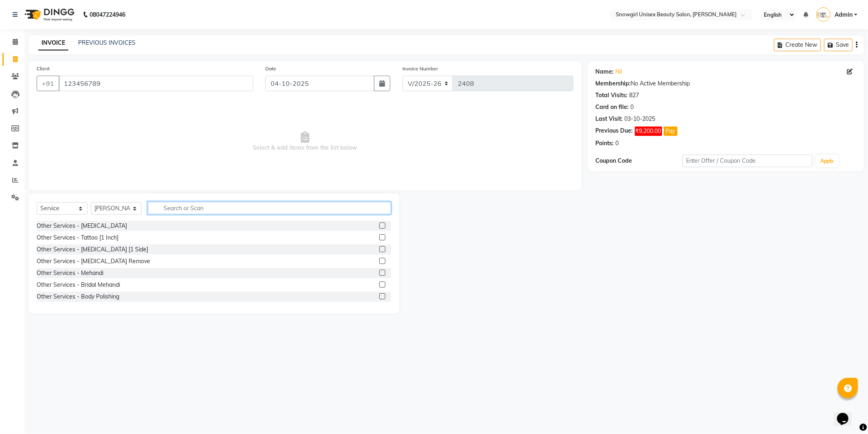
click at [190, 206] on input "text" at bounding box center [269, 208] width 243 height 13
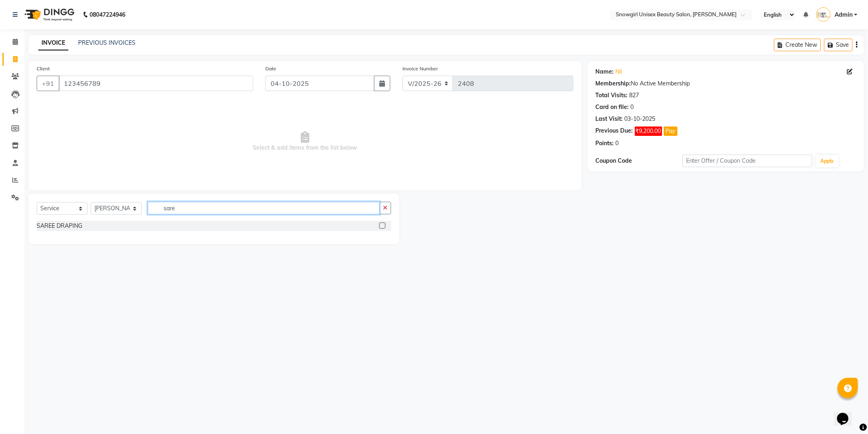
type input "sare"
click at [379, 225] on label at bounding box center [382, 226] width 6 height 6
click at [379, 225] on input "checkbox" at bounding box center [381, 225] width 5 height 5
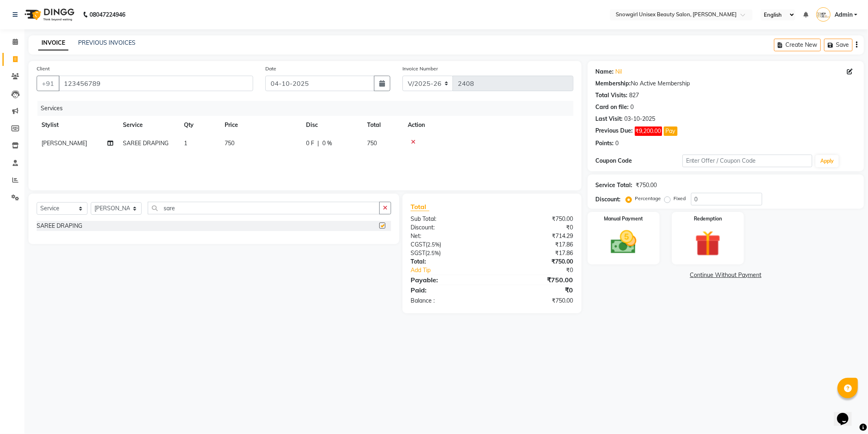
checkbox input "false"
click at [241, 145] on td "750" at bounding box center [260, 143] width 81 height 18
select select "39204"
click at [270, 146] on input "750" at bounding box center [299, 145] width 72 height 13
click at [271, 147] on input "750" at bounding box center [299, 145] width 72 height 13
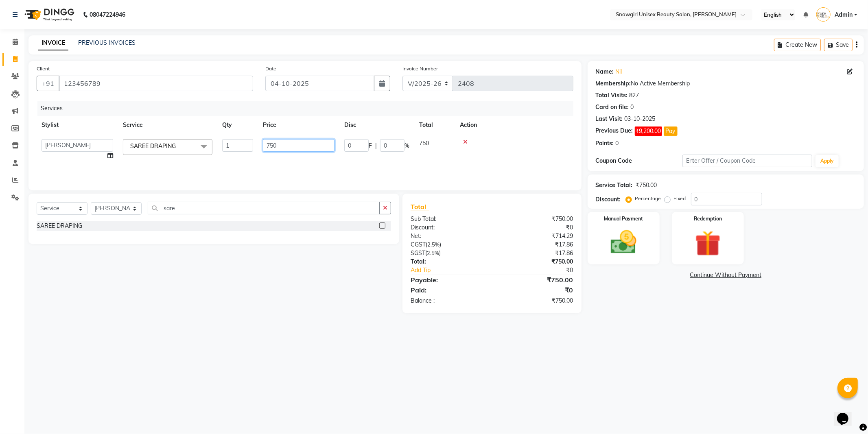
click at [270, 145] on input "750" at bounding box center [299, 145] width 72 height 13
type input "500"
click at [301, 157] on div "Services Stylist Service Qty Price Disc Total Action [PERSON_NAME] SAREE DRAPIN…" at bounding box center [305, 141] width 537 height 81
click at [116, 212] on select "Select Stylist [PERSON_NAME] [PERSON_NAME] [PERSON_NAME] [PERSON_NAME] [PERSON_…" at bounding box center [116, 208] width 51 height 13
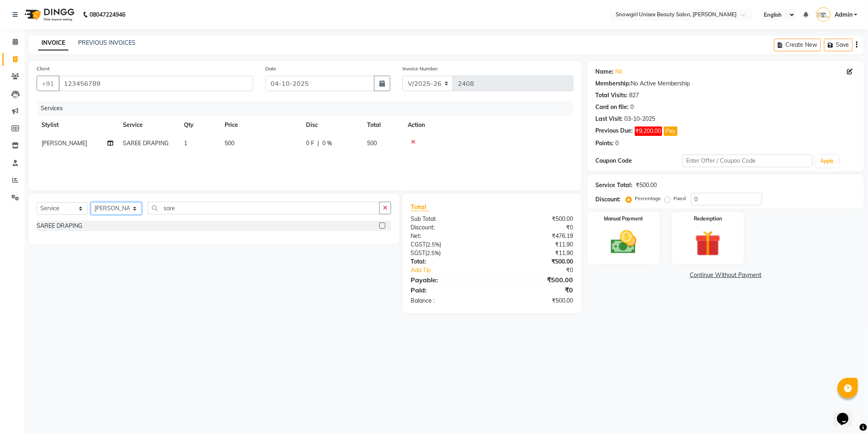
select select "39196"
click at [91, 203] on select "Select Stylist [PERSON_NAME] [PERSON_NAME] [PERSON_NAME] [PERSON_NAME] [PERSON_…" at bounding box center [116, 208] width 51 height 13
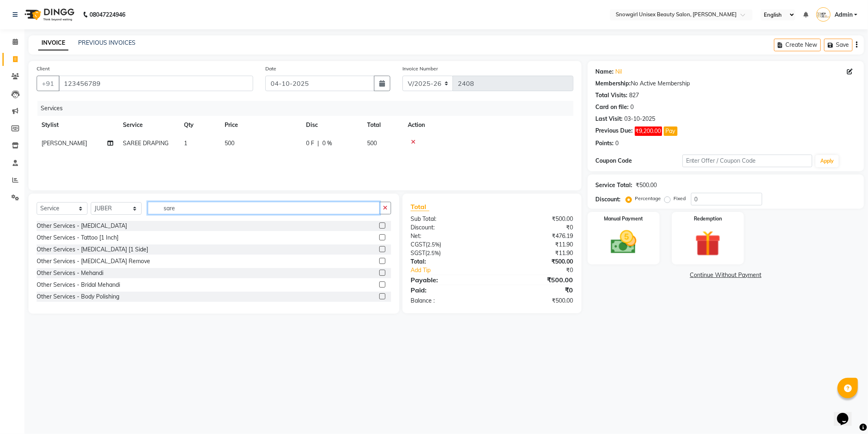
click at [172, 208] on input "sare" at bounding box center [264, 208] width 232 height 13
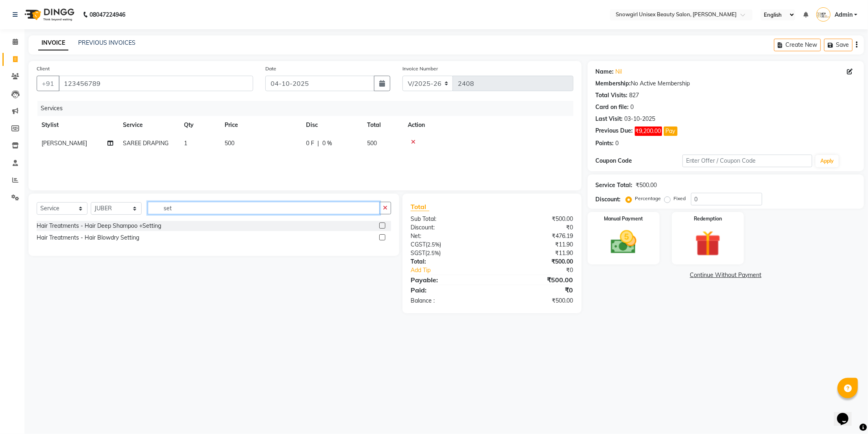
type input "set"
click at [379, 238] on label at bounding box center [382, 237] width 6 height 6
click at [379, 238] on input "checkbox" at bounding box center [381, 237] width 5 height 5
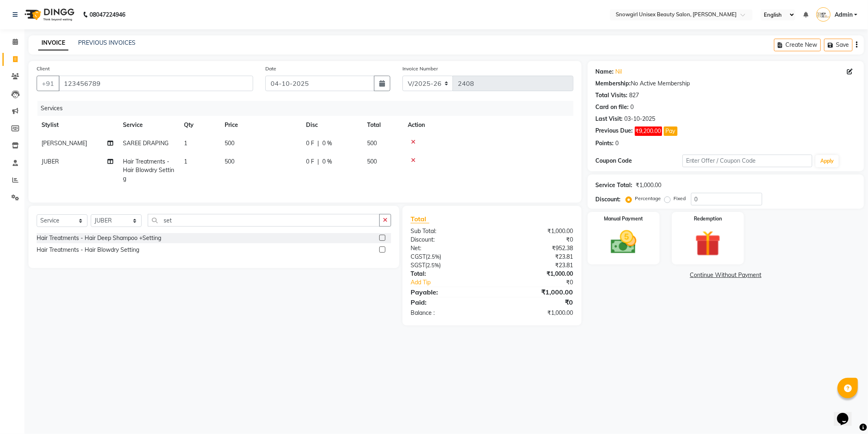
click at [381, 253] on label at bounding box center [382, 250] width 6 height 6
click at [381, 253] on input "checkbox" at bounding box center [381, 249] width 5 height 5
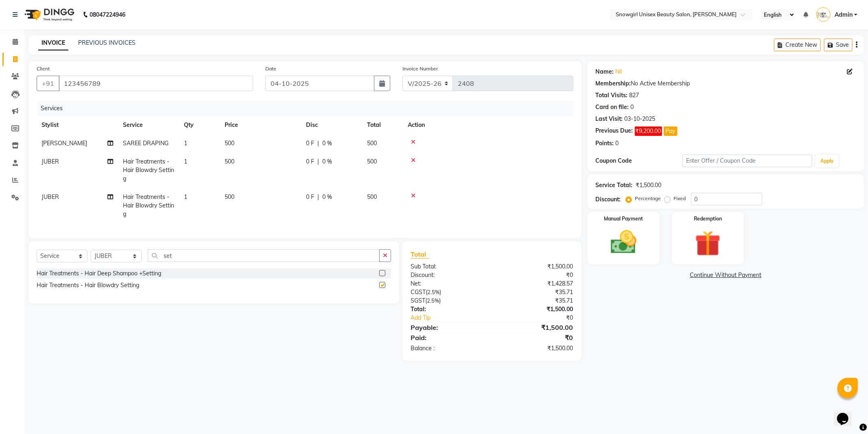
checkbox input "false"
click at [225, 155] on td "500" at bounding box center [260, 170] width 81 height 35
select select "39196"
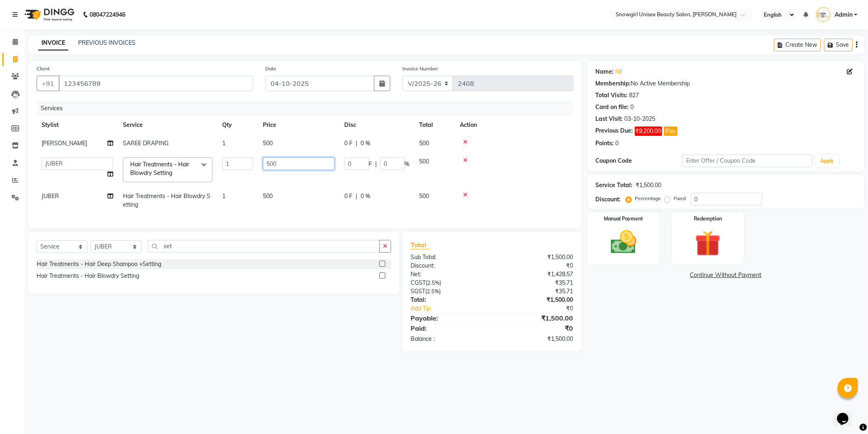
click at [271, 161] on input "500" at bounding box center [299, 163] width 72 height 13
type input "600"
click at [270, 190] on td "500" at bounding box center [298, 200] width 81 height 27
select select "39196"
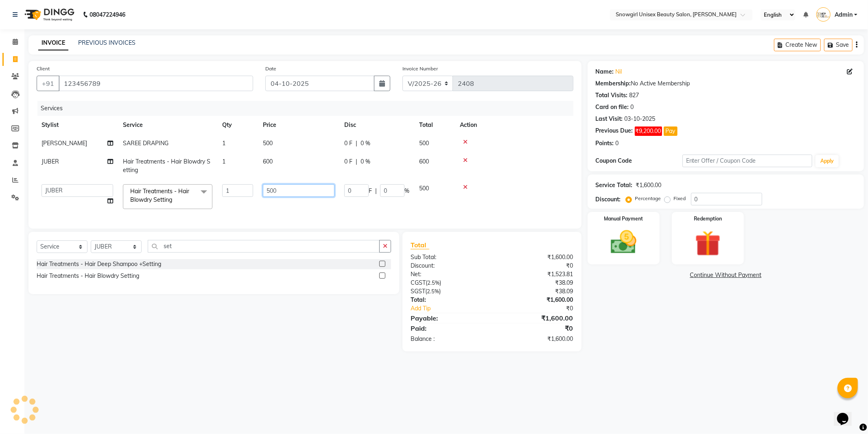
click at [273, 190] on input "500" at bounding box center [299, 190] width 72 height 13
type input "600"
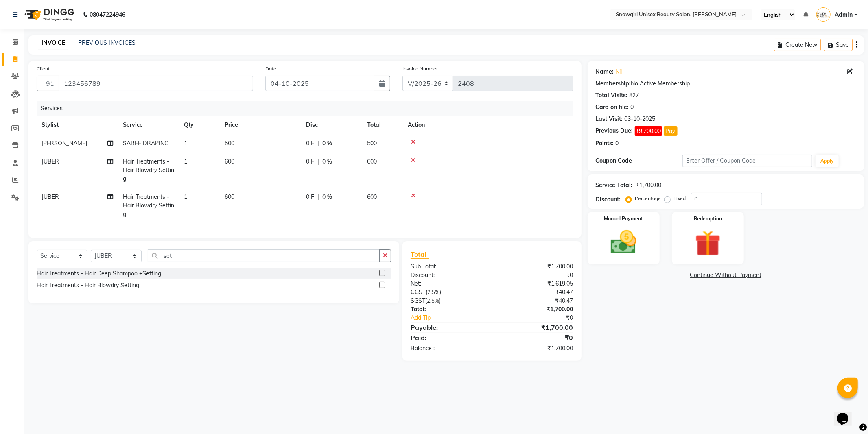
click at [277, 219] on div "Services Stylist Service Qty Price Disc Total Action [PERSON_NAME] SAREE DRAPIN…" at bounding box center [305, 165] width 537 height 129
click at [235, 160] on td "600" at bounding box center [260, 170] width 81 height 35
select select "39196"
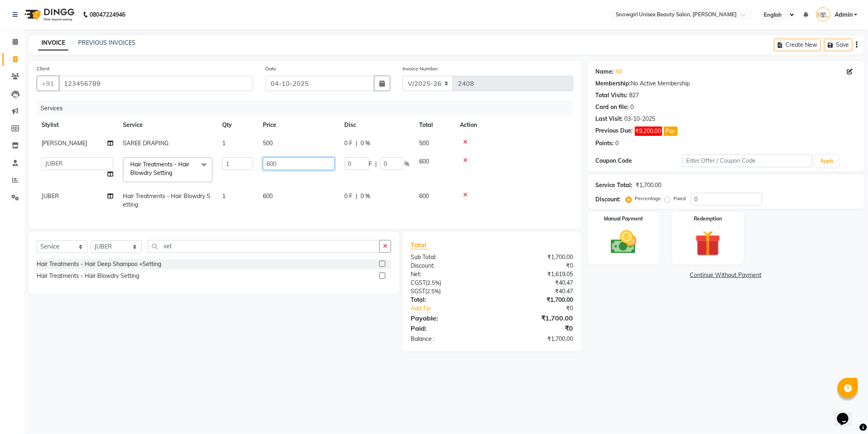
click at [271, 164] on input "600" at bounding box center [299, 163] width 72 height 13
type input "500"
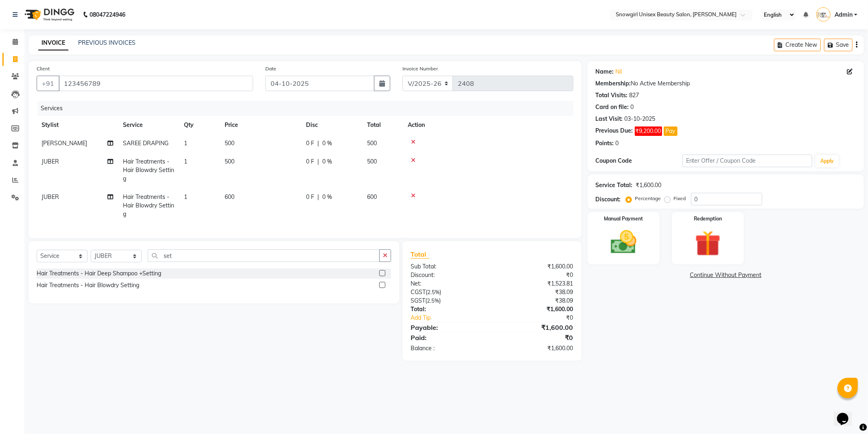
click at [320, 190] on tr "JUBER Hair Treatments - Hair Blowdry Setting 1 600 0 F | 0 % 600" at bounding box center [305, 205] width 537 height 35
drag, startPoint x: 594, startPoint y: 249, endPoint x: 644, endPoint y: 264, distance: 51.9
click at [595, 249] on div "Manual Payment" at bounding box center [623, 238] width 75 height 55
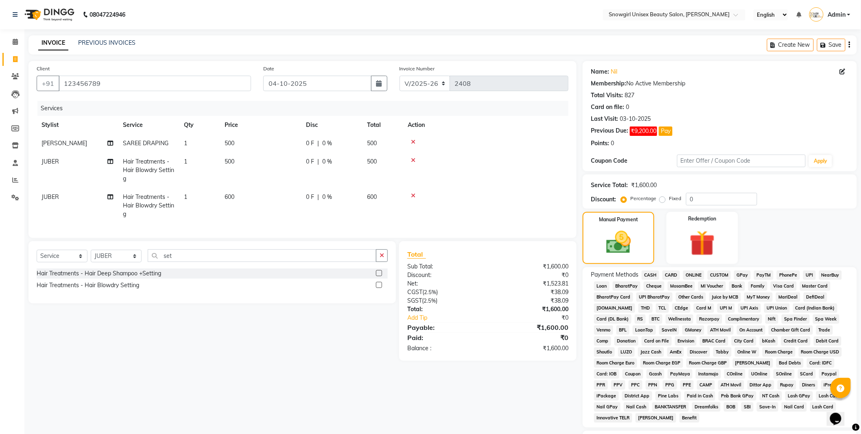
click at [739, 275] on span "GPay" at bounding box center [742, 275] width 17 height 9
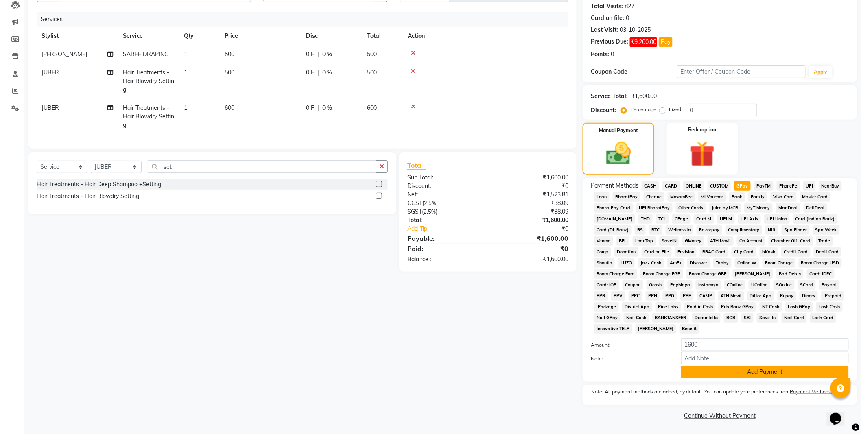
click at [738, 377] on button "Add Payment" at bounding box center [765, 372] width 168 height 13
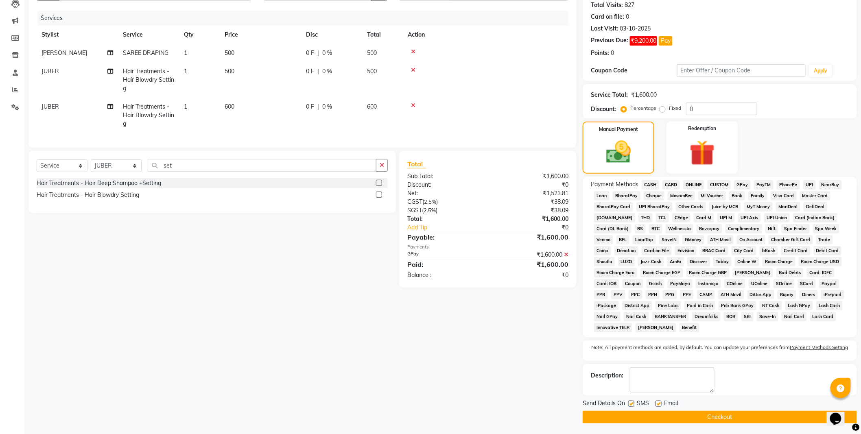
click at [726, 415] on button "Checkout" at bounding box center [720, 417] width 274 height 13
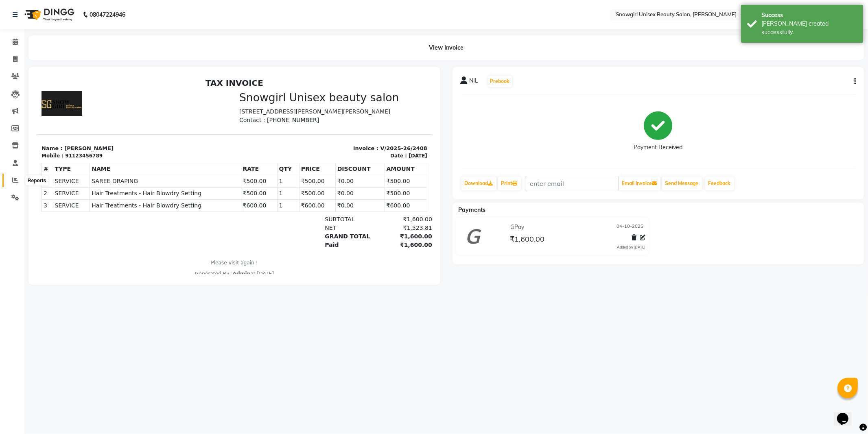
click at [18, 181] on span at bounding box center [15, 180] width 14 height 9
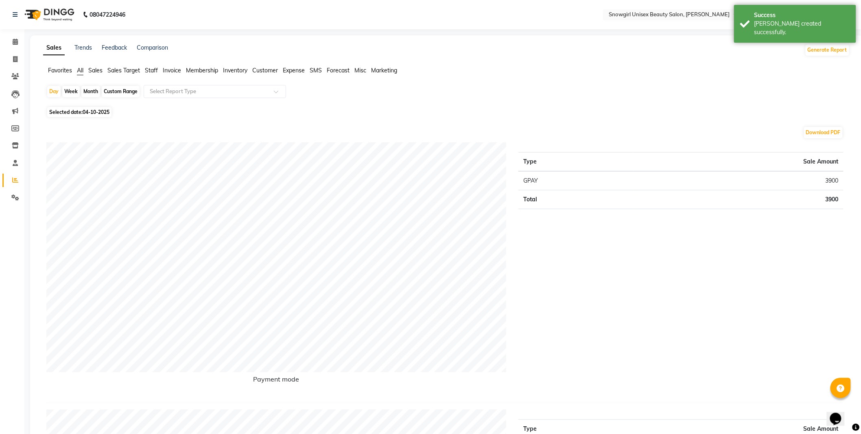
click at [94, 113] on span "04-10-2025" at bounding box center [96, 112] width 27 height 6
select select "10"
select select "2025"
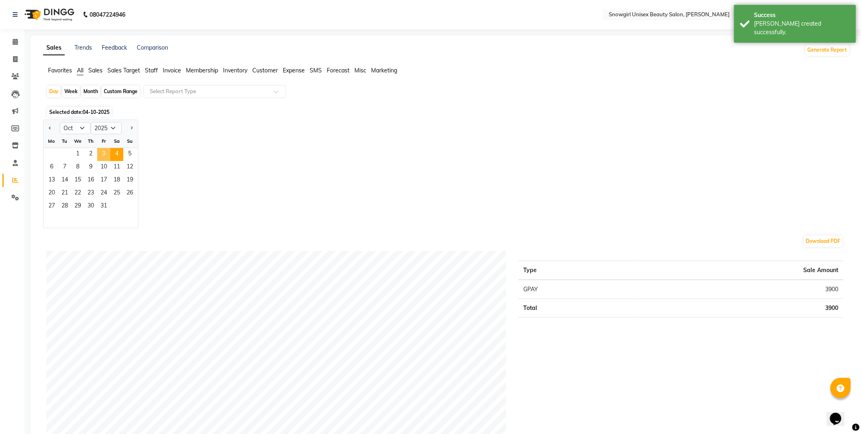
click at [102, 153] on span "3" at bounding box center [103, 154] width 13 height 13
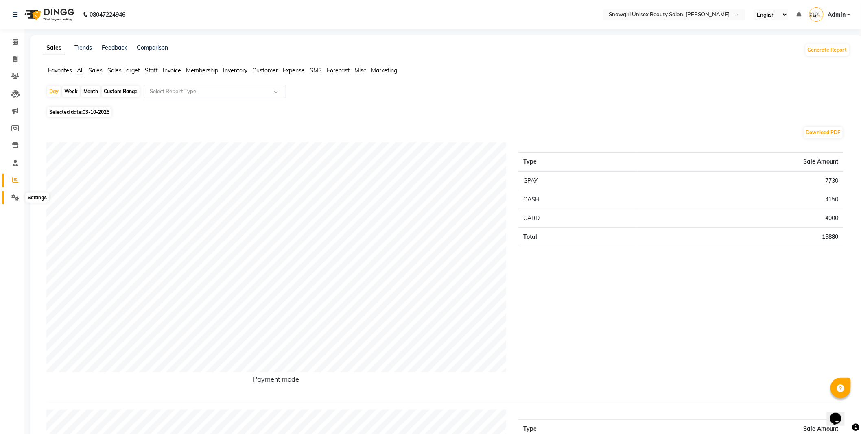
click at [15, 201] on span at bounding box center [15, 197] width 14 height 9
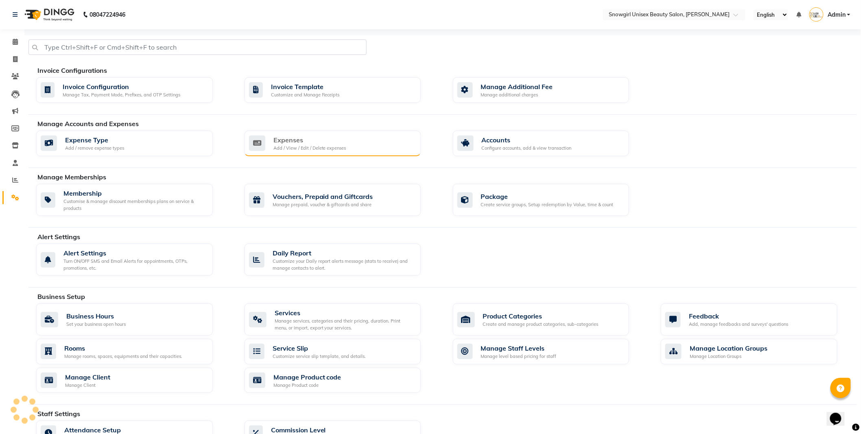
click at [295, 155] on div "Expenses Add / View / Edit / Delete expenses" at bounding box center [332, 144] width 177 height 26
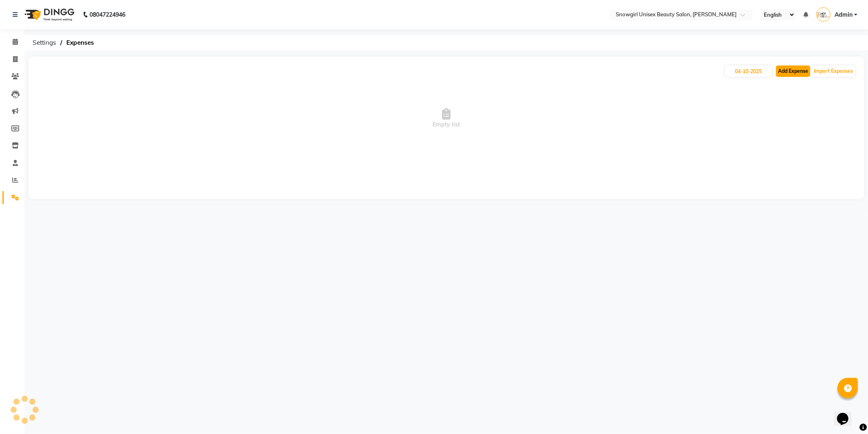
click at [783, 67] on button "Add Expense" at bounding box center [793, 70] width 34 height 11
select select "1"
select select "4529"
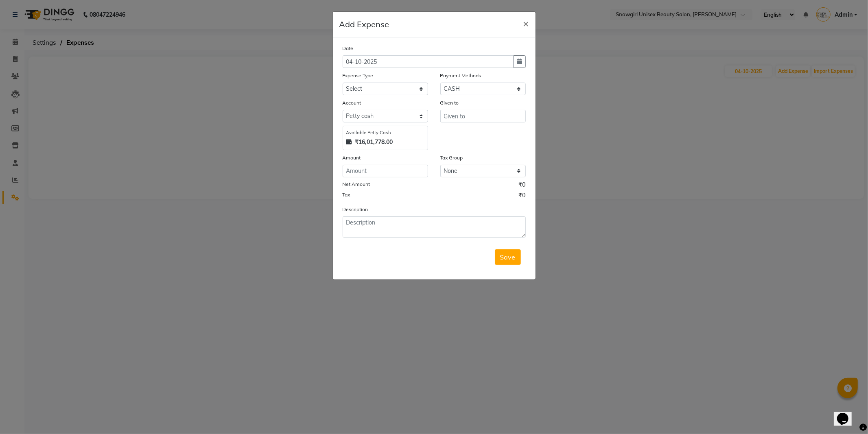
click at [647, 166] on ngb-modal-window "Add Expense × Date [DATE] Expense Type Select Advance Salary Bank charges Car m…" at bounding box center [434, 217] width 868 height 434
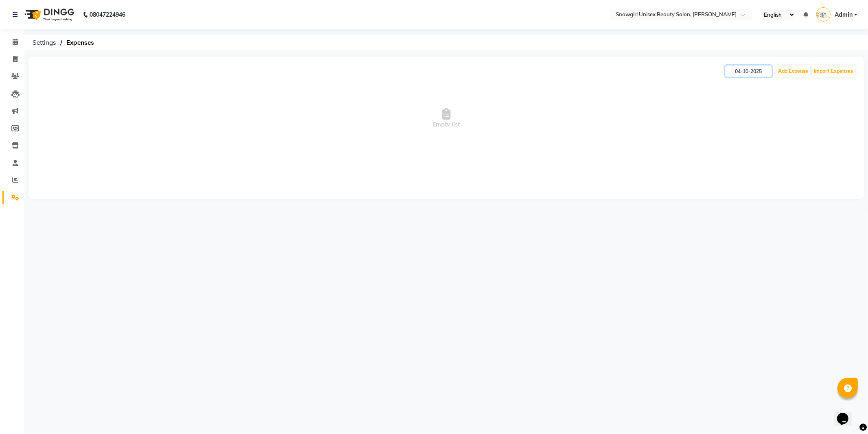
click at [741, 74] on input "04-10-2025" at bounding box center [748, 70] width 47 height 11
select select "10"
select select "2025"
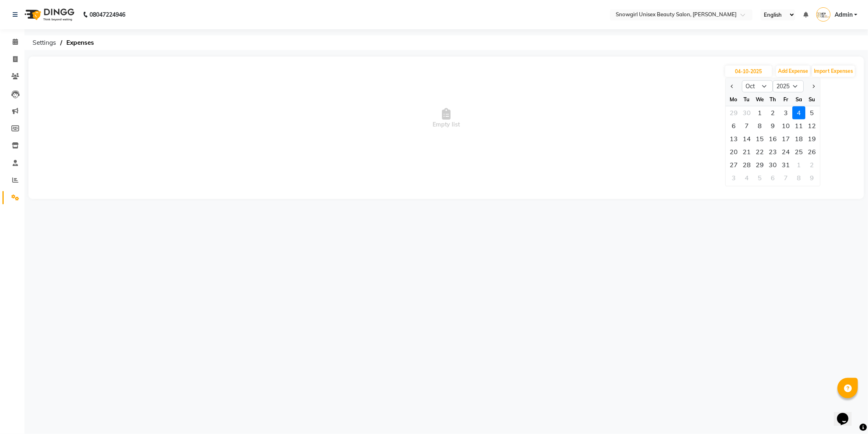
click at [670, 100] on span "Empty list" at bounding box center [446, 118] width 819 height 81
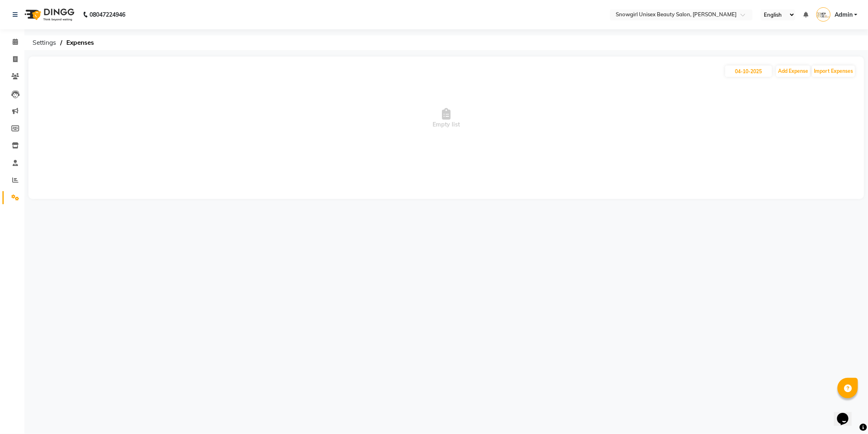
drag, startPoint x: 614, startPoint y: 172, endPoint x: 636, endPoint y: 157, distance: 26.2
click at [616, 169] on div "[DATE] Add Expense Import Expenses Empty list" at bounding box center [445, 128] width 835 height 142
click at [747, 72] on input "04-10-2025" at bounding box center [748, 70] width 47 height 11
select select "10"
select select "2025"
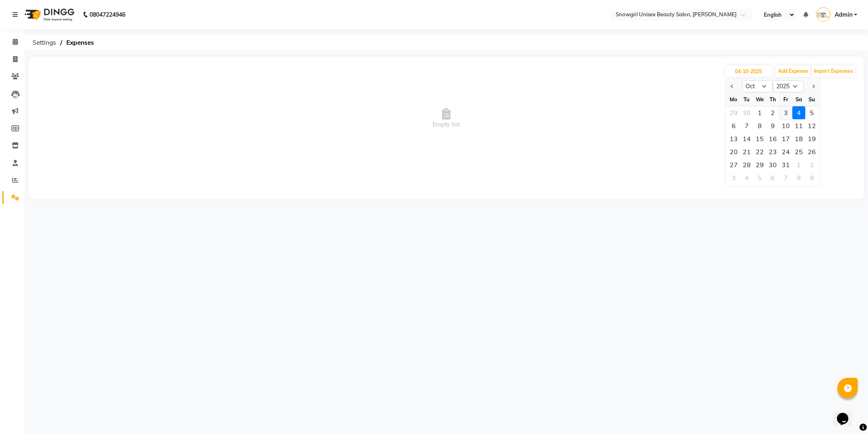
click at [787, 112] on div "3" at bounding box center [785, 112] width 13 height 13
type input "03-10-2025"
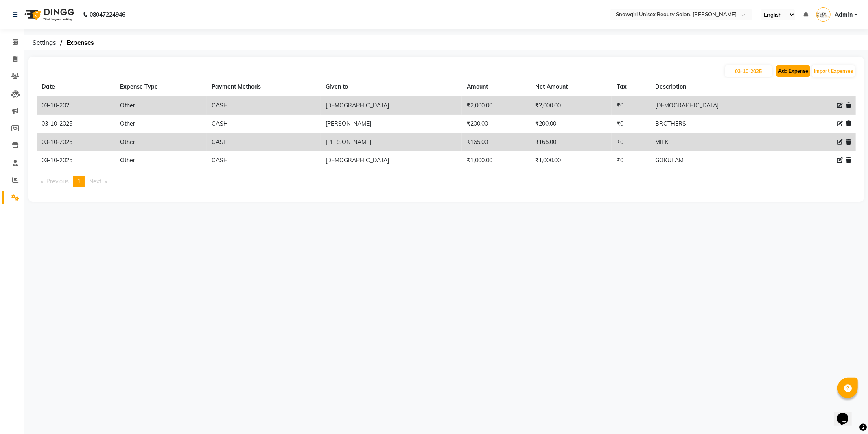
click at [789, 72] on button "Add Expense" at bounding box center [793, 70] width 34 height 11
select select "1"
select select "4529"
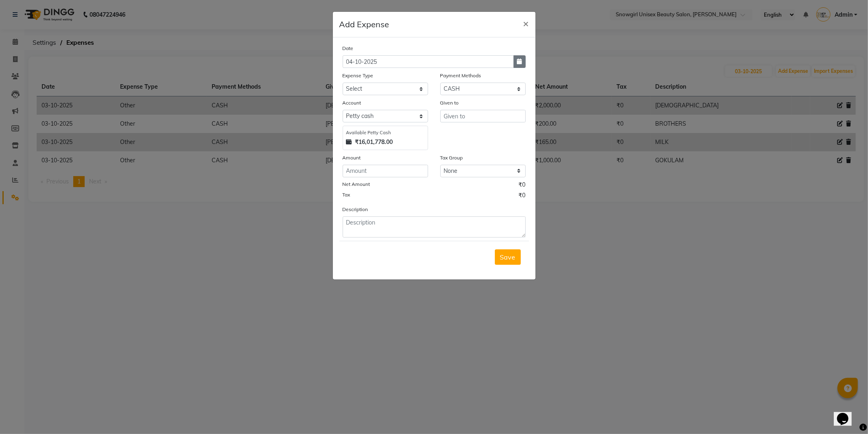
click at [518, 61] on icon "button" at bounding box center [519, 62] width 5 height 6
select select "10"
select select "2025"
click at [403, 103] on div "3" at bounding box center [403, 103] width 13 height 13
type input "03-10-2025"
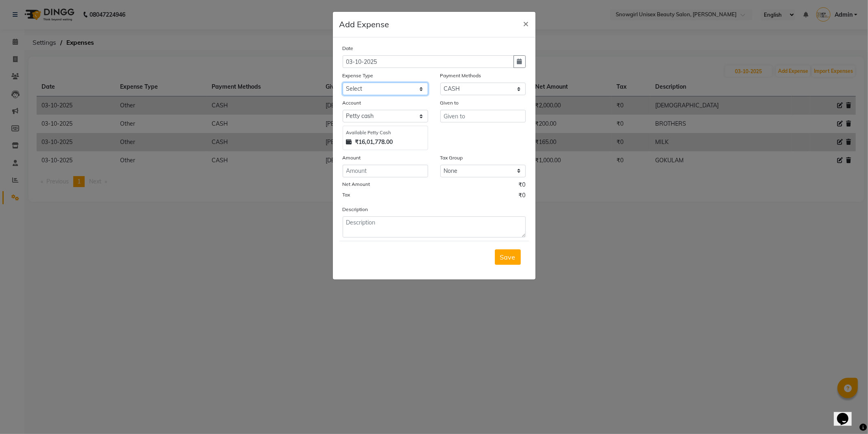
click at [411, 87] on select "Select Advance Salary Bank charges Car maintenance Cash transfer to bank Cash t…" at bounding box center [385, 89] width 85 height 13
select select "14358"
click at [343, 83] on select "Select Advance Salary Bank charges Car maintenance Cash transfer to bank Cash t…" at bounding box center [385, 89] width 85 height 13
click at [384, 170] on input "number" at bounding box center [385, 171] width 85 height 13
type input "300"
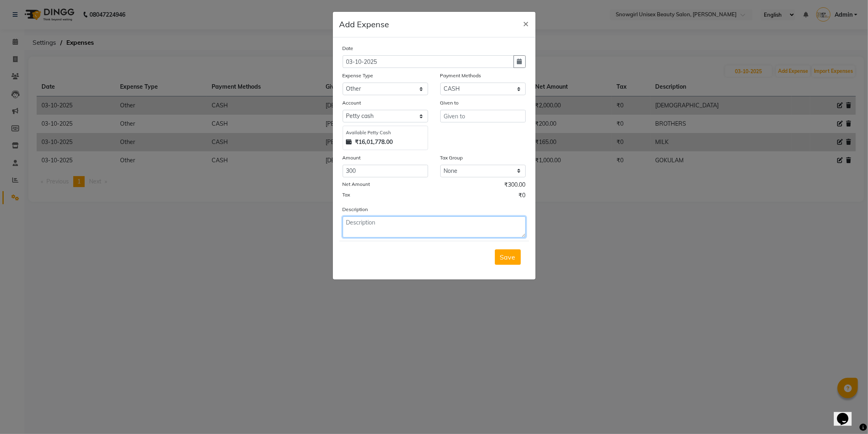
click at [369, 229] on textarea at bounding box center [434, 226] width 183 height 21
type textarea "foodanee"
click at [470, 115] on input "text" at bounding box center [482, 116] width 85 height 13
click at [465, 132] on ngb-highlight "[PERSON_NAME] [PERSON_NAME]" at bounding box center [483, 133] width 66 height 8
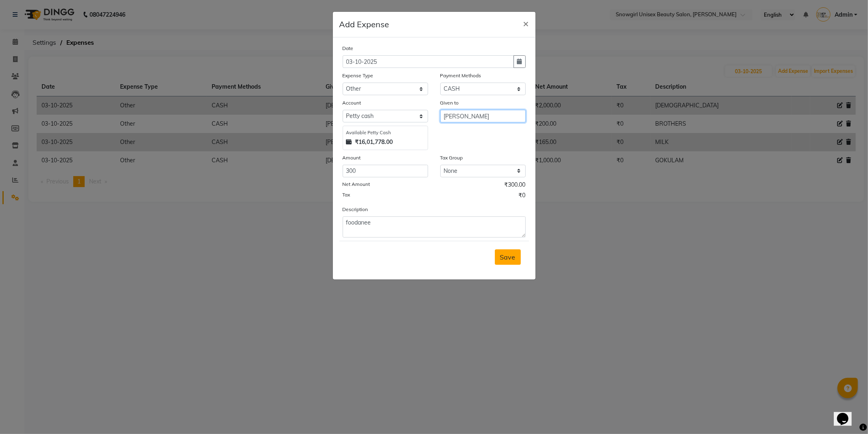
type input "[PERSON_NAME]"
click at [504, 259] on span "Save" at bounding box center [507, 257] width 15 height 8
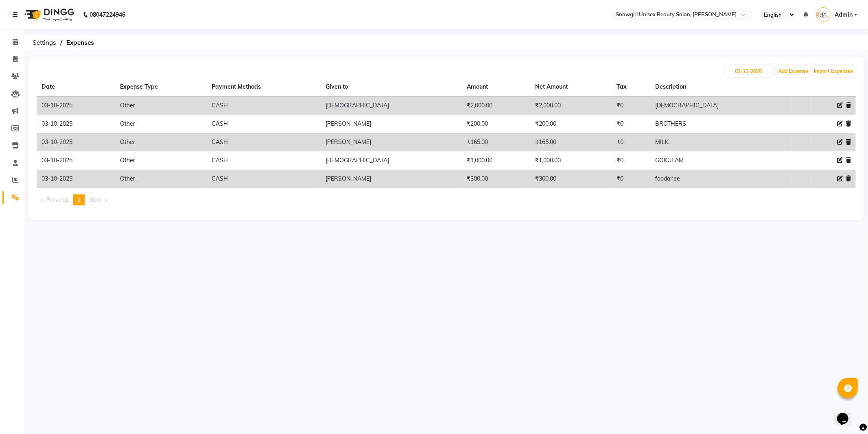
click at [838, 179] on icon at bounding box center [840, 179] width 6 height 6
select select "14358"
select select "1"
select select "4529"
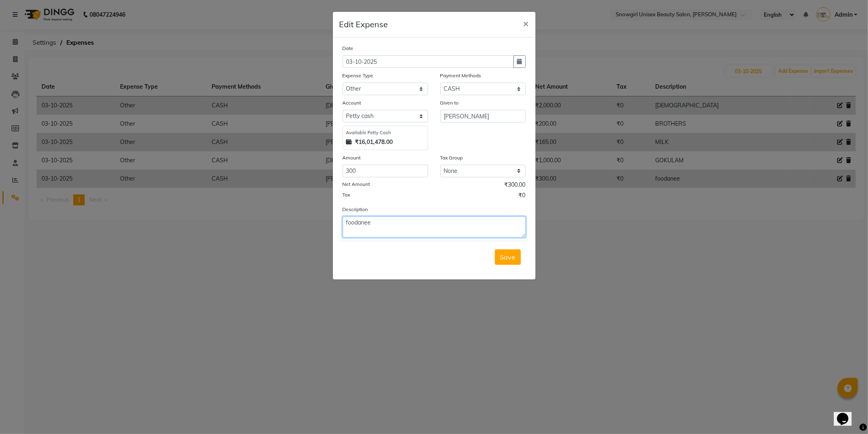
click at [373, 219] on textarea "foodanee" at bounding box center [434, 226] width 183 height 21
type textarea "food"
click at [514, 257] on span "Save" at bounding box center [507, 257] width 15 height 8
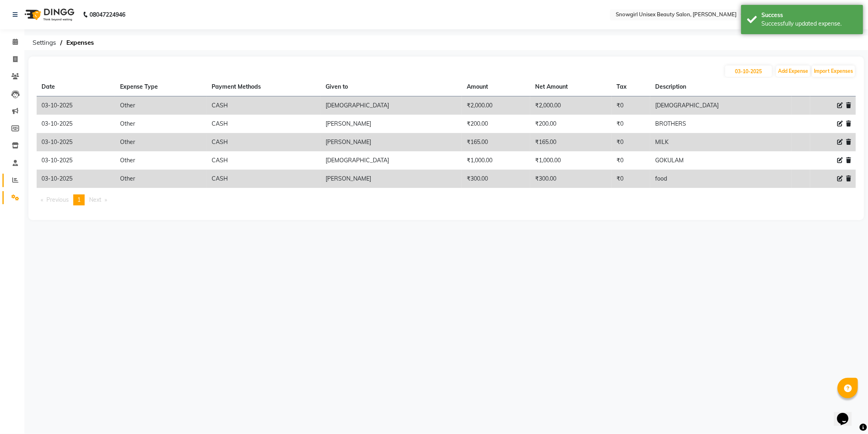
click at [7, 182] on link "Reports" at bounding box center [12, 180] width 20 height 13
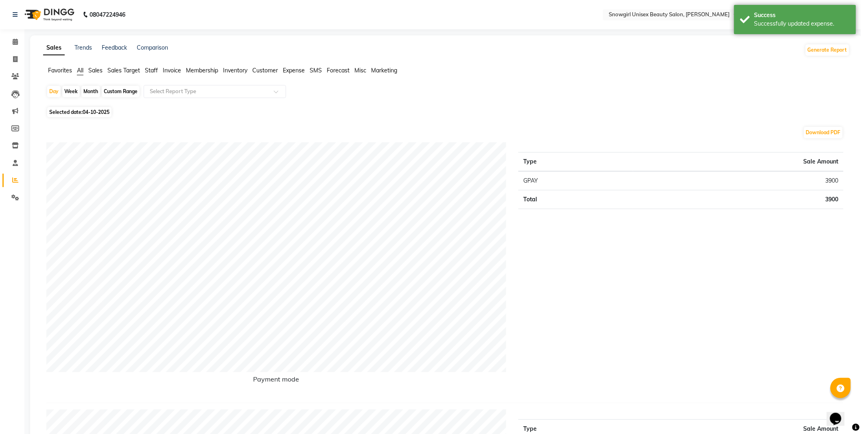
click at [99, 114] on span "04-10-2025" at bounding box center [96, 112] width 27 height 6
select select "10"
select select "2025"
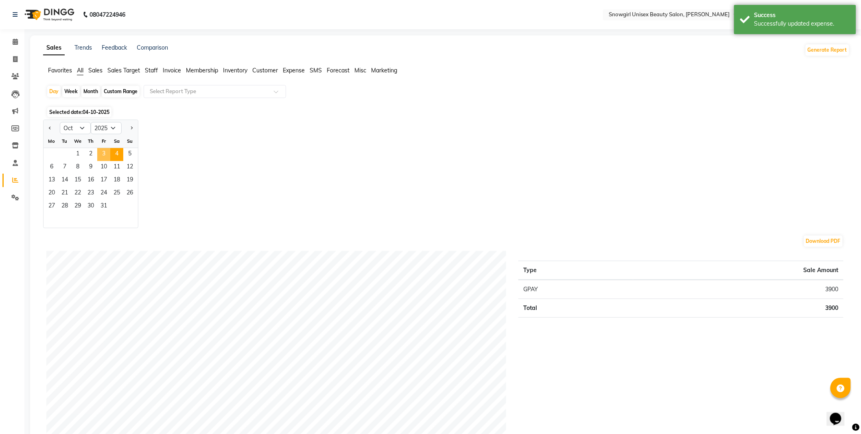
click at [103, 148] on span "3" at bounding box center [103, 154] width 13 height 13
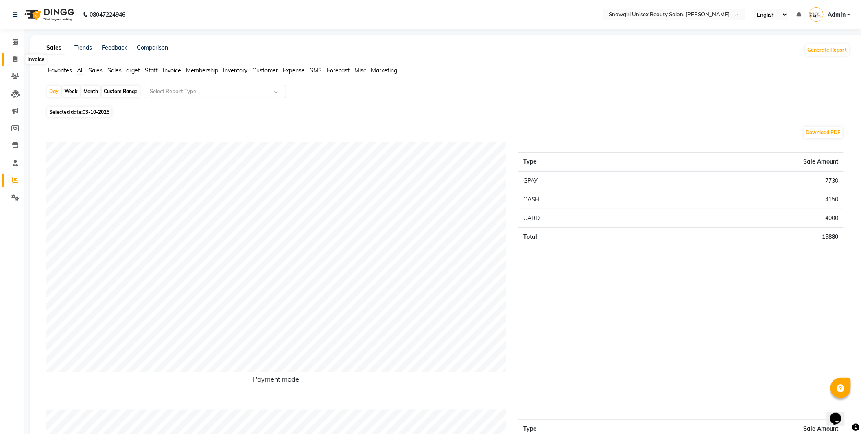
click at [15, 60] on icon at bounding box center [15, 59] width 4 height 6
select select "service"
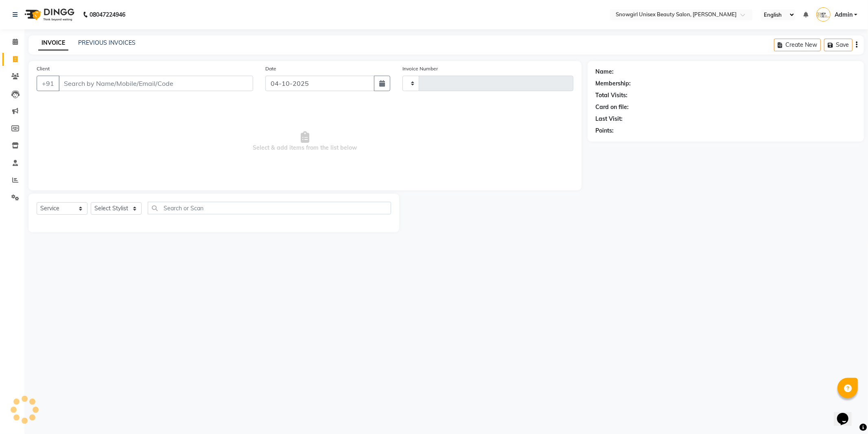
type input "2409"
select select "5593"
click at [99, 41] on link "PREVIOUS INVOICES" at bounding box center [106, 42] width 57 height 7
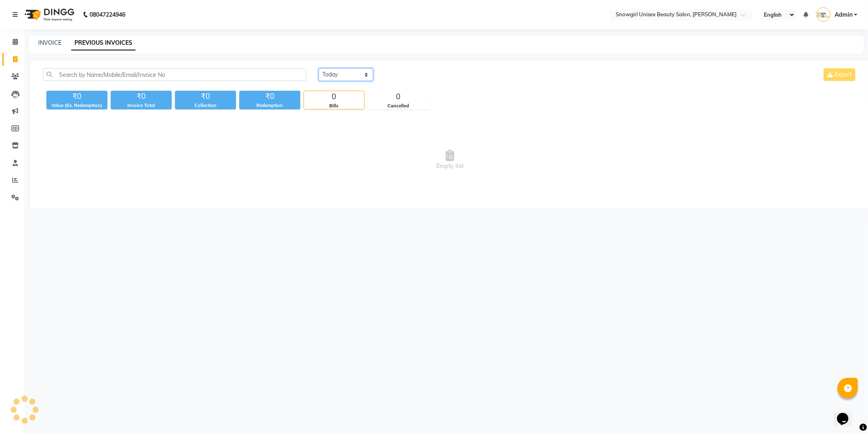
drag, startPoint x: 336, startPoint y: 74, endPoint x: 336, endPoint y: 80, distance: 5.3
click at [336, 74] on select "[DATE] [DATE] Custom Range" at bounding box center [346, 74] width 55 height 13
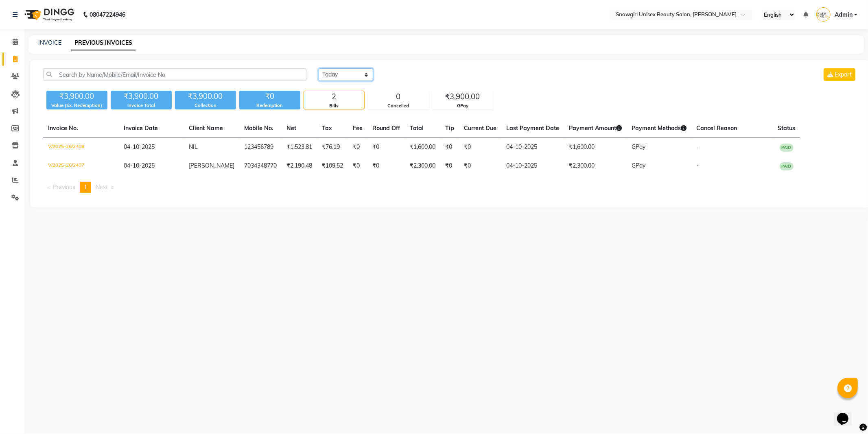
select select "[DATE]"
click at [319, 68] on select "[DATE] [DATE] Custom Range" at bounding box center [346, 74] width 55 height 13
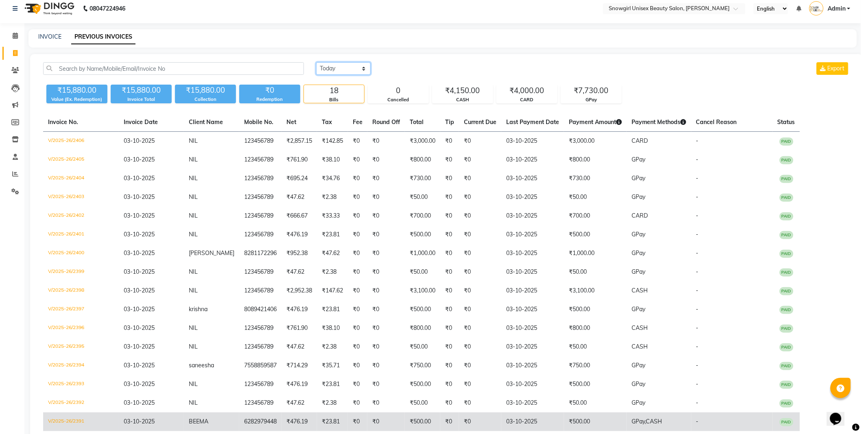
scroll to position [82, 0]
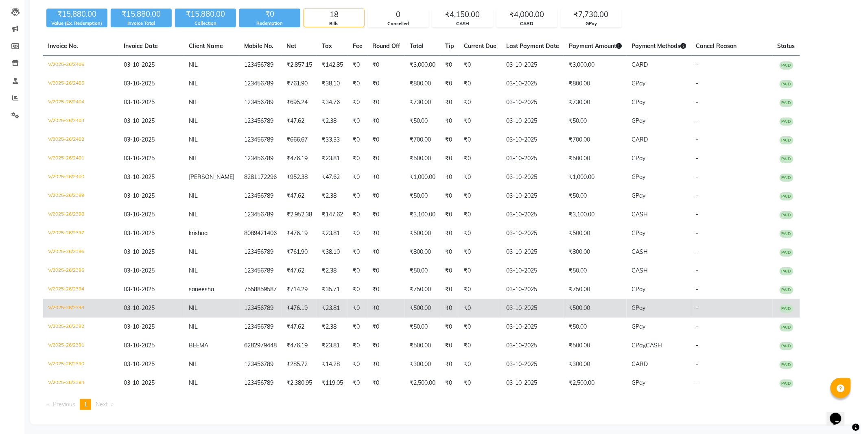
click at [597, 301] on td "₹500.00" at bounding box center [595, 308] width 63 height 19
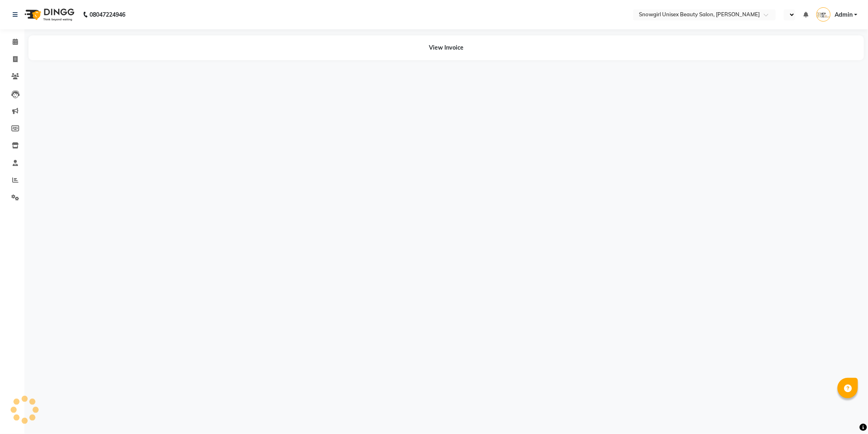
select select "en"
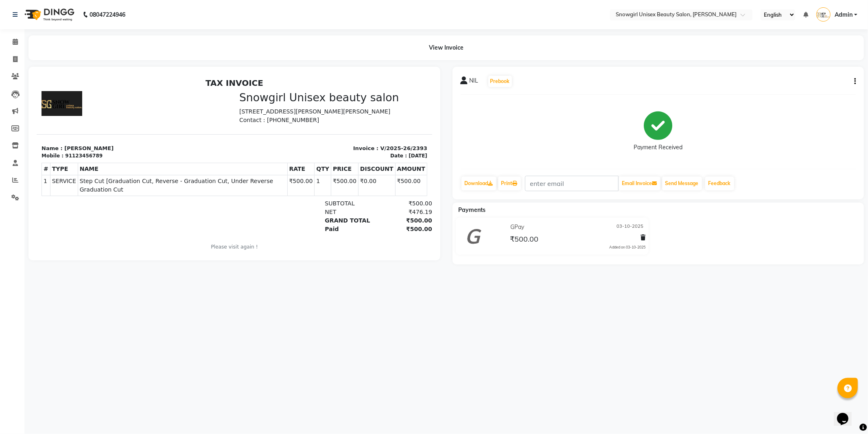
click at [856, 78] on div "NIL Prebook Payment Received Download Print Email Invoice Send Message Feedback" at bounding box center [658, 133] width 412 height 133
click at [856, 80] on div "NIL Prebook Payment Received Download Print Email Invoice Send Message Feedback" at bounding box center [658, 133] width 412 height 133
click at [856, 82] on div "NIL Prebook Payment Received Download Print Email Invoice Send Message Feedback" at bounding box center [658, 133] width 412 height 133
click at [853, 82] on button "button" at bounding box center [853, 81] width 5 height 9
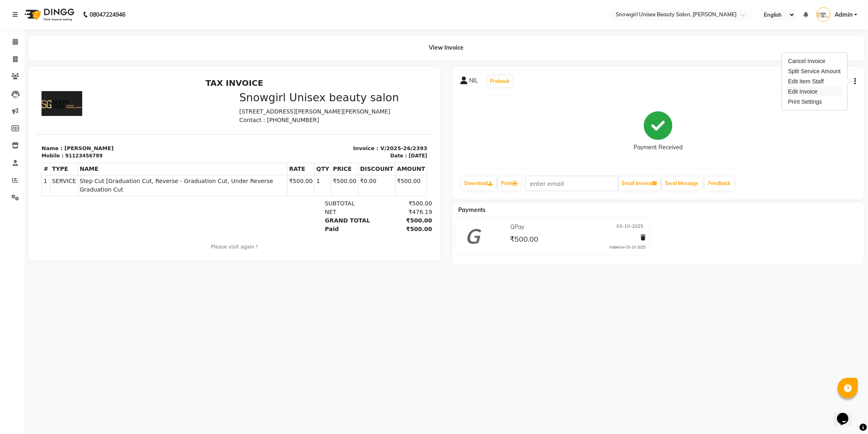
click at [830, 95] on div "Edit Invoice" at bounding box center [814, 92] width 56 height 10
select select "service"
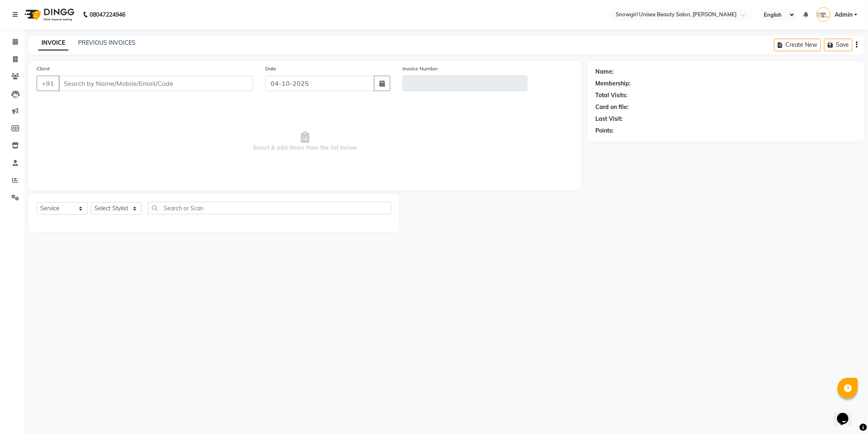
type input "123456789"
type input "V/2025-26/2393"
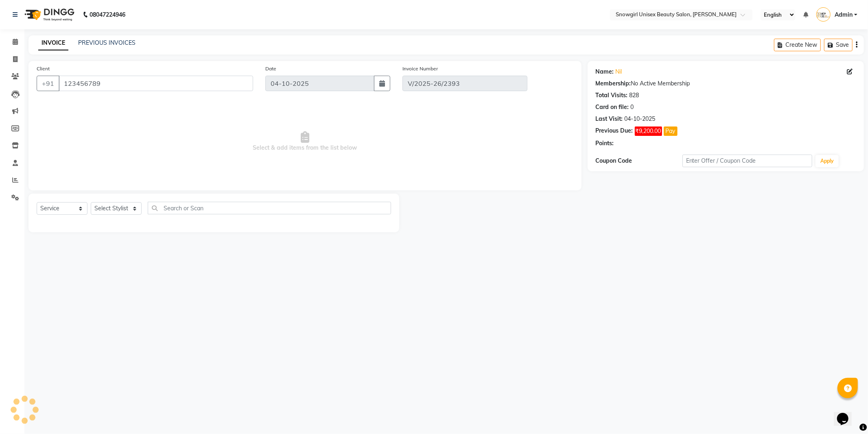
type input "03-10-2025"
select select "select"
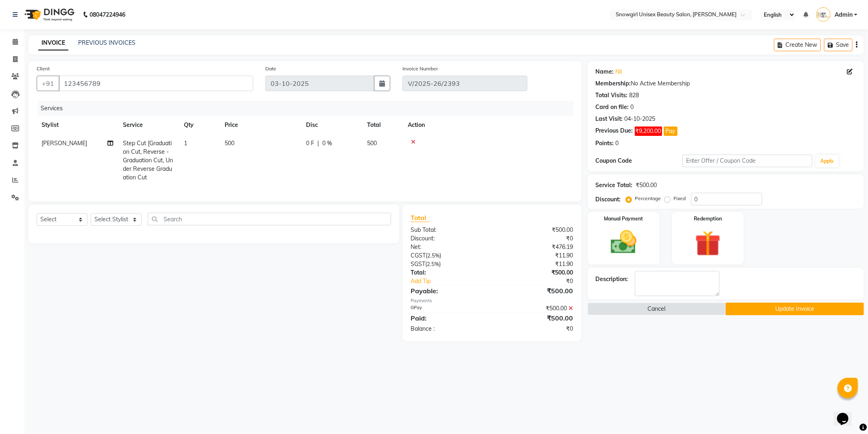
click at [572, 311] on icon at bounding box center [571, 309] width 4 height 6
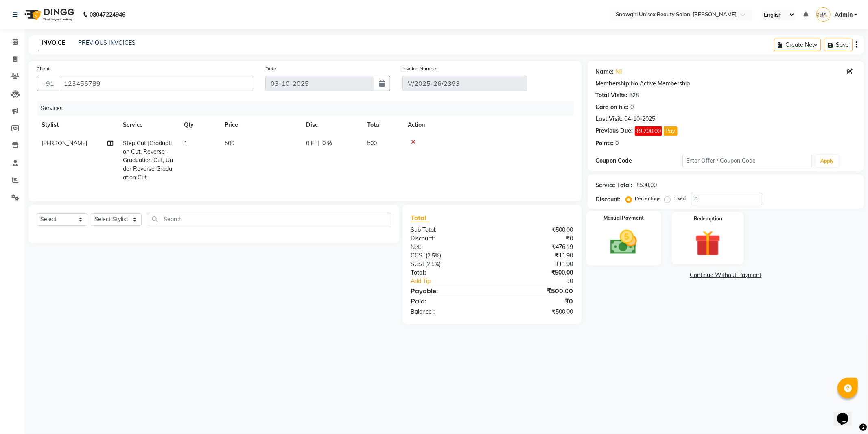
click at [624, 252] on img at bounding box center [624, 242] width 44 height 31
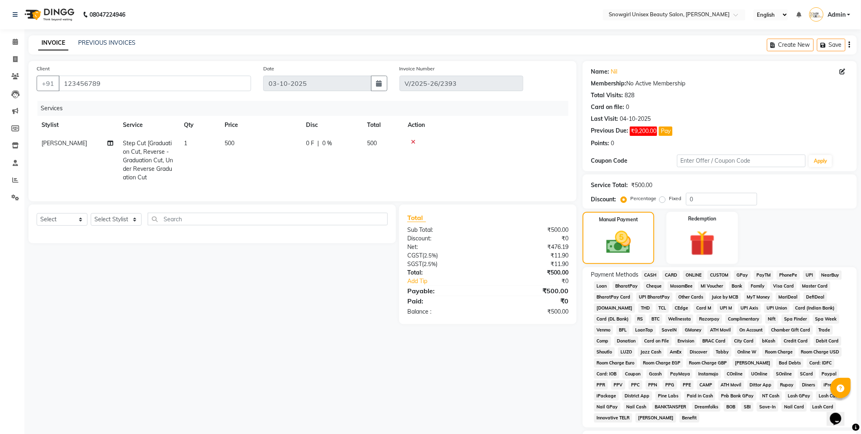
click at [650, 276] on span "CASH" at bounding box center [650, 275] width 17 height 9
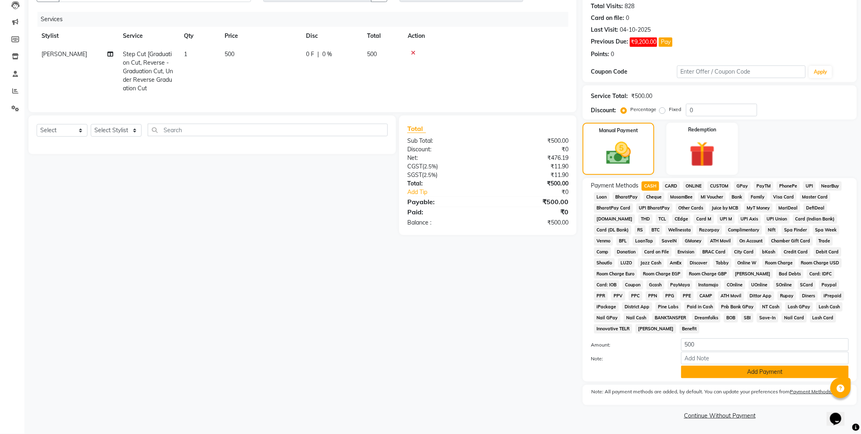
click at [740, 369] on button "Add Payment" at bounding box center [765, 372] width 168 height 13
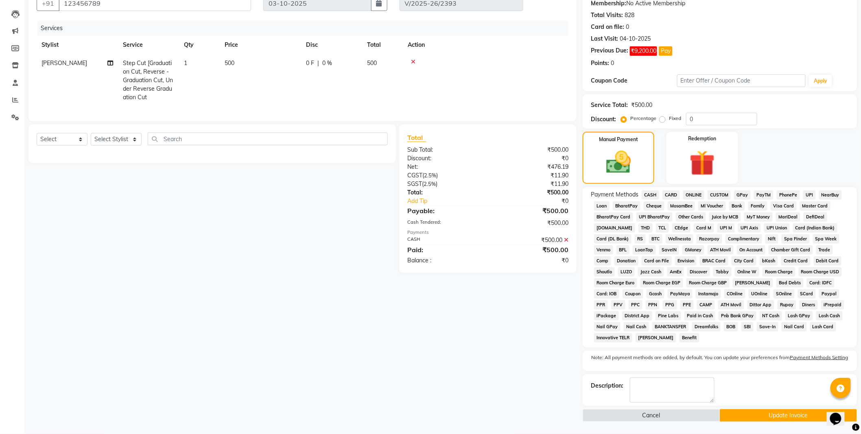
click at [733, 412] on button "Update Invoice" at bounding box center [788, 415] width 137 height 13
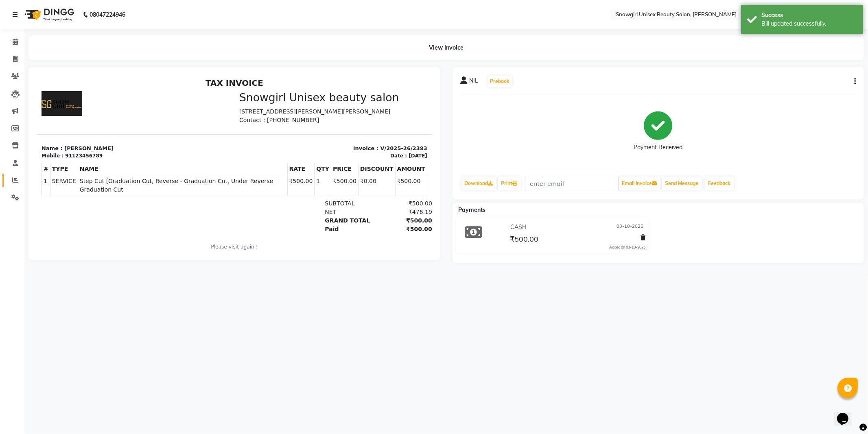
click at [5, 179] on link "Reports" at bounding box center [12, 180] width 20 height 13
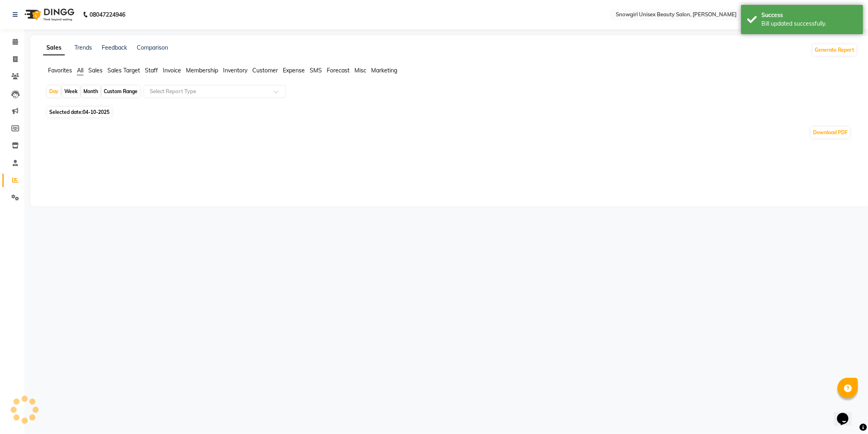
click at [103, 115] on span "04-10-2025" at bounding box center [96, 112] width 27 height 6
select select "10"
select select "2025"
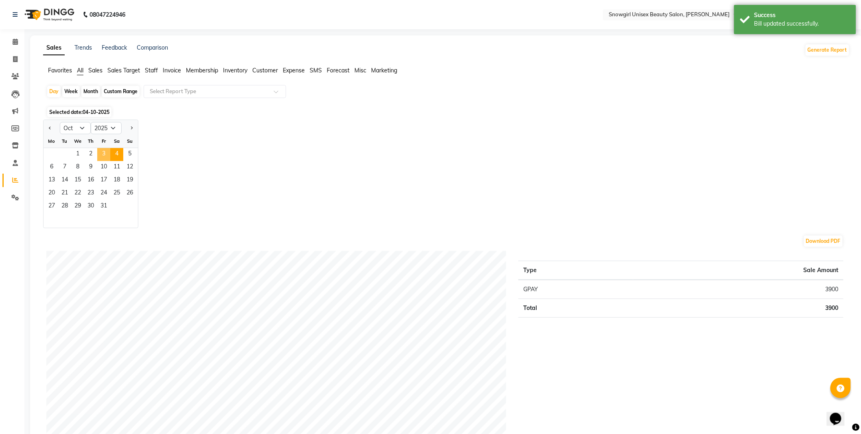
click at [102, 151] on span "3" at bounding box center [103, 154] width 13 height 13
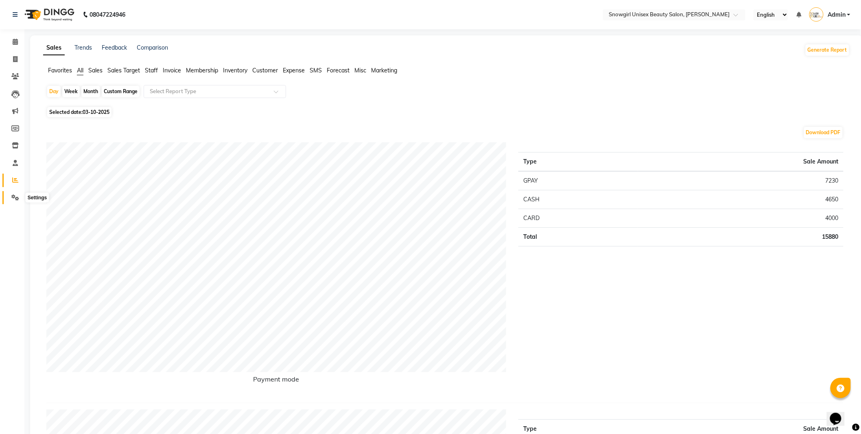
click at [10, 194] on span at bounding box center [15, 197] width 14 height 9
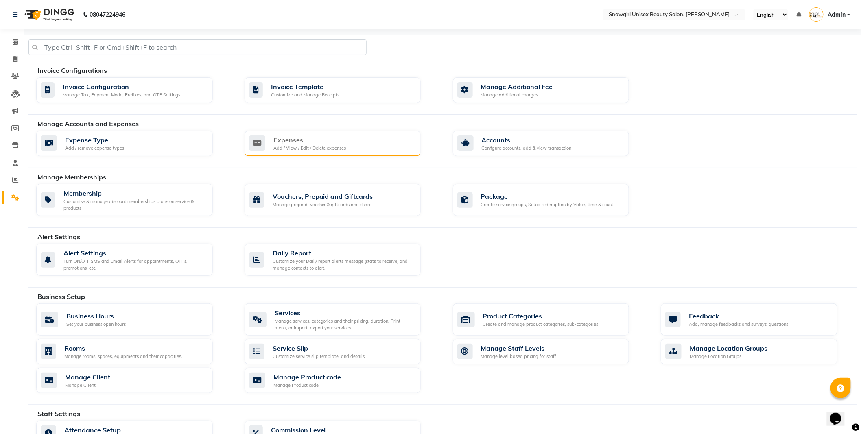
click at [314, 142] on div "Expenses" at bounding box center [309, 140] width 73 height 10
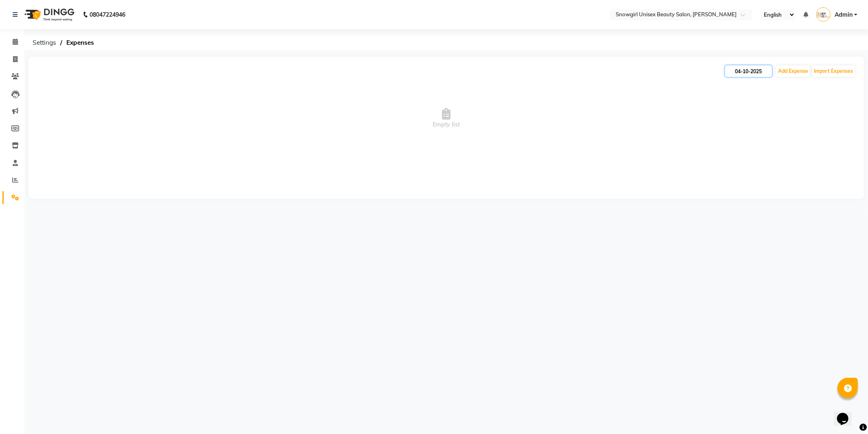
click at [733, 74] on input "04-10-2025" at bounding box center [748, 70] width 47 height 11
select select "10"
select select "2025"
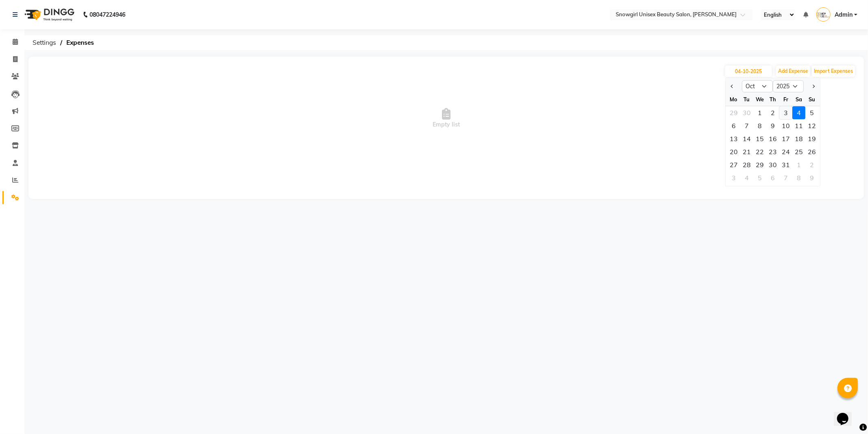
click at [779, 115] on div "3" at bounding box center [785, 112] width 13 height 13
type input "03-10-2025"
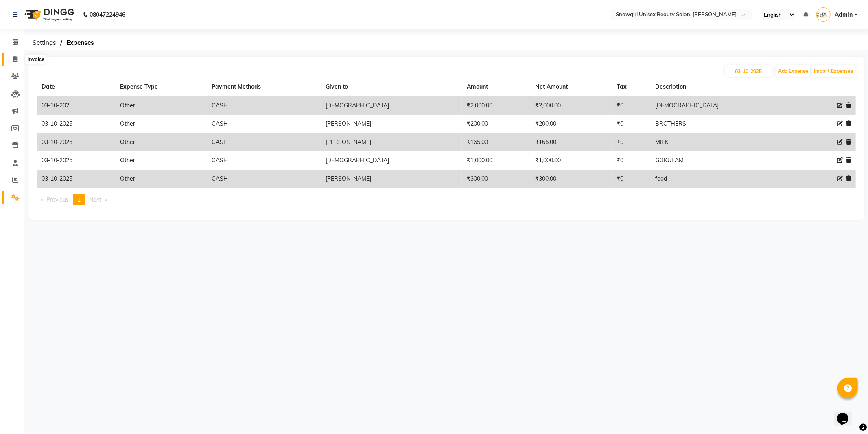
click at [15, 59] on icon at bounding box center [15, 59] width 4 height 6
select select "service"
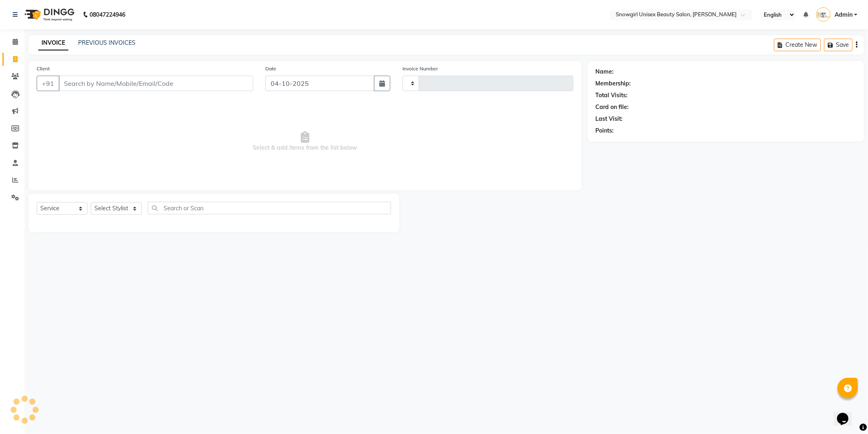
type input "2409"
select select "5593"
click at [127, 39] on link "PREVIOUS INVOICES" at bounding box center [106, 42] width 57 height 7
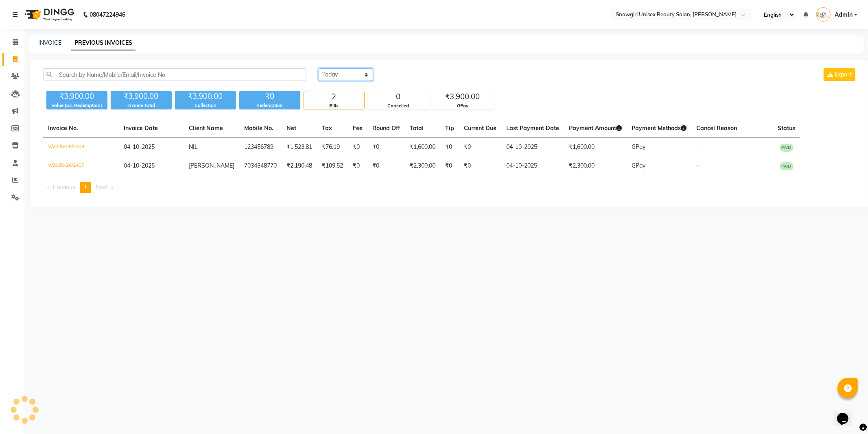
click at [342, 76] on select "[DATE] [DATE] Custom Range" at bounding box center [346, 74] width 55 height 13
select select "[DATE]"
click at [319, 68] on select "[DATE] [DATE] Custom Range" at bounding box center [346, 74] width 55 height 13
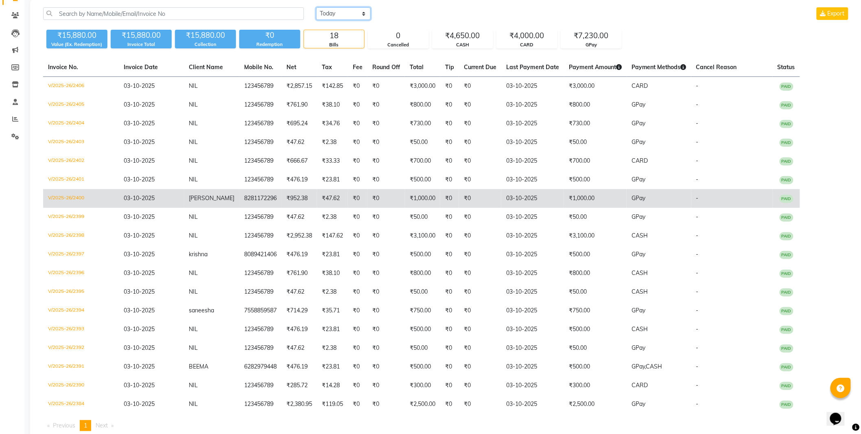
scroll to position [82, 0]
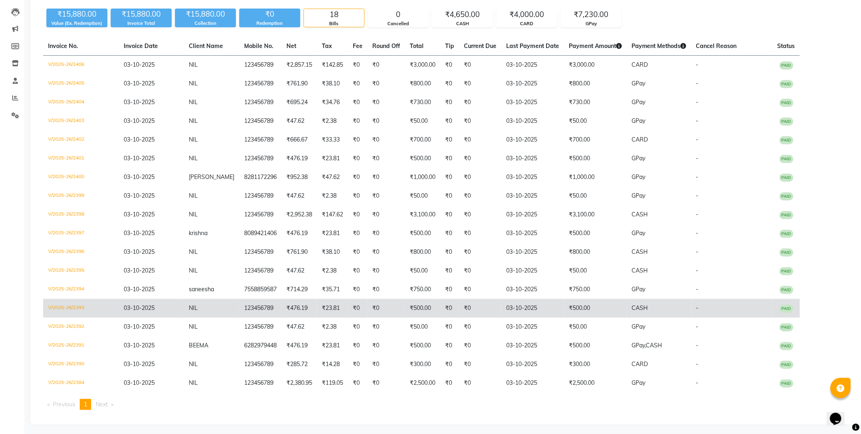
click at [501, 302] on td "03-10-2025" at bounding box center [532, 308] width 63 height 19
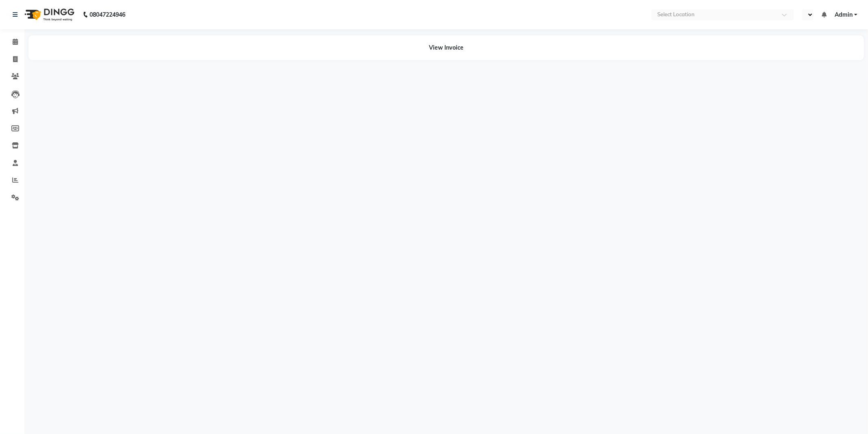
select select "en"
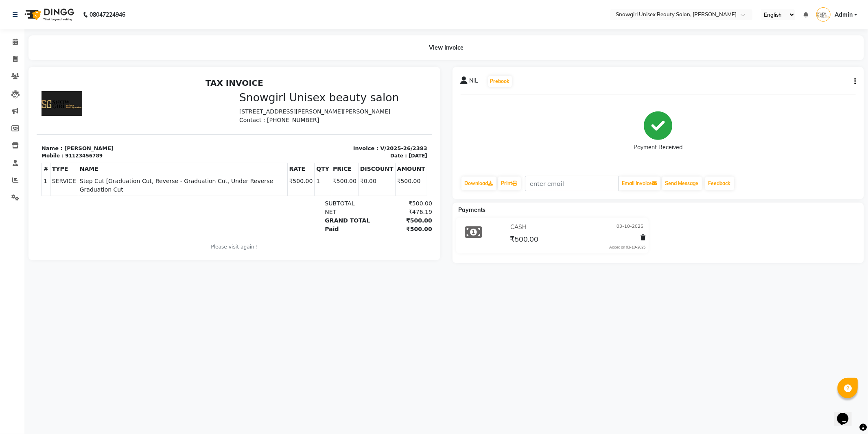
click at [855, 81] on icon "button" at bounding box center [855, 81] width 2 height 0
click at [814, 91] on div "Edit Invoice" at bounding box center [814, 92] width 56 height 10
select select "service"
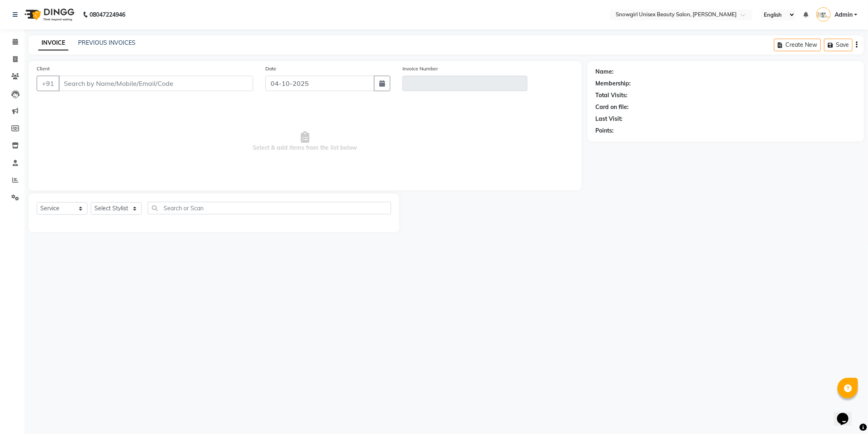
type input "123456789"
type input "V/2025-26/2393"
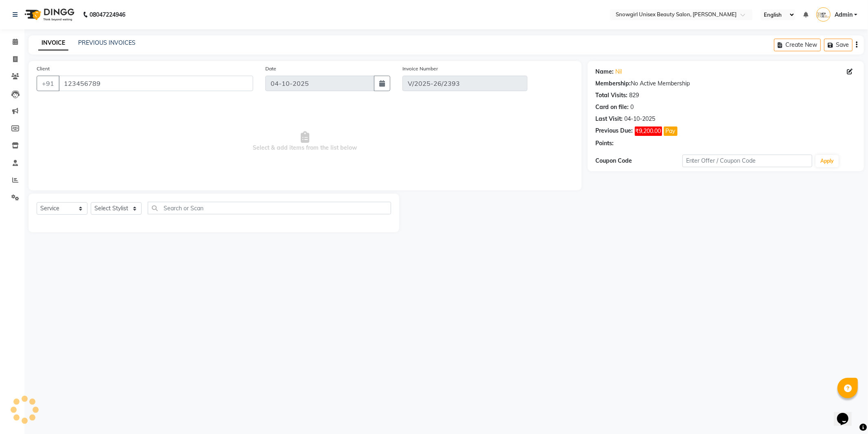
type input "03-10-2025"
select select "select"
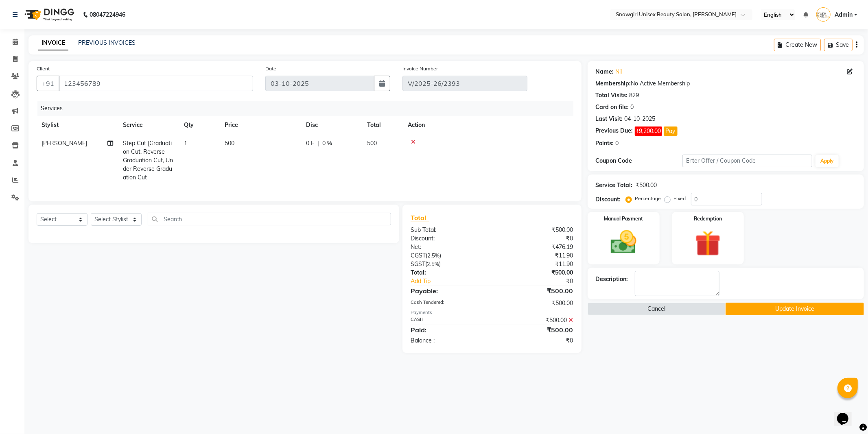
click at [572, 323] on div "₹500.00" at bounding box center [535, 320] width 87 height 9
click at [572, 323] on icon at bounding box center [571, 320] width 4 height 6
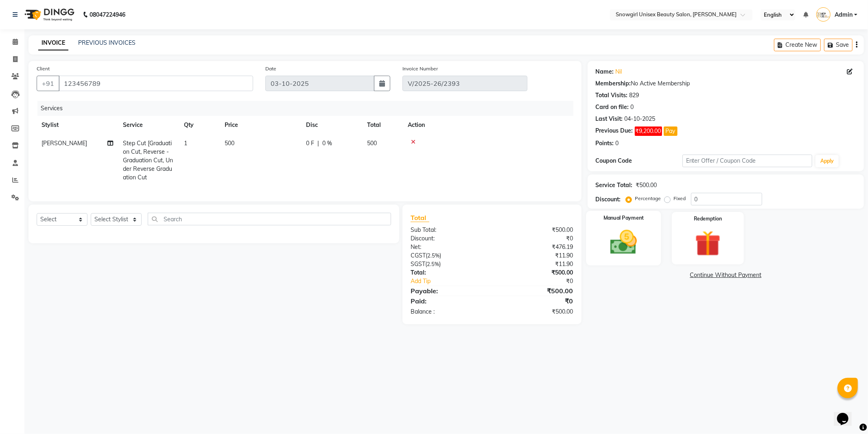
click at [628, 232] on img at bounding box center [624, 242] width 44 height 31
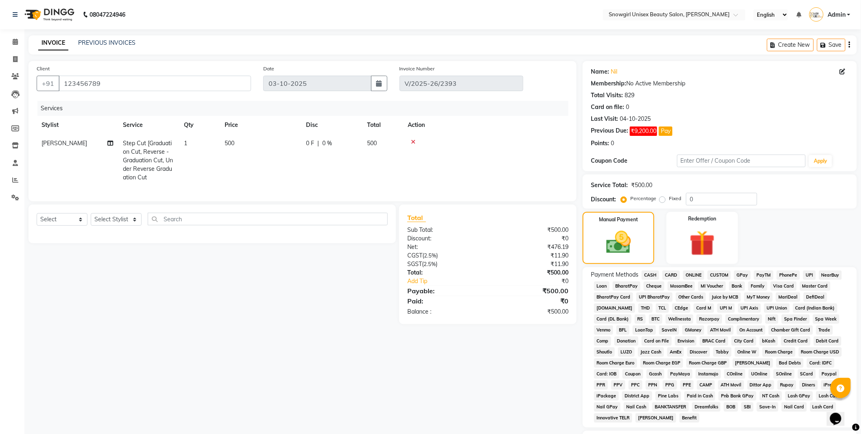
click at [742, 277] on span "GPay" at bounding box center [742, 275] width 17 height 9
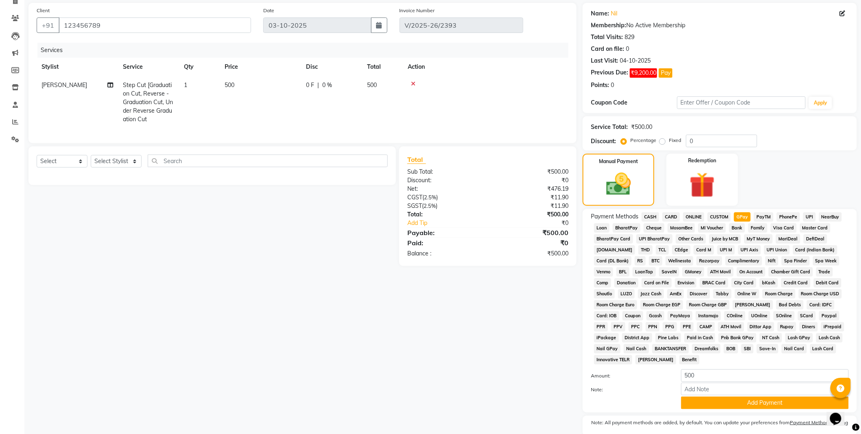
scroll to position [90, 0]
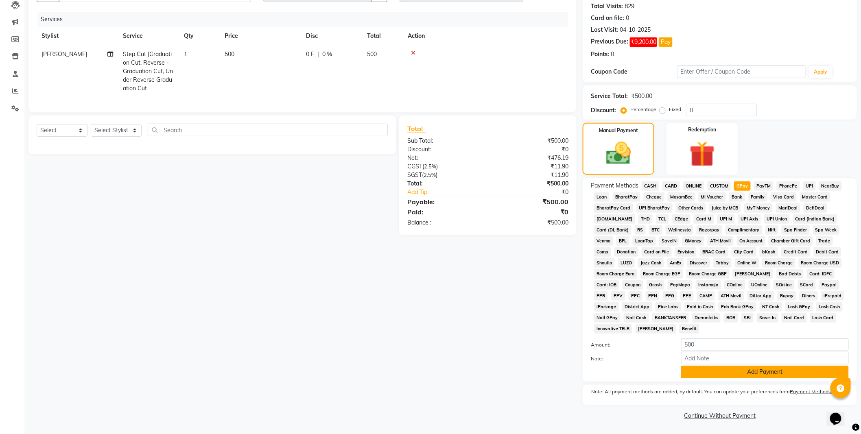
click at [727, 375] on button "Add Payment" at bounding box center [765, 372] width 168 height 13
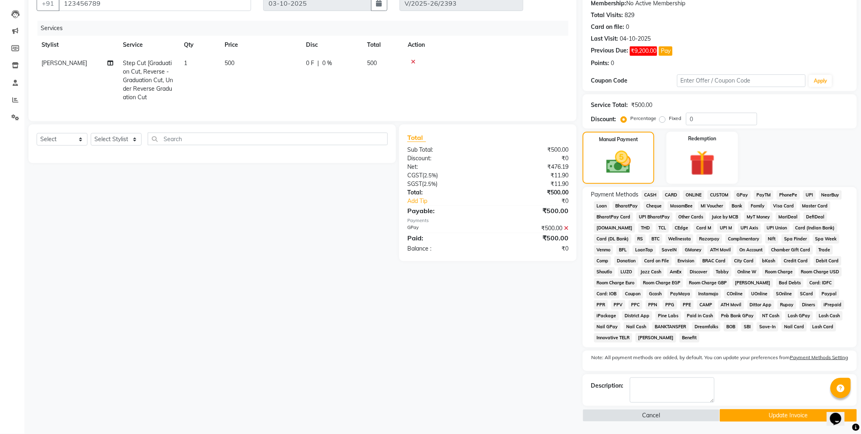
scroll to position [81, 0]
click at [763, 419] on button "Update Invoice" at bounding box center [788, 415] width 137 height 13
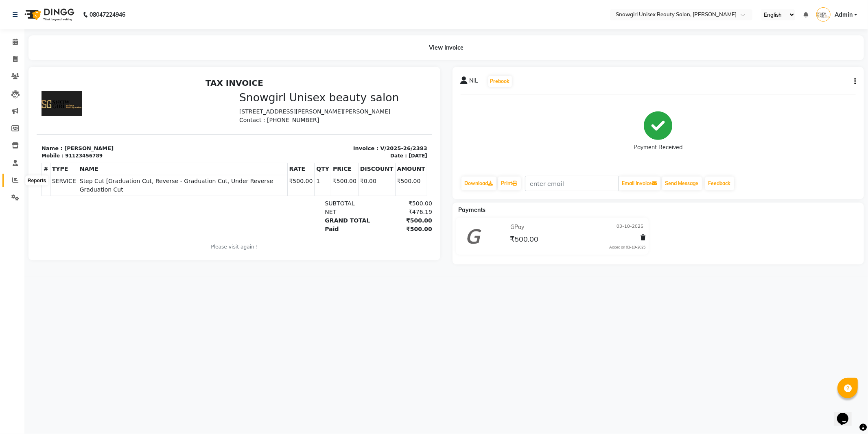
click at [21, 182] on span at bounding box center [15, 180] width 14 height 9
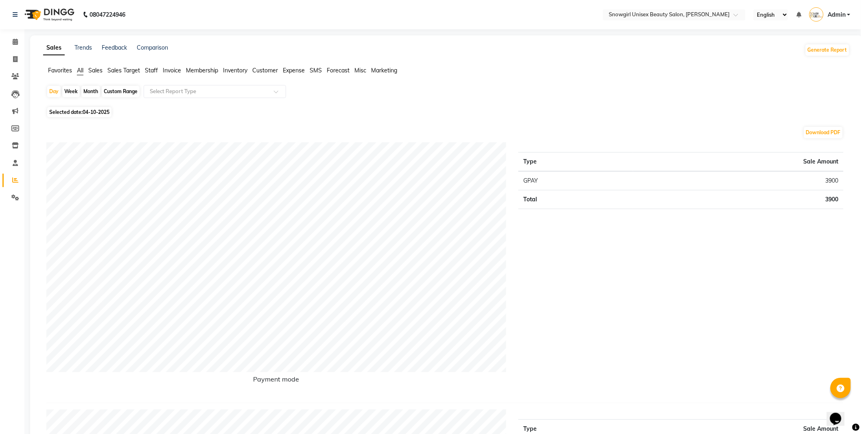
click at [84, 117] on span "Selected date: [DATE]" at bounding box center [79, 112] width 64 height 10
select select "10"
select select "2025"
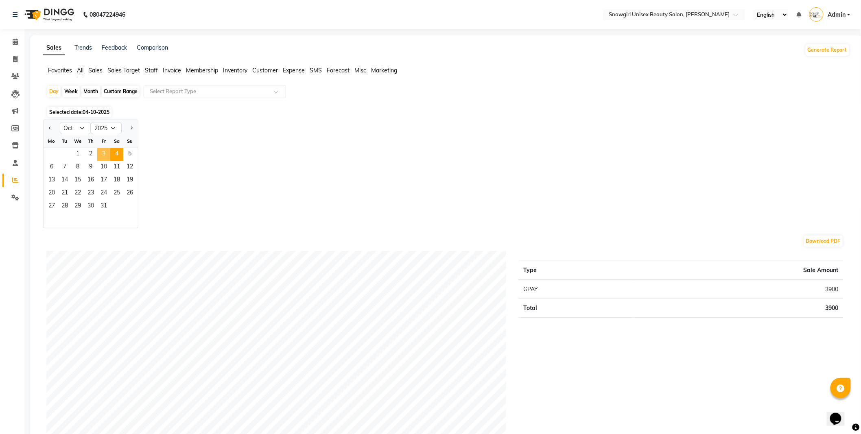
click at [104, 156] on span "3" at bounding box center [103, 154] width 13 height 13
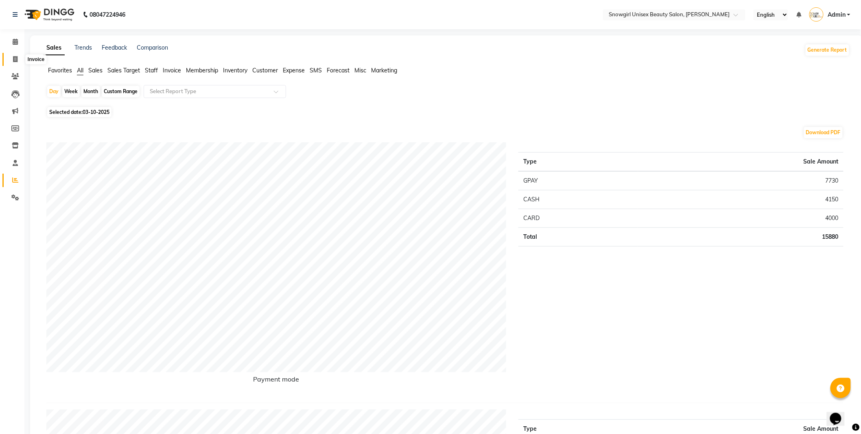
click at [15, 57] on icon at bounding box center [15, 59] width 4 height 6
select select "service"
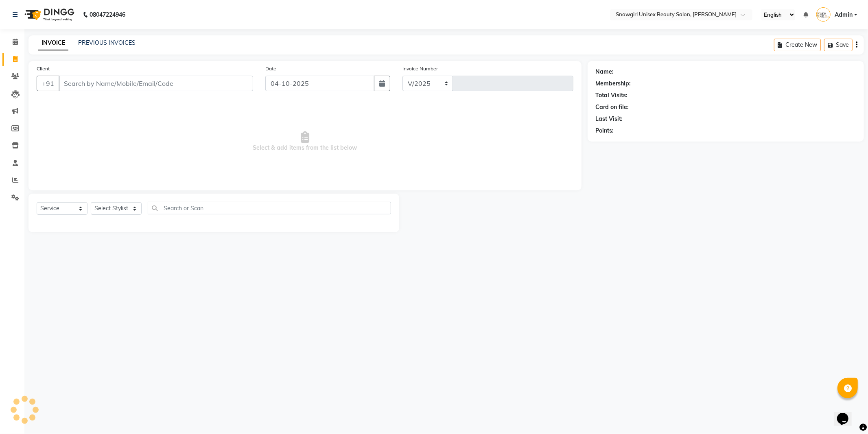
select select "5593"
type input "2409"
click at [112, 43] on link "PREVIOUS INVOICES" at bounding box center [106, 42] width 57 height 7
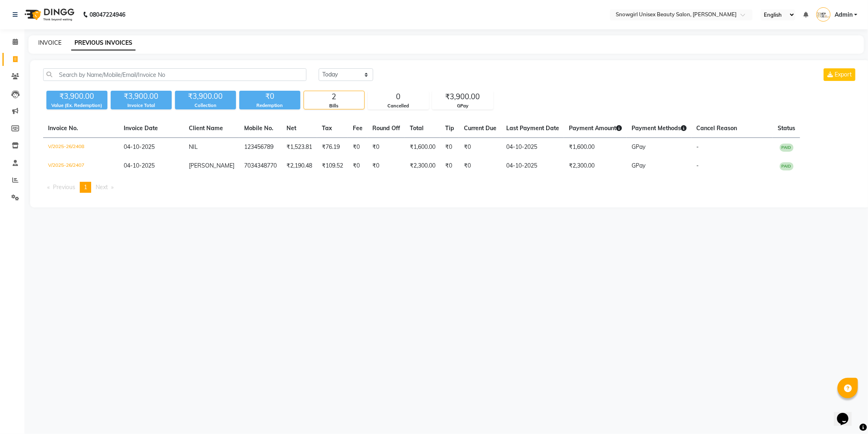
click at [43, 39] on link "INVOICE" at bounding box center [49, 42] width 23 height 7
select select "service"
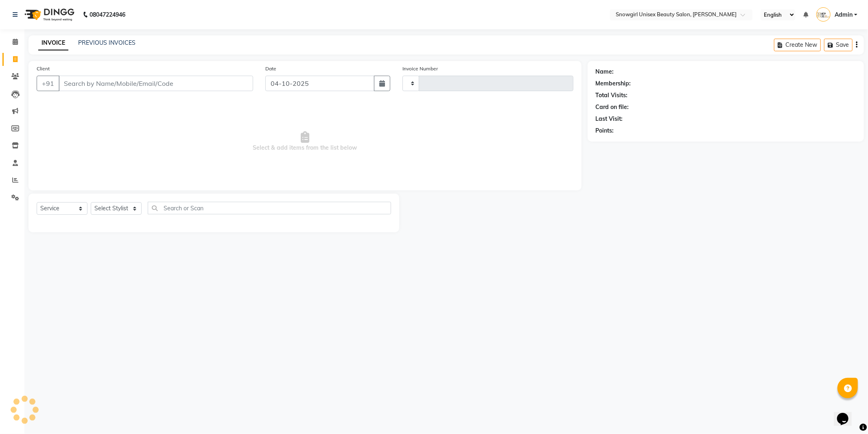
type input "2409"
select select "5593"
click at [381, 82] on icon "button" at bounding box center [382, 83] width 6 height 7
select select "10"
select select "2025"
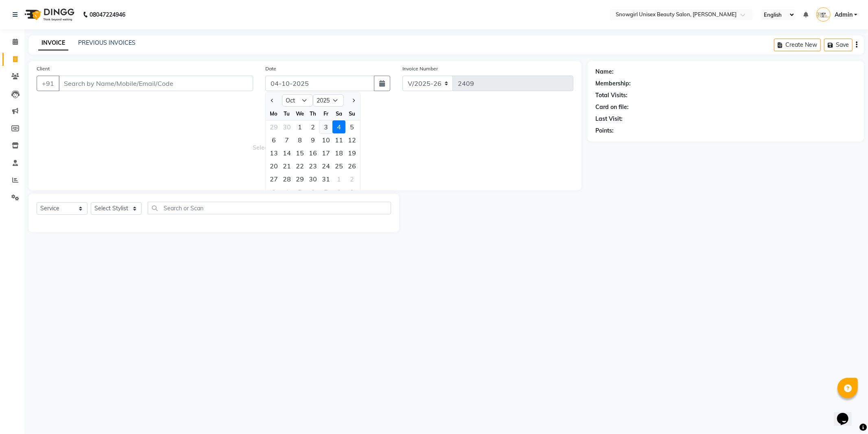
click at [328, 126] on div "3" at bounding box center [325, 126] width 13 height 13
type input "03-10-2025"
click at [197, 89] on input "Client" at bounding box center [156, 83] width 194 height 15
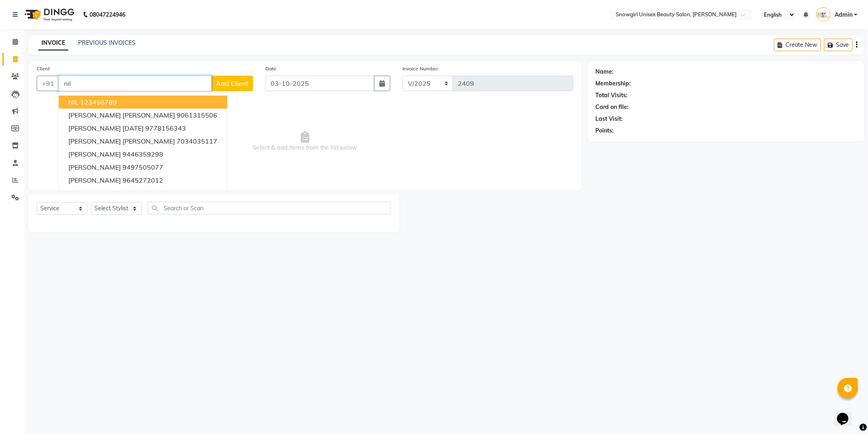
click at [86, 100] on ngb-highlight "123456789" at bounding box center [98, 102] width 37 height 8
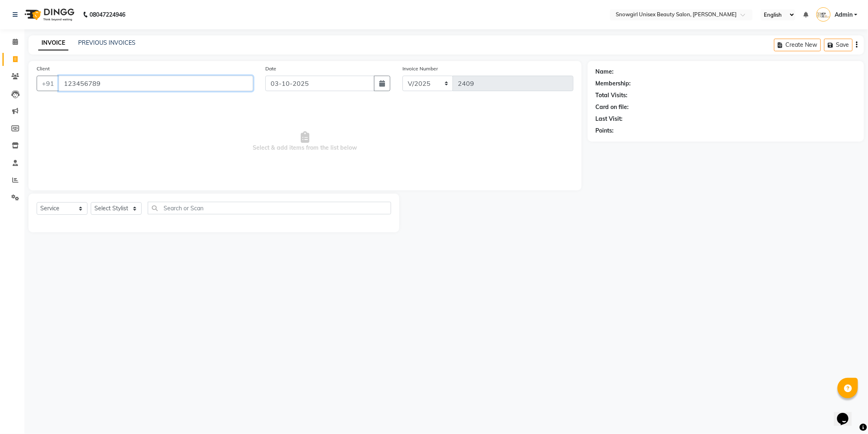
type input "123456789"
click at [131, 205] on select "Select Stylist [PERSON_NAME] [PERSON_NAME] [PERSON_NAME] [PERSON_NAME] [PERSON_…" at bounding box center [116, 208] width 51 height 13
select select "39196"
click at [91, 203] on select "Select Stylist [PERSON_NAME] [PERSON_NAME] [PERSON_NAME] [PERSON_NAME] [PERSON_…" at bounding box center [116, 208] width 51 height 13
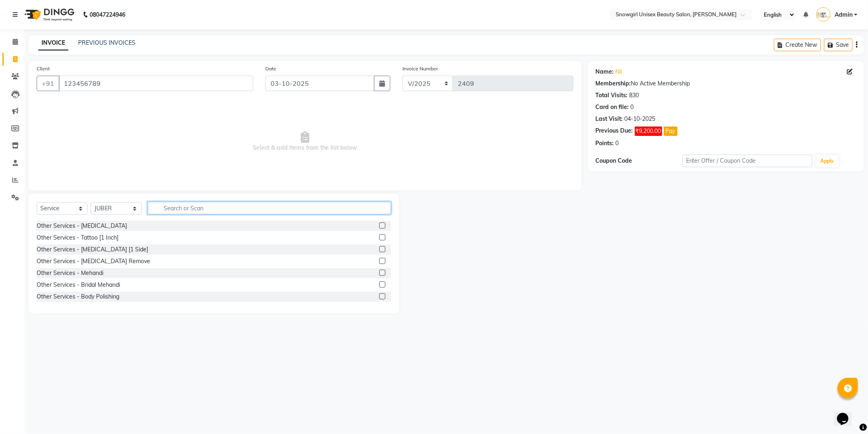
click at [195, 209] on input "text" at bounding box center [269, 208] width 243 height 13
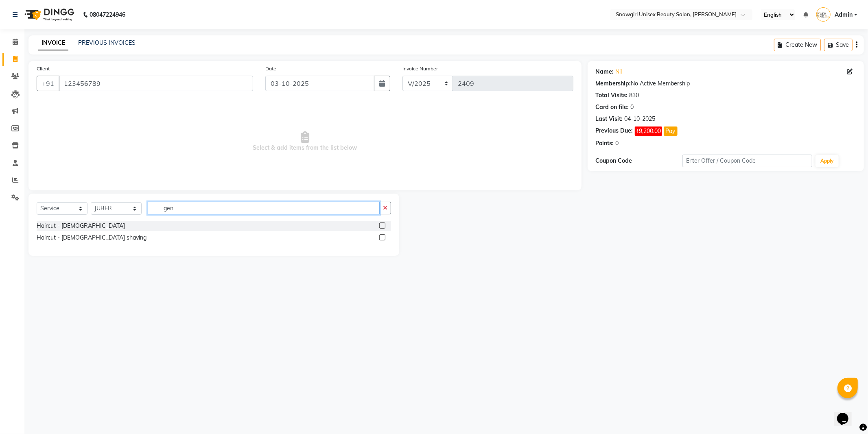
type input "gen"
click at [382, 225] on label at bounding box center [382, 226] width 6 height 6
click at [382, 225] on input "checkbox" at bounding box center [381, 225] width 5 height 5
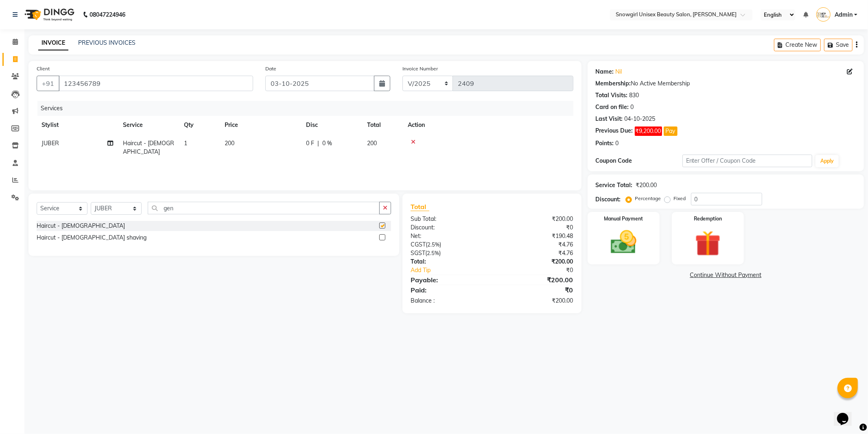
checkbox input "false"
click at [262, 156] on div "Services Stylist Service Qty Price Disc Total Action JUBER Haircut - Gents 1 20…" at bounding box center [305, 141] width 537 height 81
click at [627, 244] on img at bounding box center [624, 242] width 44 height 31
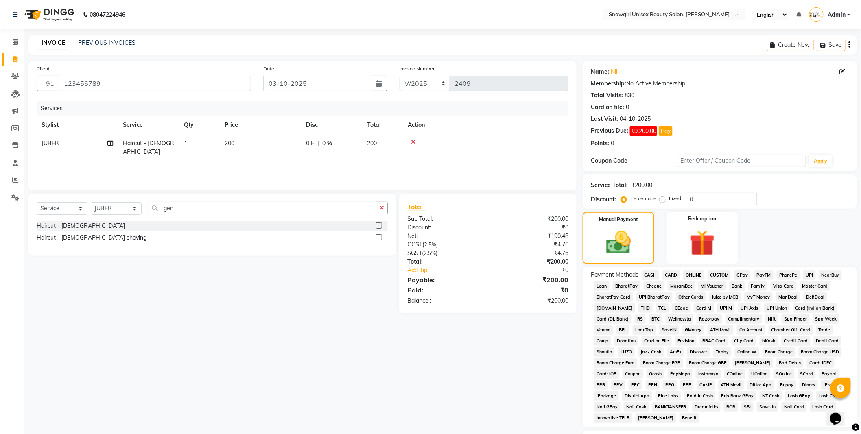
click at [650, 273] on span "CASH" at bounding box center [650, 275] width 17 height 9
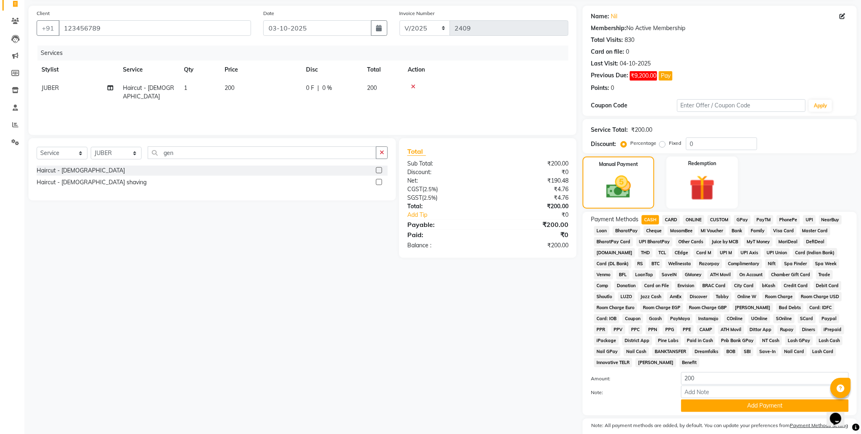
scroll to position [90, 0]
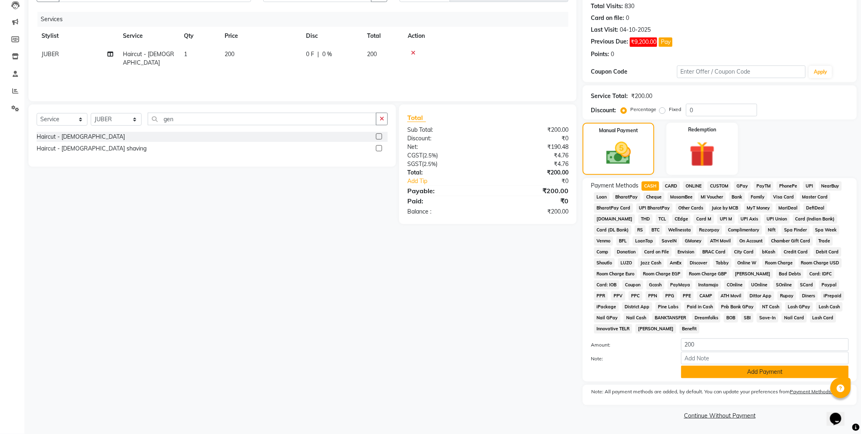
click at [796, 373] on button "Add Payment" at bounding box center [765, 372] width 168 height 13
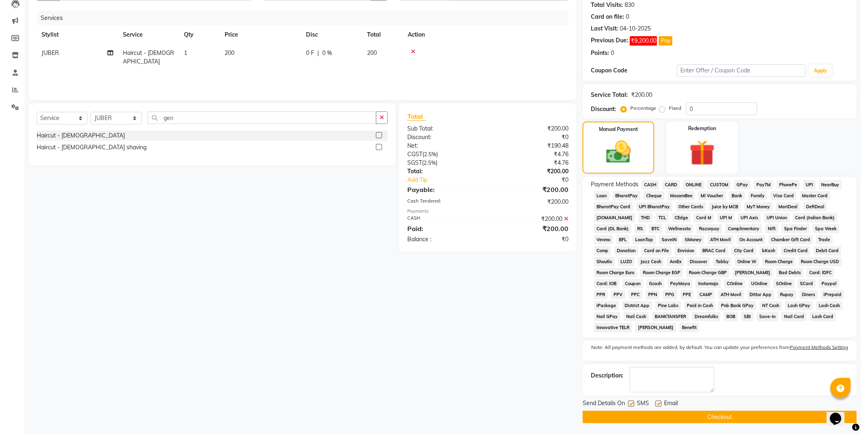
click at [753, 422] on button "Checkout" at bounding box center [720, 417] width 274 height 13
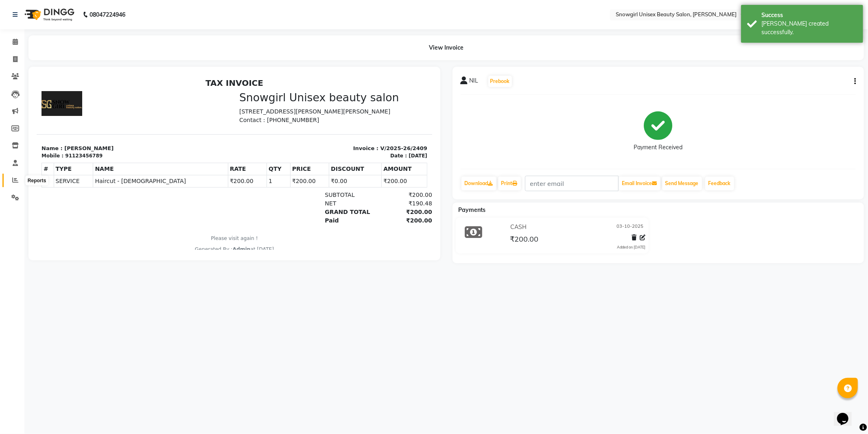
click at [12, 177] on icon at bounding box center [15, 180] width 6 height 6
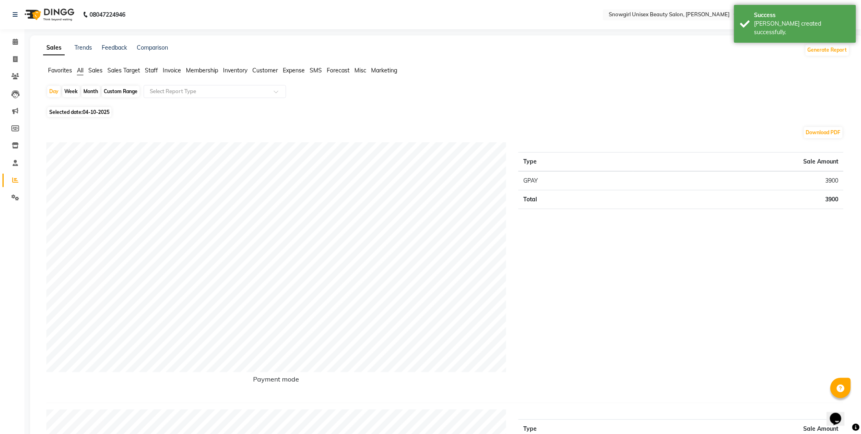
click at [97, 110] on span "04-10-2025" at bounding box center [96, 112] width 27 height 6
select select "10"
select select "2025"
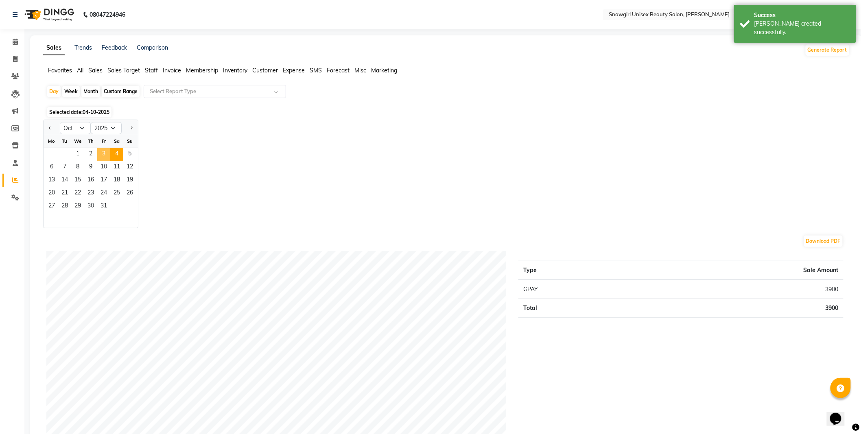
click at [98, 156] on span "3" at bounding box center [103, 154] width 13 height 13
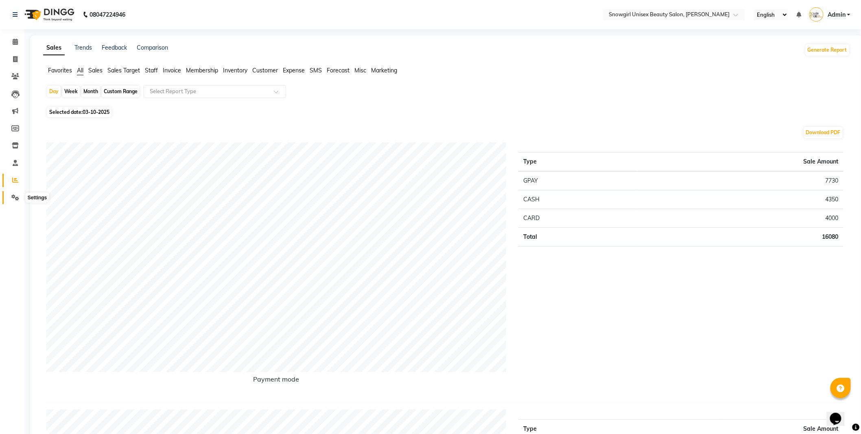
click at [17, 199] on icon at bounding box center [15, 197] width 8 height 6
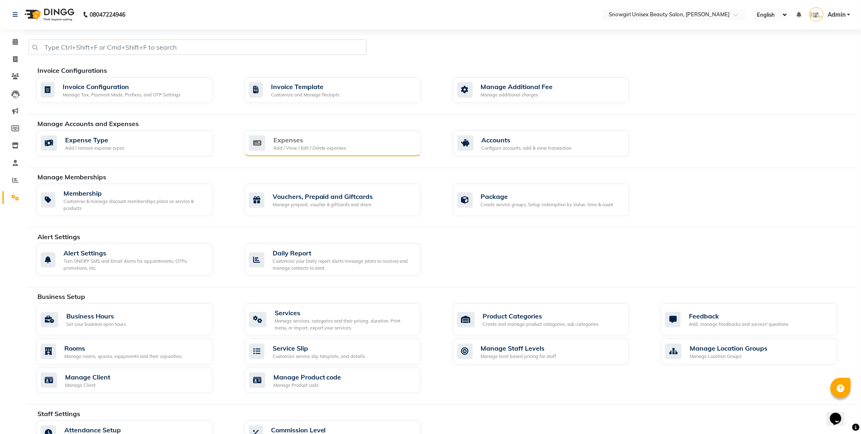
click at [351, 141] on div "Expenses Add / View / Edit / Delete expenses" at bounding box center [332, 143] width 166 height 17
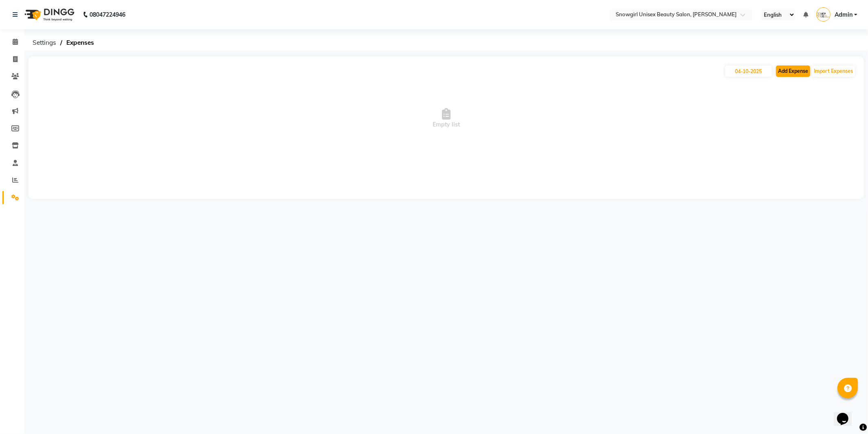
drag, startPoint x: 796, startPoint y: 57, endPoint x: 785, endPoint y: 72, distance: 18.1
click at [795, 58] on div "[DATE] Add Expense Import Expenses Empty list" at bounding box center [445, 128] width 835 height 142
click at [785, 72] on button "Add Expense" at bounding box center [793, 70] width 34 height 11
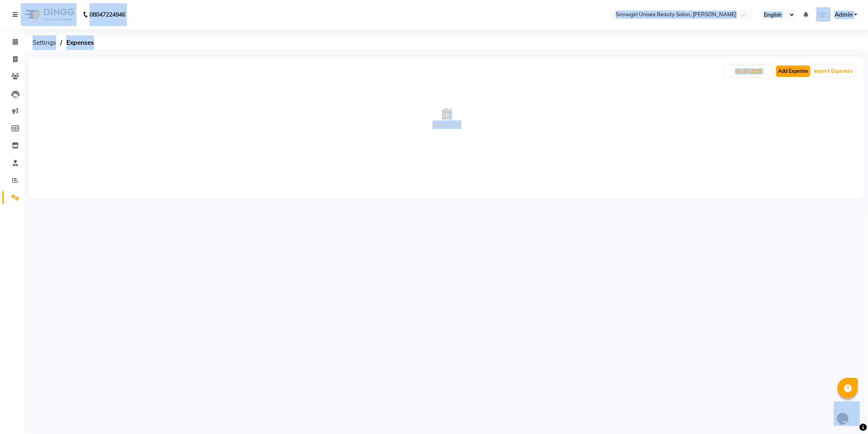
click at [780, 68] on button "Add Expense" at bounding box center [793, 70] width 34 height 11
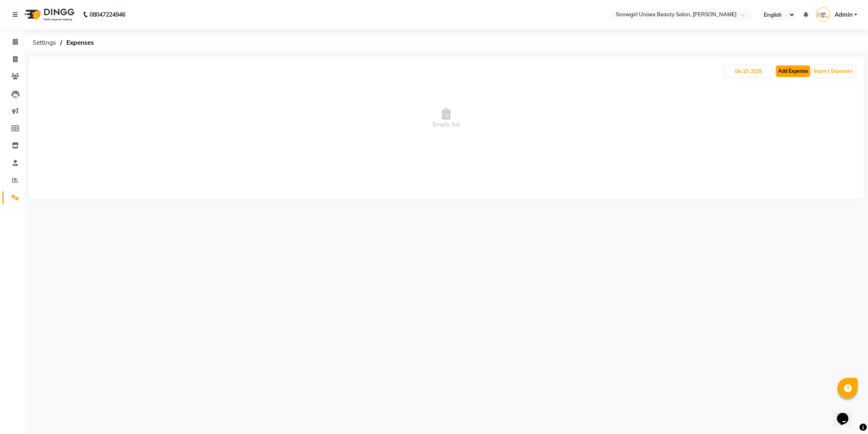
select select "1"
select select "4529"
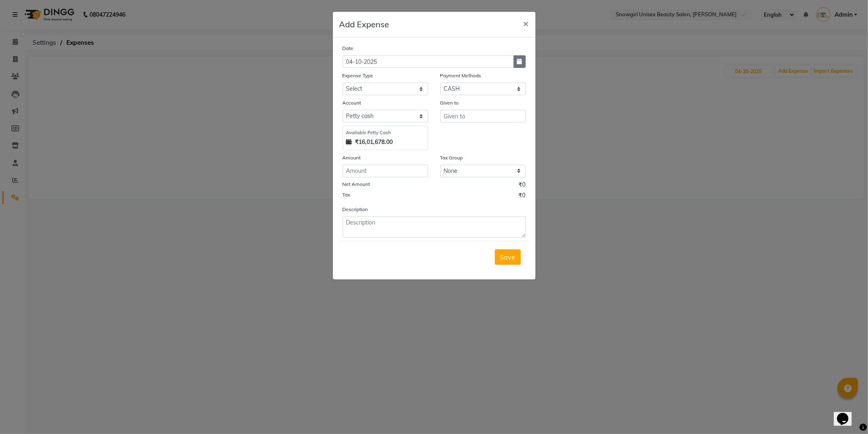
click at [518, 61] on icon "button" at bounding box center [519, 62] width 5 height 6
select select "10"
select select "2025"
click at [401, 106] on div "3" at bounding box center [403, 103] width 13 height 13
type input "03-10-2025"
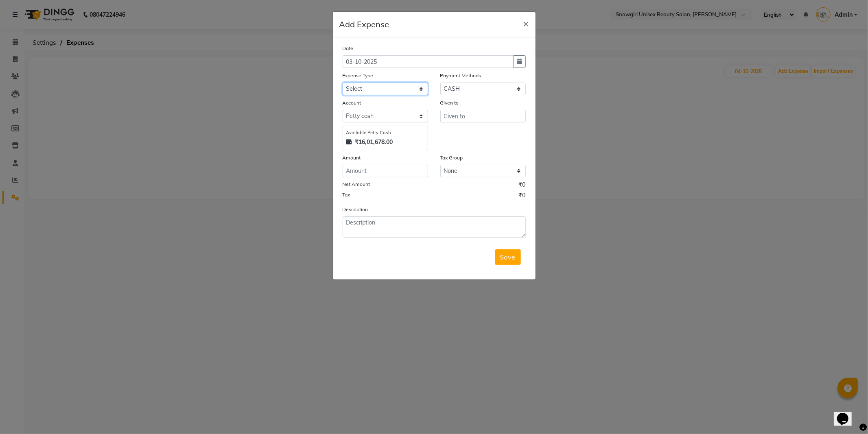
click at [402, 87] on select "Select Advance Salary Bank charges Car maintenance Cash transfer to bank Cash t…" at bounding box center [385, 89] width 85 height 13
select select "14358"
click at [343, 83] on select "Select Advance Salary Bank charges Car maintenance Cash transfer to bank Cash t…" at bounding box center [385, 89] width 85 height 13
click at [388, 174] on input "number" at bounding box center [385, 171] width 85 height 13
type input "100"
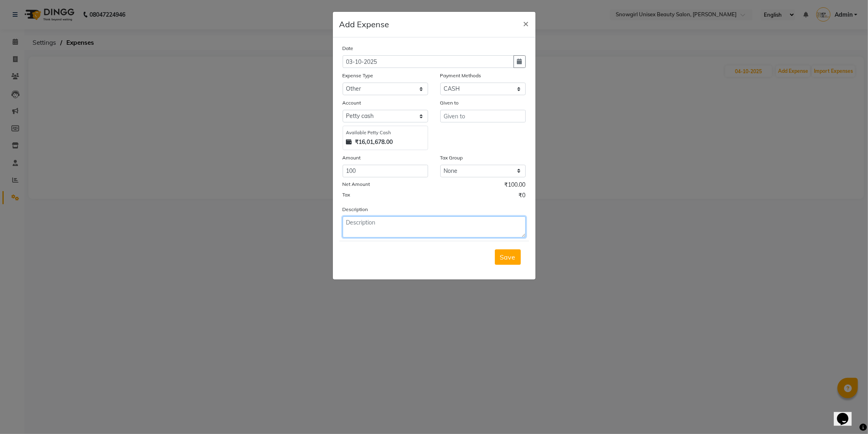
click at [379, 238] on textarea at bounding box center [434, 226] width 183 height 21
type textarea "auto"
click at [470, 116] on input "text" at bounding box center [482, 116] width 85 height 13
click at [477, 132] on ngb-highlight "SRI JANA RAI" at bounding box center [481, 133] width 63 height 8
type input "[PERSON_NAME]"
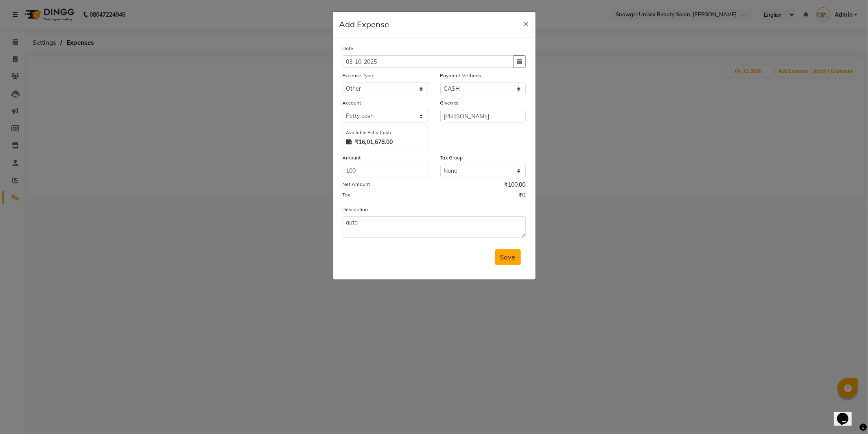
click at [504, 261] on span "Save" at bounding box center [507, 257] width 15 height 8
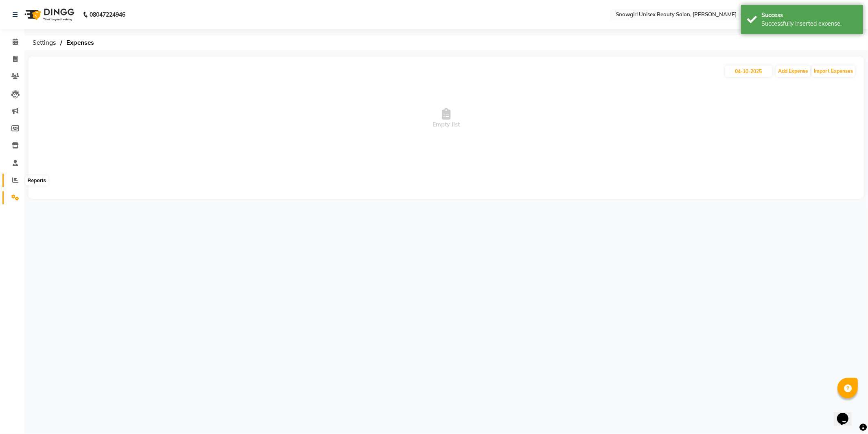
click at [18, 178] on span at bounding box center [15, 180] width 14 height 9
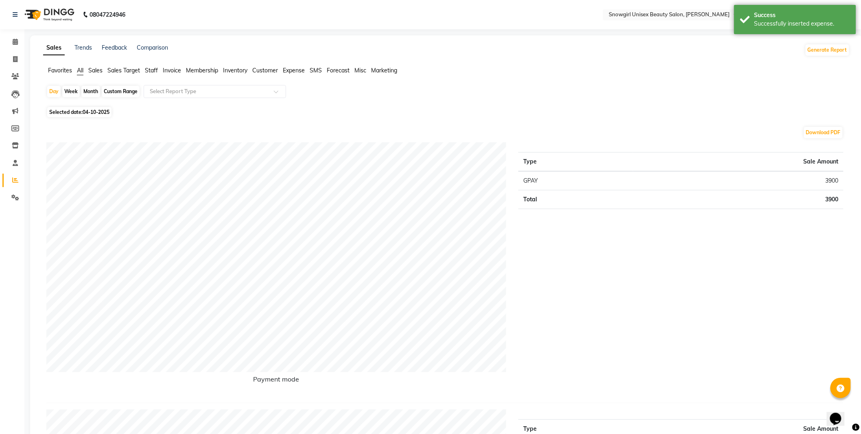
click at [86, 114] on span "04-10-2025" at bounding box center [96, 112] width 27 height 6
select select "10"
select select "2025"
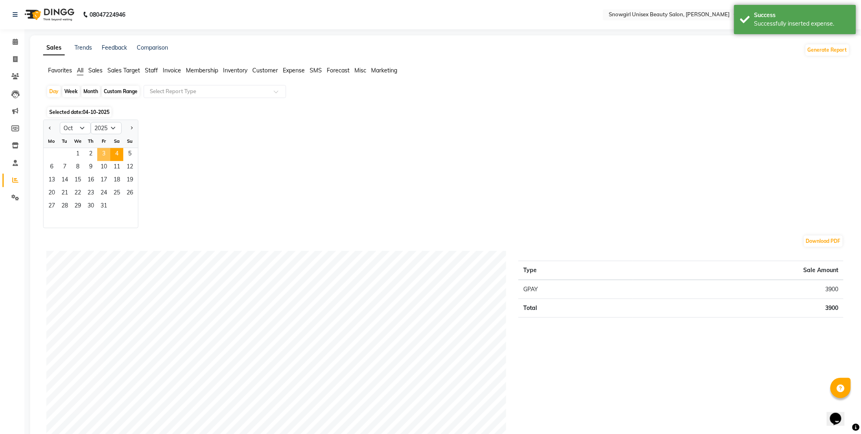
click at [100, 153] on span "3" at bounding box center [103, 154] width 13 height 13
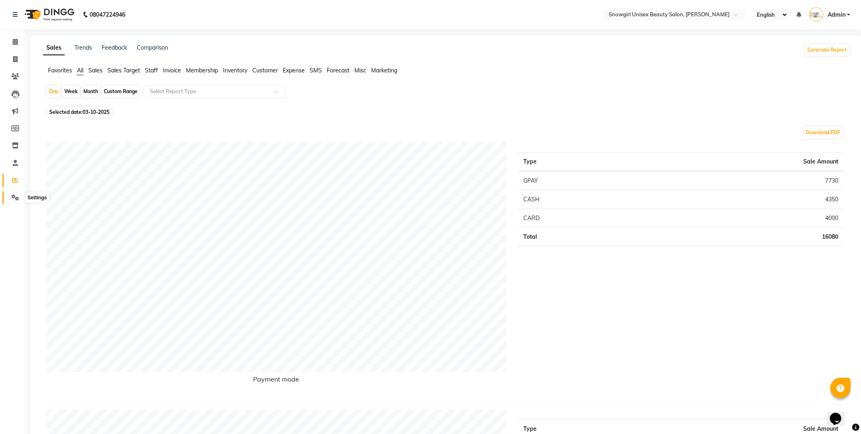
click at [18, 199] on icon at bounding box center [15, 197] width 8 height 6
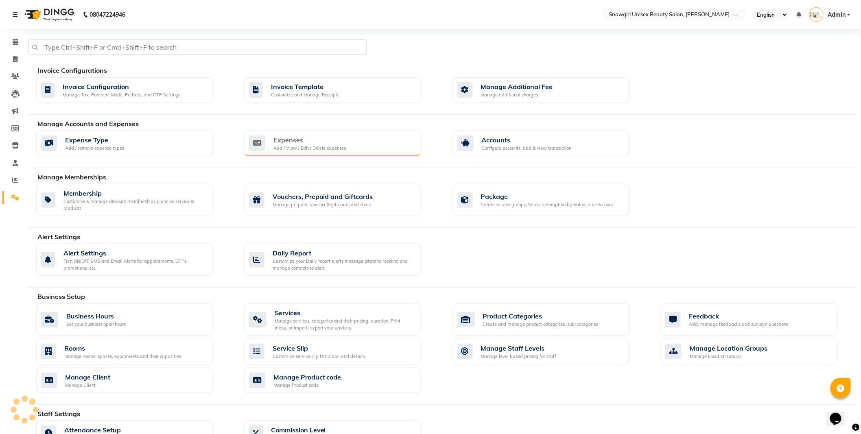
click at [331, 140] on div "Expenses" at bounding box center [309, 140] width 73 height 10
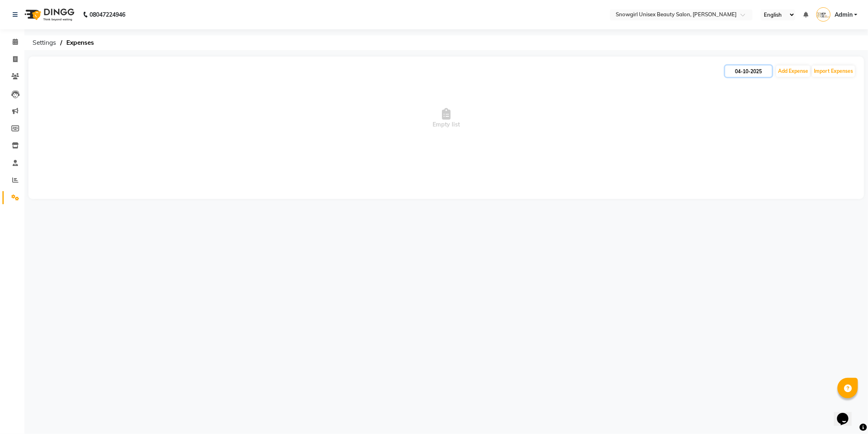
click at [757, 74] on input "04-10-2025" at bounding box center [748, 70] width 47 height 11
select select "10"
select select "2025"
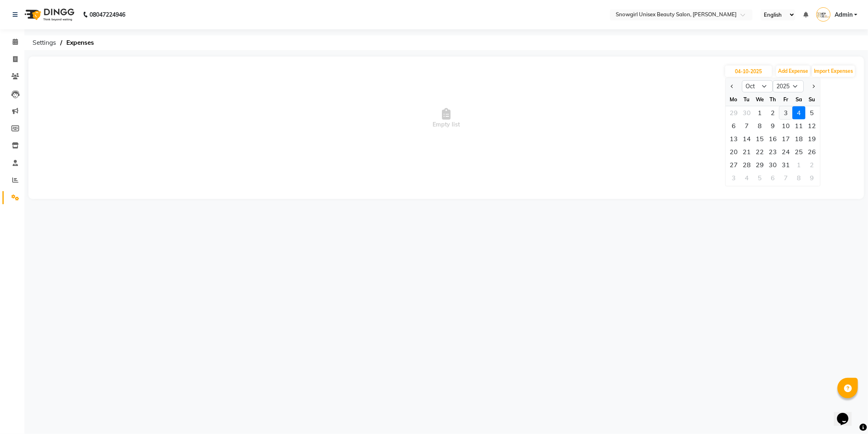
click at [783, 114] on div "3" at bounding box center [785, 112] width 13 height 13
type input "03-10-2025"
